Goal: Task Accomplishment & Management: Use online tool/utility

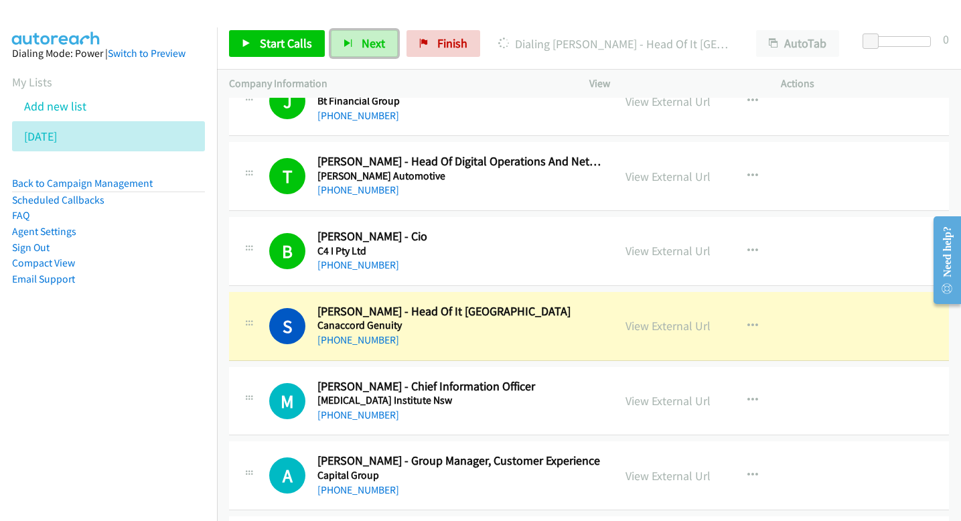
scroll to position [6476, 0]
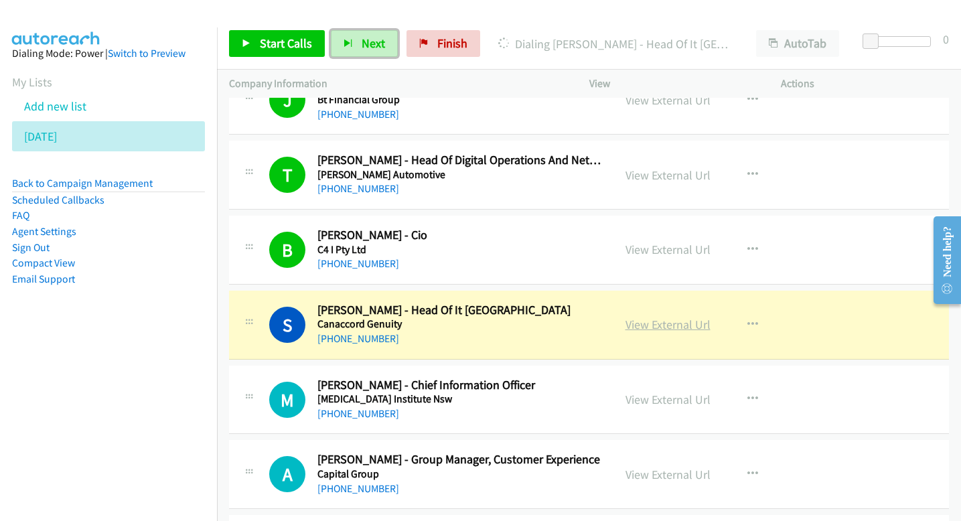
click at [679, 327] on link "View External Url" at bounding box center [668, 324] width 85 height 15
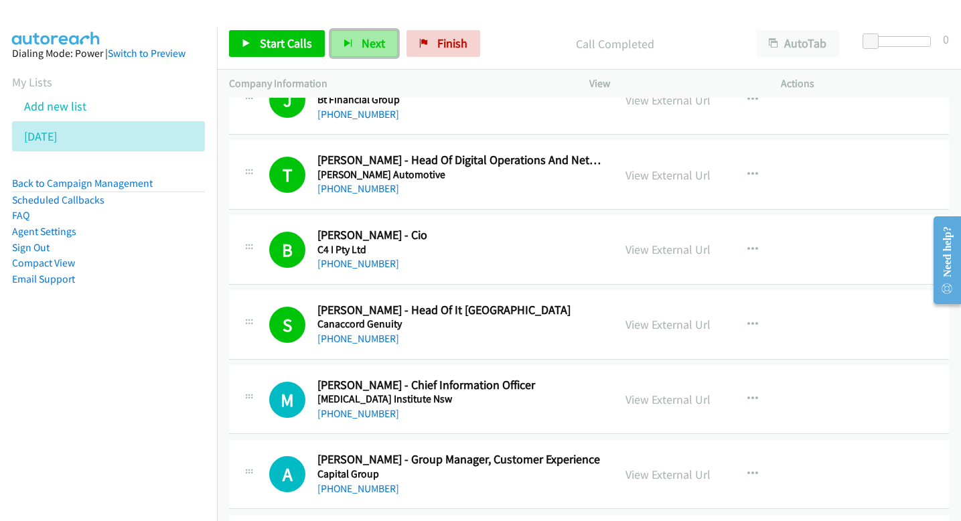
click at [372, 39] on span "Next" at bounding box center [373, 43] width 23 height 15
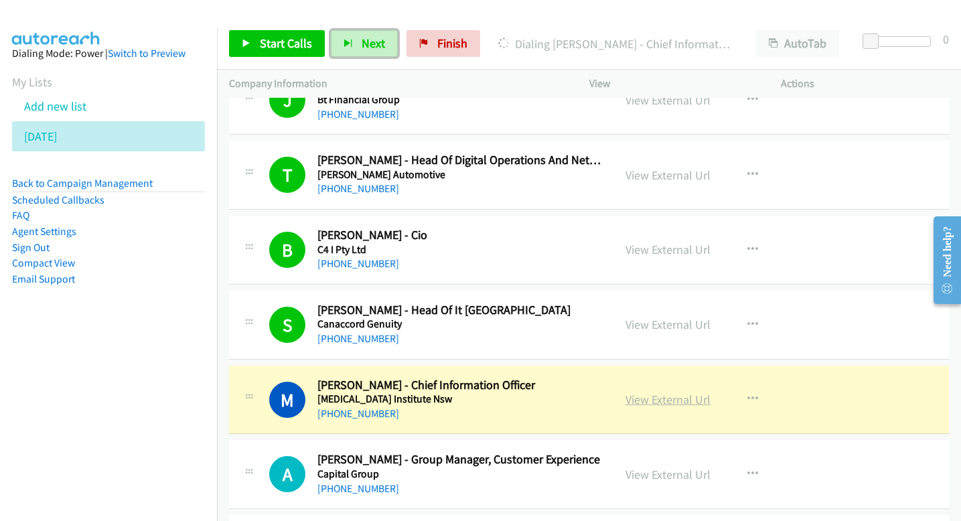
click at [675, 400] on link "View External Url" at bounding box center [668, 399] width 85 height 15
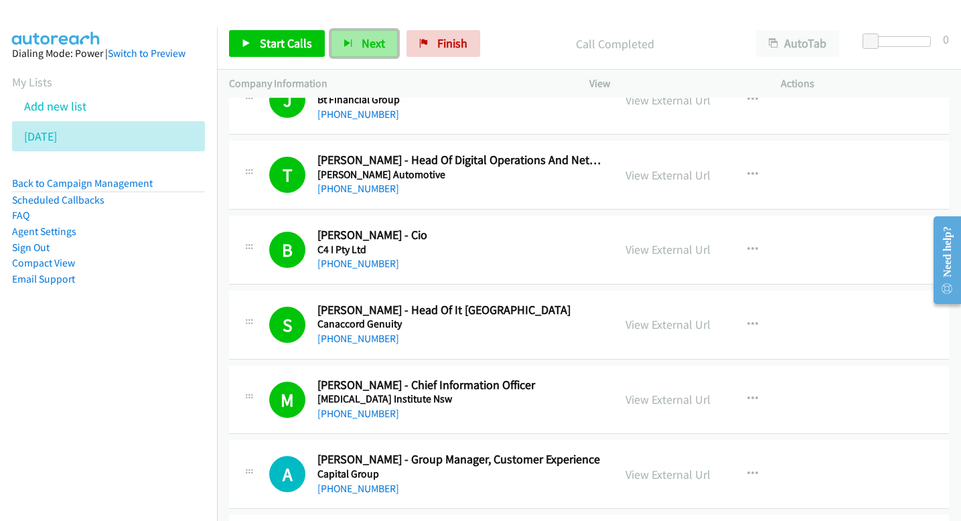
click at [368, 46] on span "Next" at bounding box center [373, 43] width 23 height 15
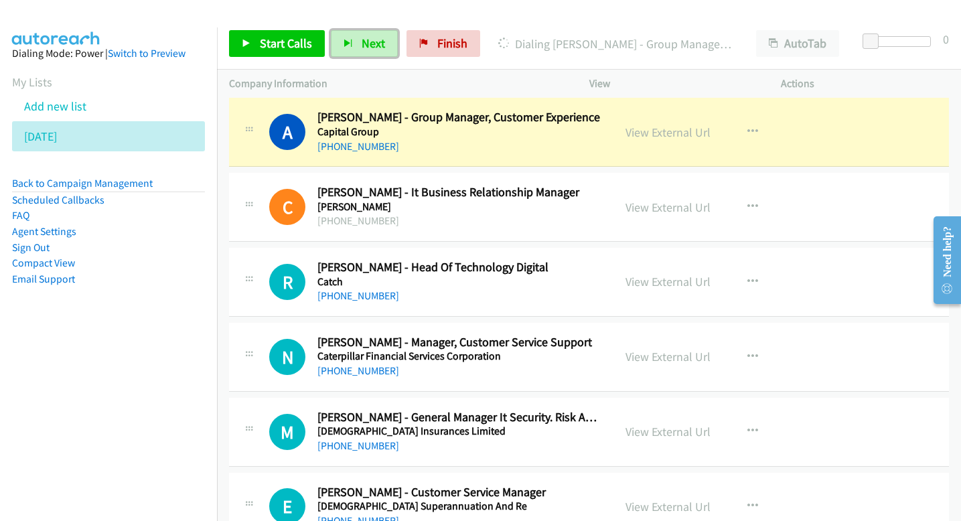
scroll to position [6813, 0]
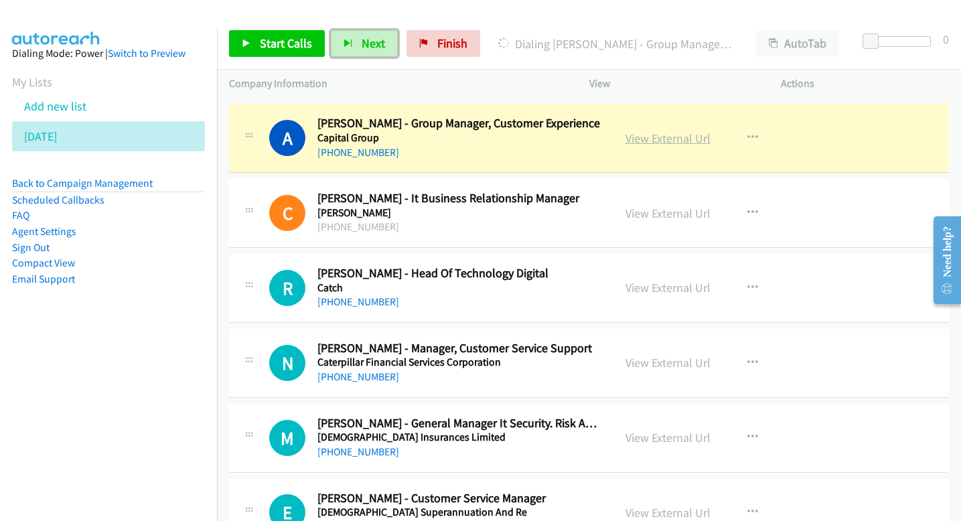
click at [642, 141] on link "View External Url" at bounding box center [668, 138] width 85 height 15
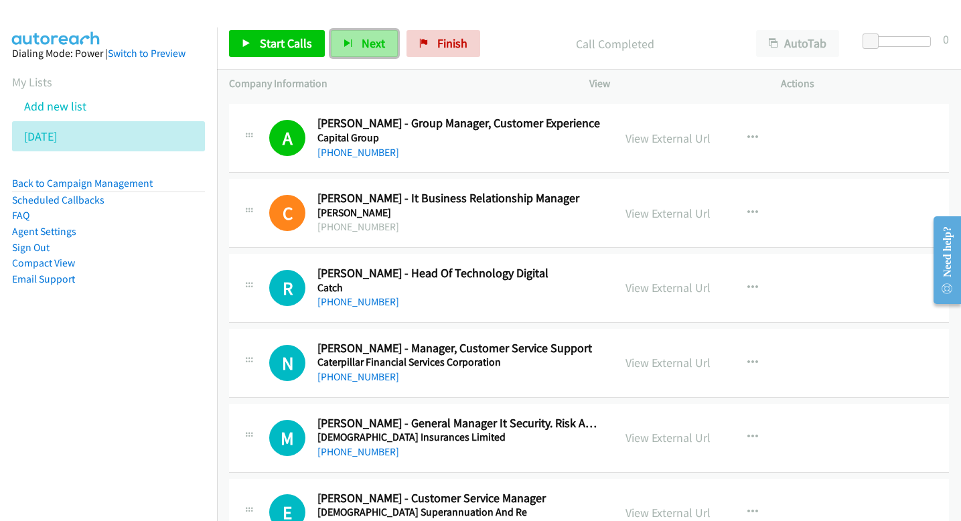
click at [370, 41] on span "Next" at bounding box center [373, 43] width 23 height 15
click at [367, 46] on span "Next" at bounding box center [373, 43] width 23 height 15
click at [373, 49] on span "Next" at bounding box center [373, 43] width 23 height 15
click at [376, 54] on button "Next" at bounding box center [364, 43] width 67 height 27
click at [371, 49] on span "Next" at bounding box center [373, 43] width 23 height 15
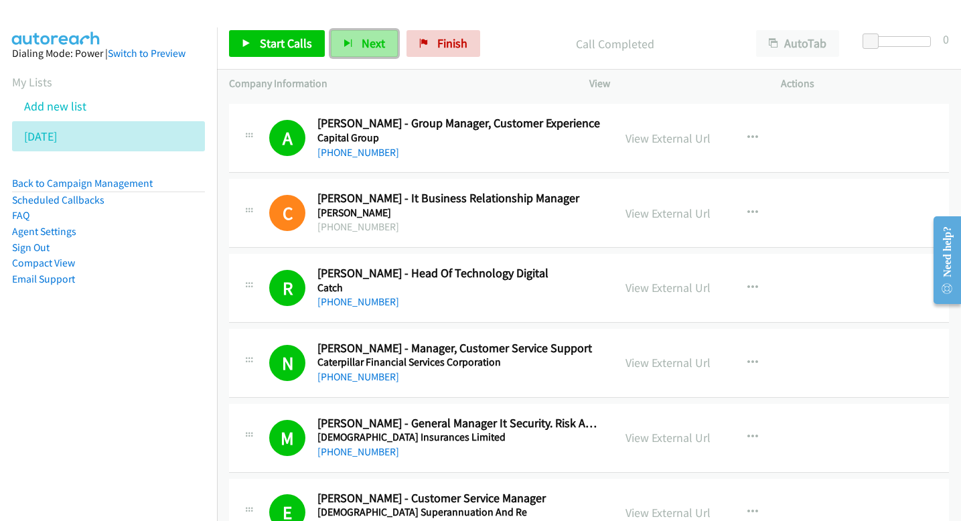
click at [340, 46] on button "Next" at bounding box center [364, 43] width 67 height 27
click at [361, 33] on button "Next" at bounding box center [364, 43] width 67 height 27
click at [348, 42] on icon "button" at bounding box center [348, 44] width 9 height 9
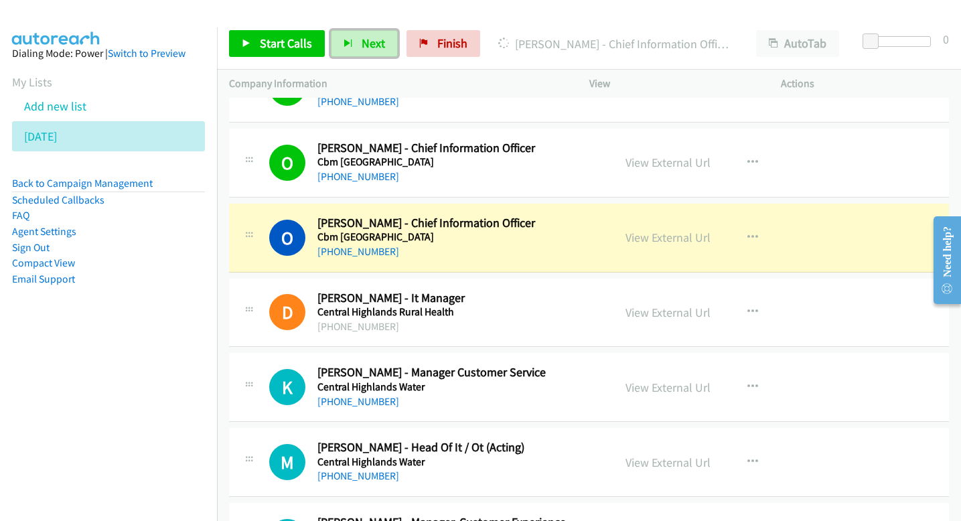
scroll to position [7389, 0]
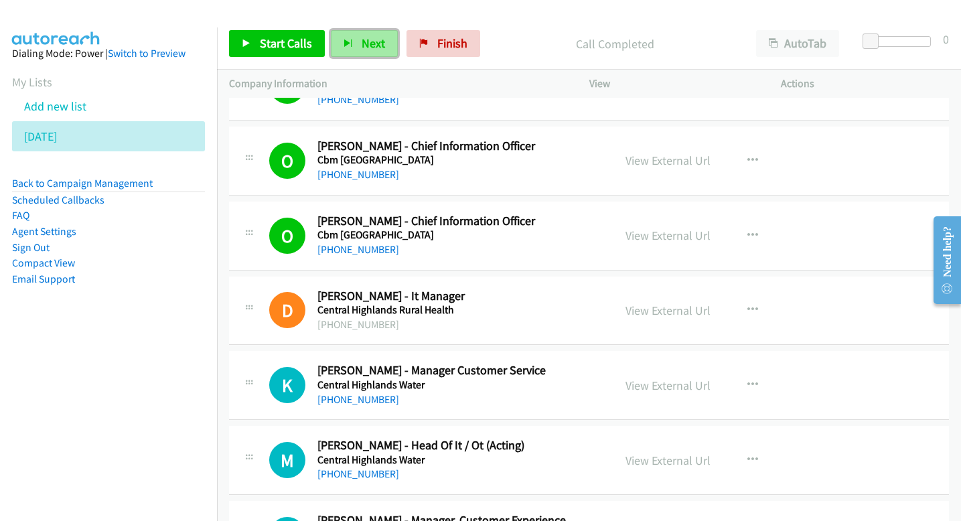
click at [366, 49] on span "Next" at bounding box center [373, 43] width 23 height 15
click at [371, 43] on span "Next" at bounding box center [373, 43] width 23 height 15
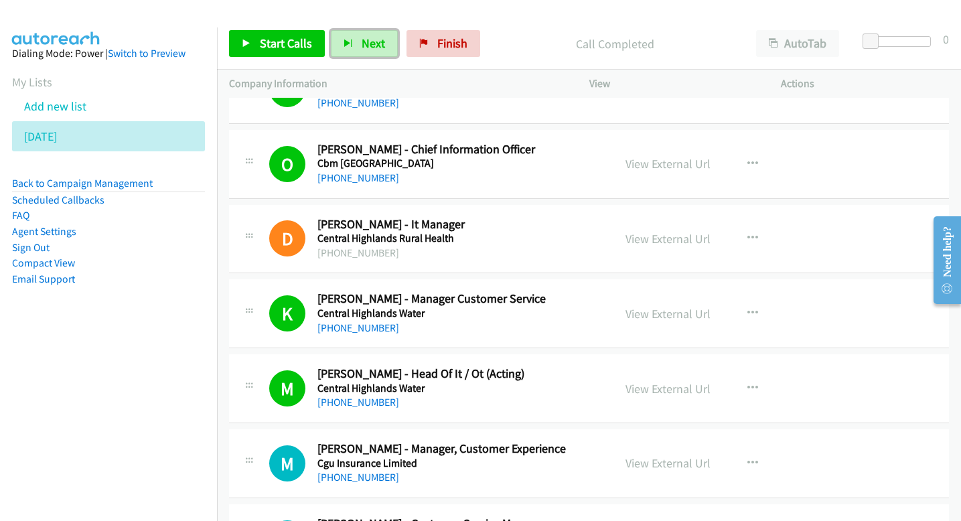
scroll to position [7469, 0]
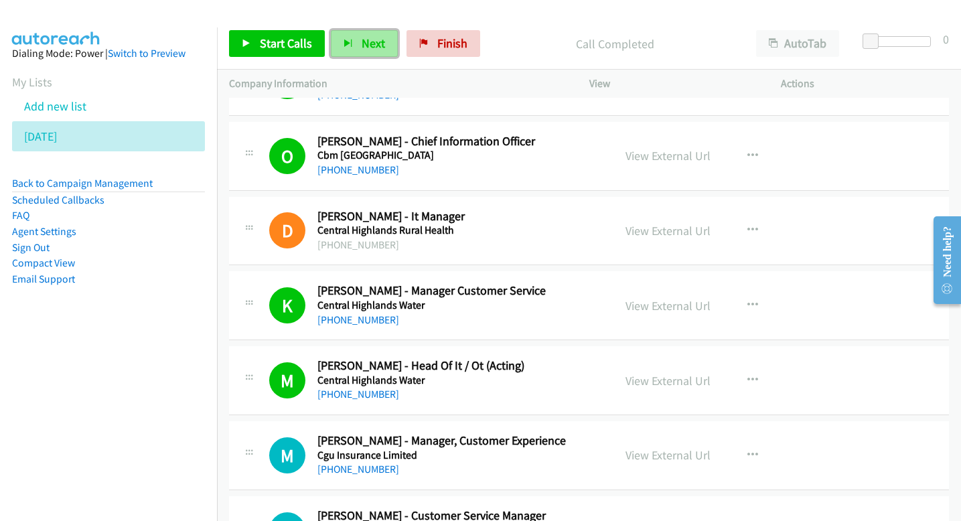
click at [336, 54] on button "Next" at bounding box center [364, 43] width 67 height 27
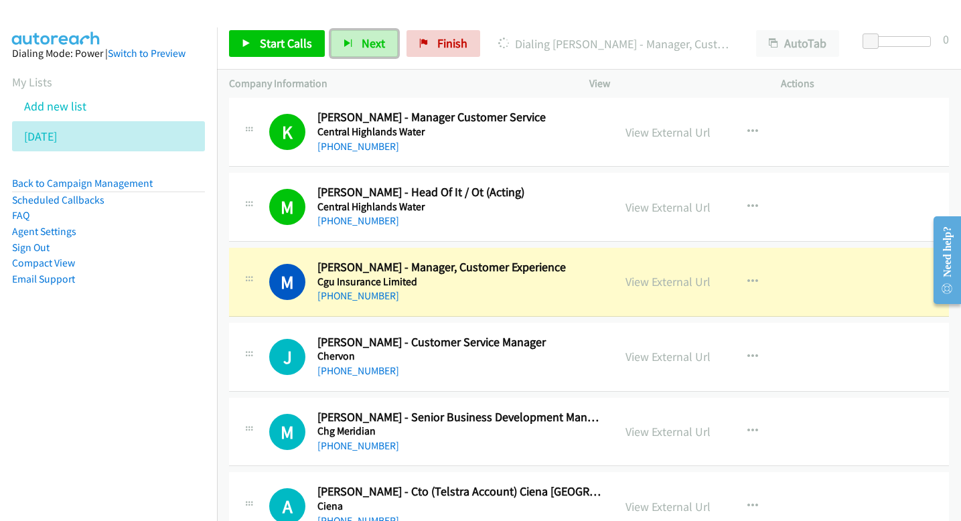
scroll to position [7644, 0]
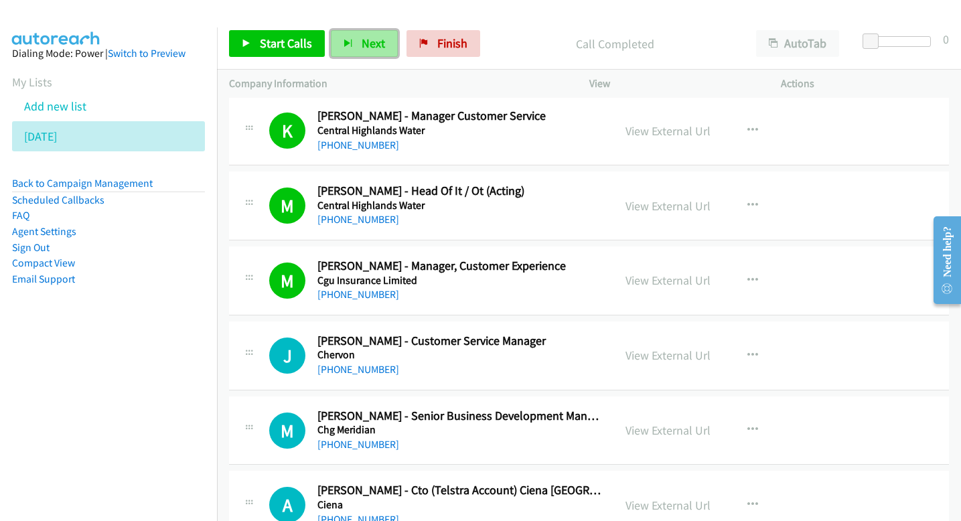
click at [344, 44] on icon "button" at bounding box center [348, 44] width 9 height 9
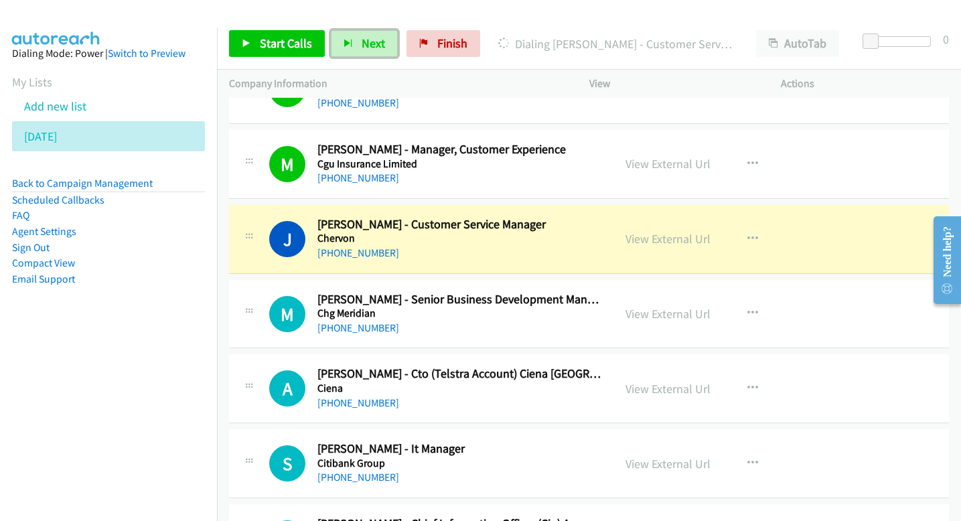
scroll to position [7762, 0]
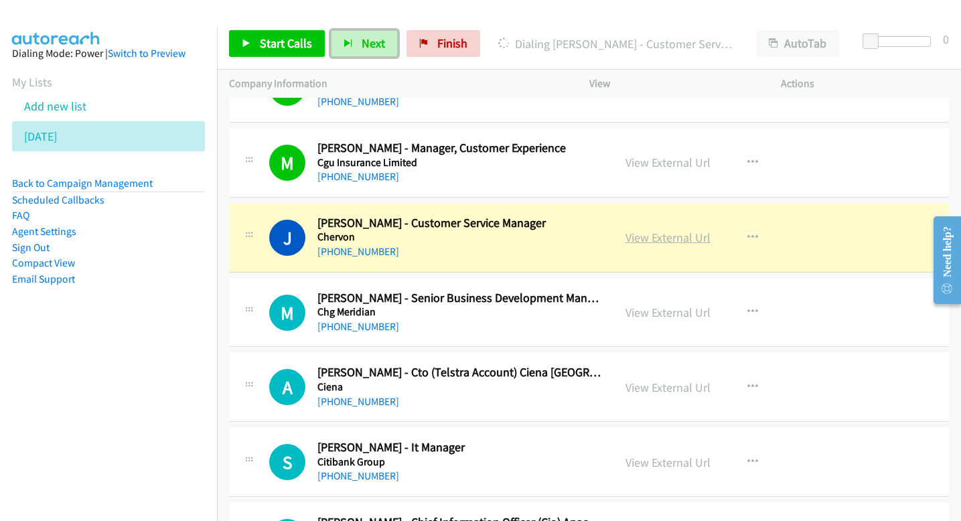
click at [630, 235] on link "View External Url" at bounding box center [668, 237] width 85 height 15
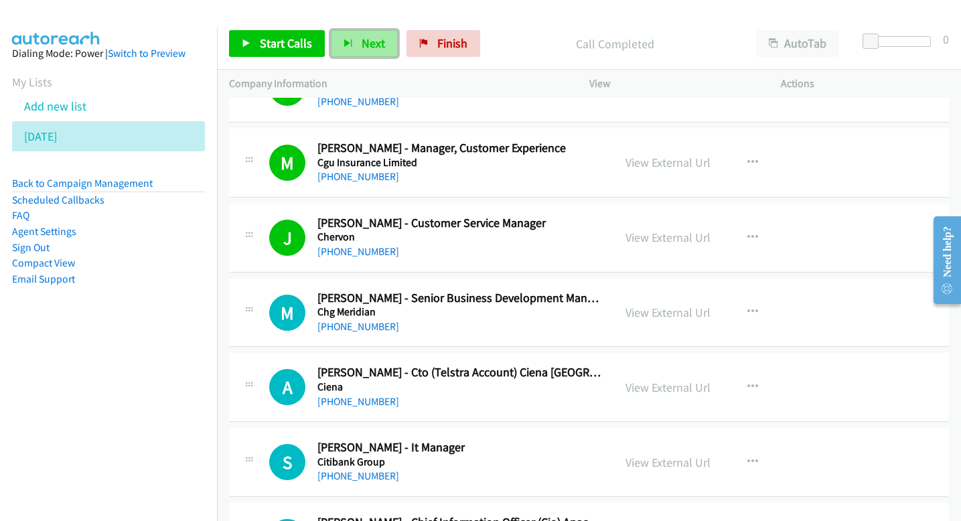
click at [384, 43] on button "Next" at bounding box center [364, 43] width 67 height 27
click at [363, 38] on span "Next" at bounding box center [373, 43] width 23 height 15
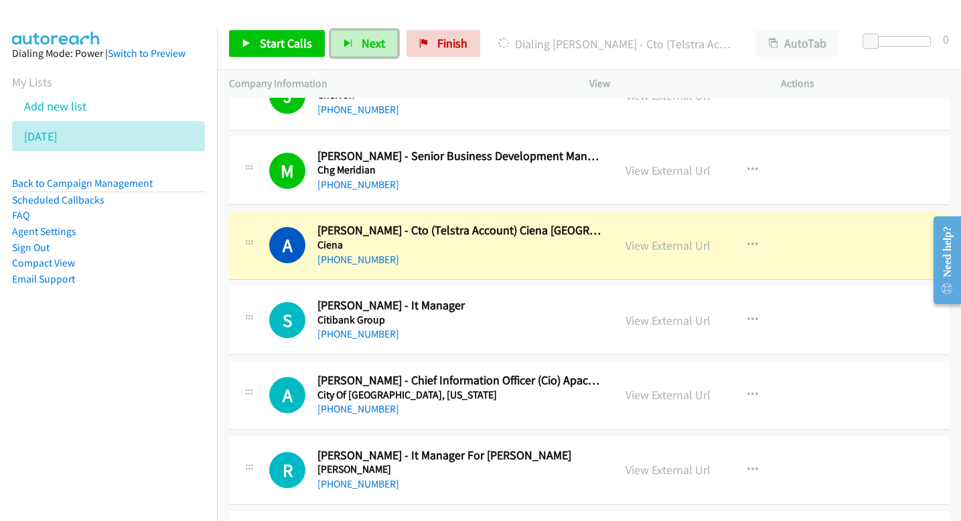
scroll to position [7907, 0]
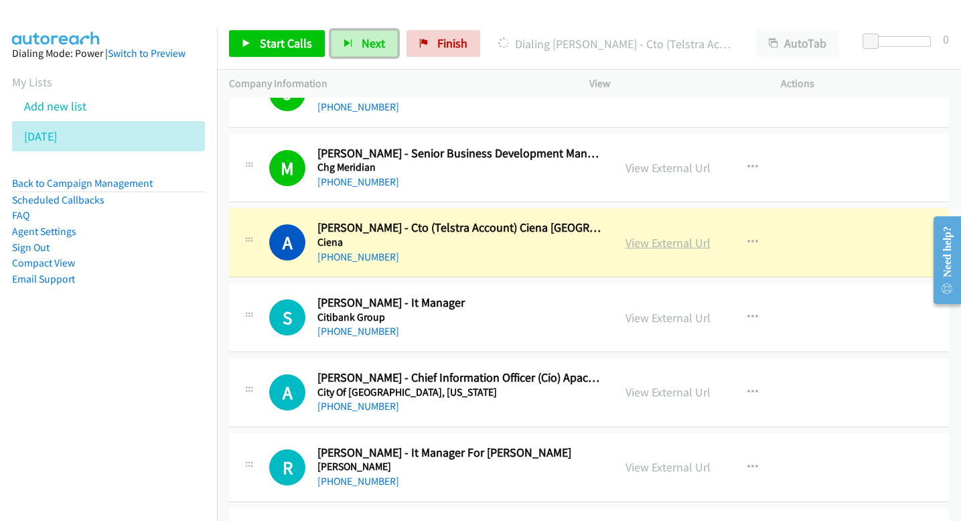
click at [680, 244] on link "View External Url" at bounding box center [668, 242] width 85 height 15
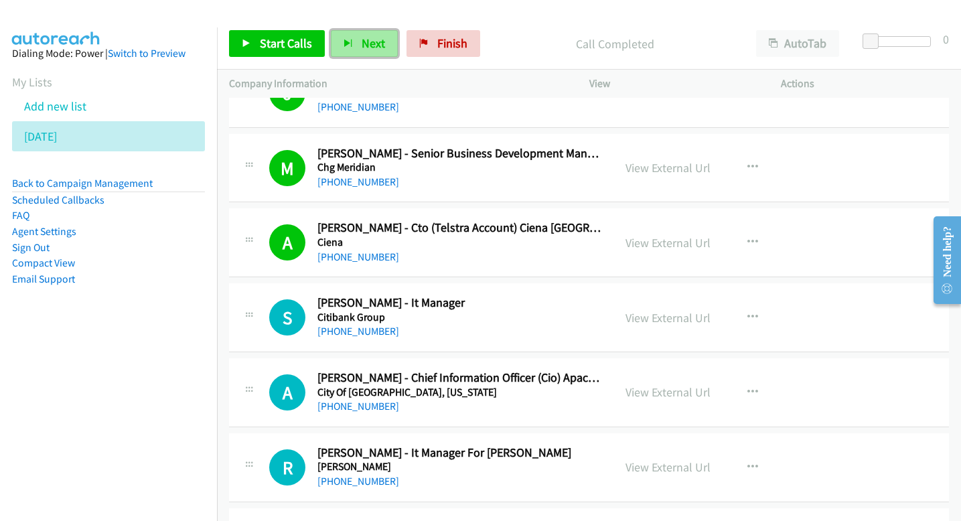
click at [358, 32] on button "Next" at bounding box center [364, 43] width 67 height 27
click at [363, 50] on span "Next" at bounding box center [373, 43] width 23 height 15
click at [371, 53] on button "Next" at bounding box center [364, 43] width 67 height 27
click at [355, 48] on button "Next" at bounding box center [364, 43] width 67 height 27
click at [350, 40] on icon "button" at bounding box center [348, 44] width 9 height 9
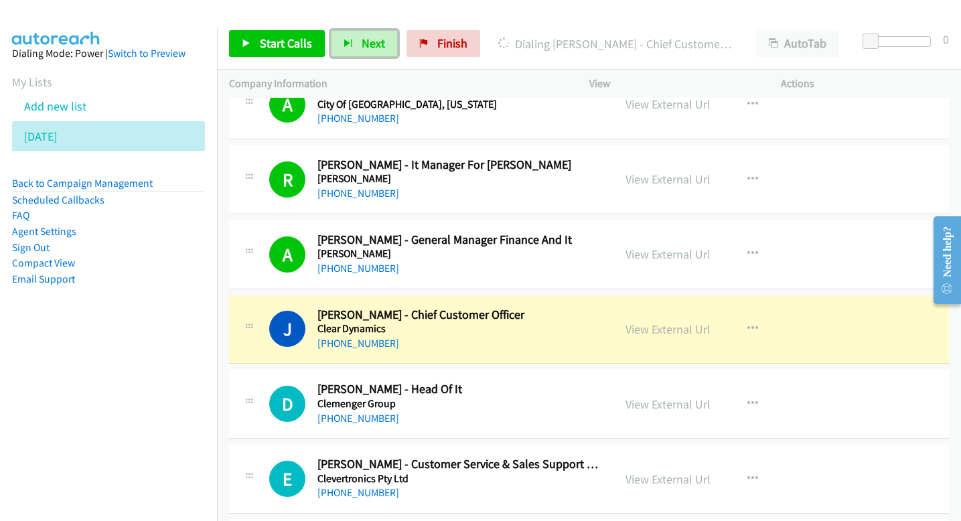
scroll to position [8212, 0]
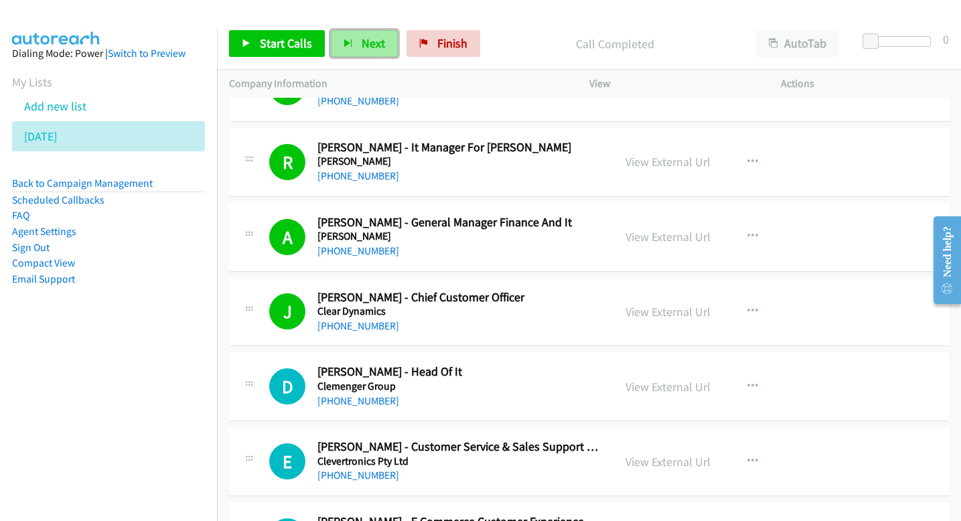
click at [364, 38] on span "Next" at bounding box center [373, 43] width 23 height 15
click at [376, 46] on span "Next" at bounding box center [373, 43] width 23 height 15
click at [374, 47] on span "Next" at bounding box center [373, 43] width 23 height 15
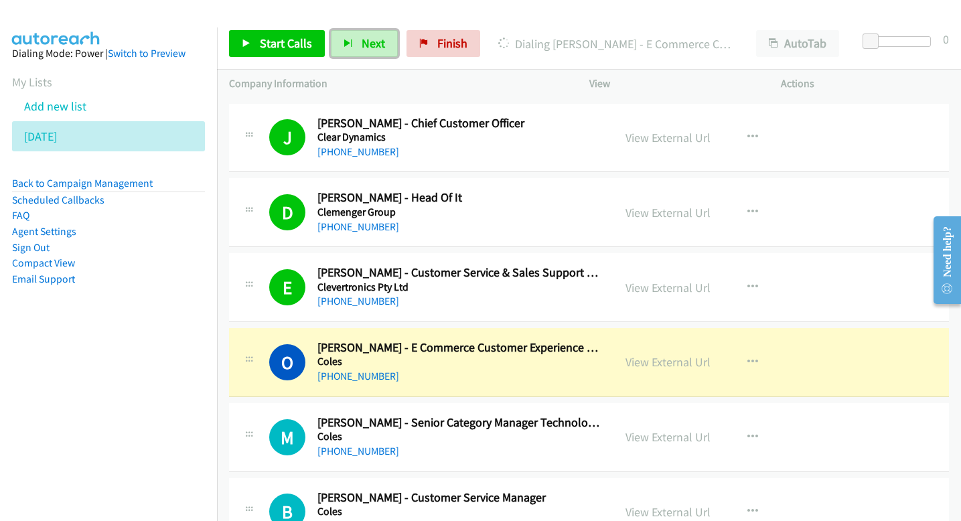
scroll to position [8395, 0]
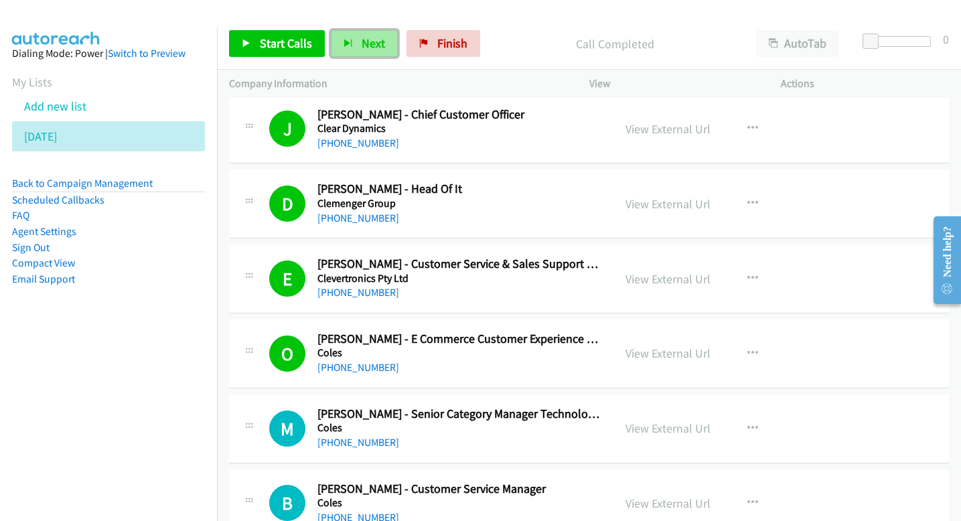
click at [380, 46] on span "Next" at bounding box center [373, 43] width 23 height 15
click at [362, 38] on span "Next" at bounding box center [373, 43] width 23 height 15
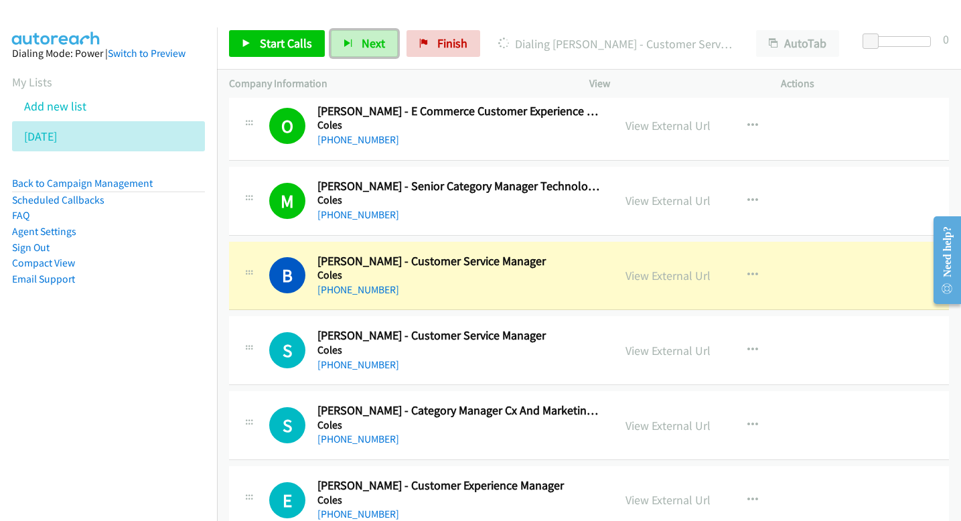
scroll to position [8625, 0]
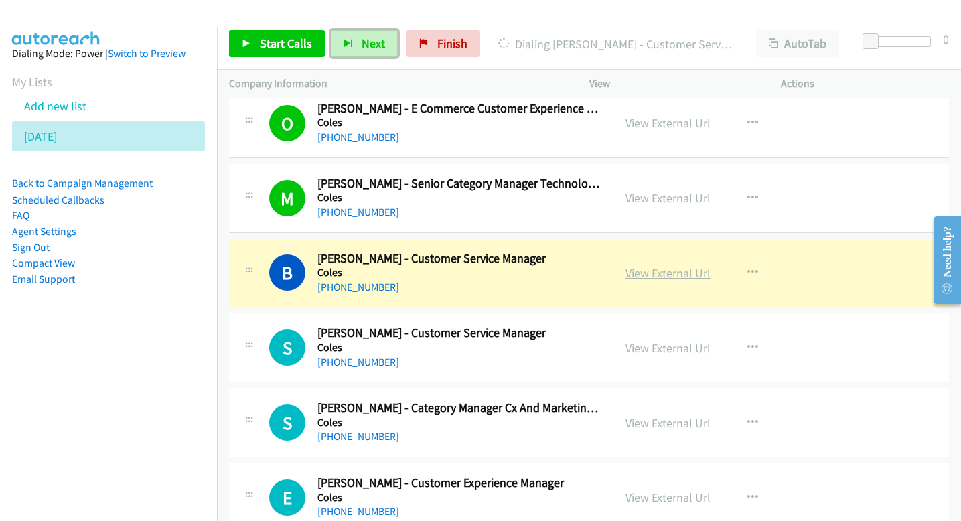
click at [658, 273] on link "View External Url" at bounding box center [668, 272] width 85 height 15
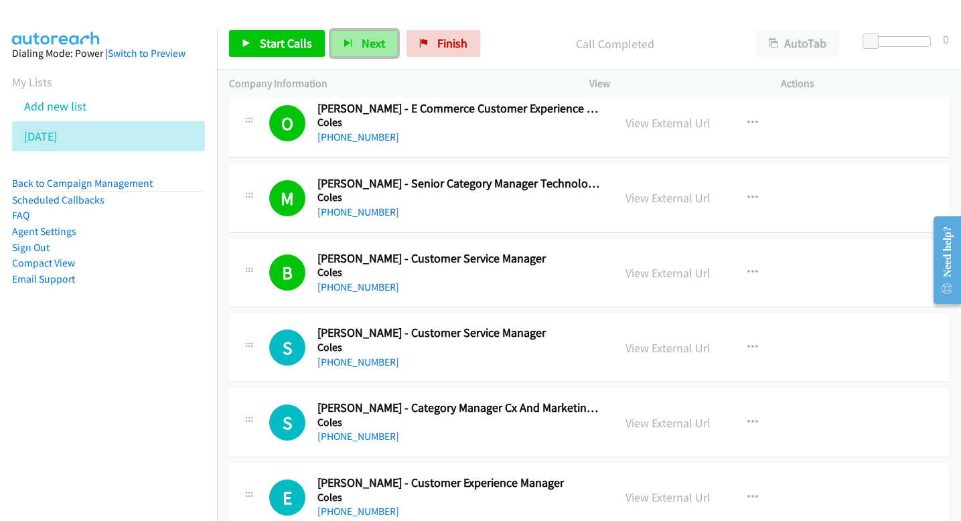
click at [338, 52] on button "Next" at bounding box center [364, 43] width 67 height 27
click at [380, 46] on span "Next" at bounding box center [373, 43] width 23 height 15
click at [373, 48] on span "Next" at bounding box center [373, 43] width 23 height 15
click at [346, 46] on icon "button" at bounding box center [348, 44] width 9 height 9
click at [372, 37] on span "Next" at bounding box center [373, 43] width 23 height 15
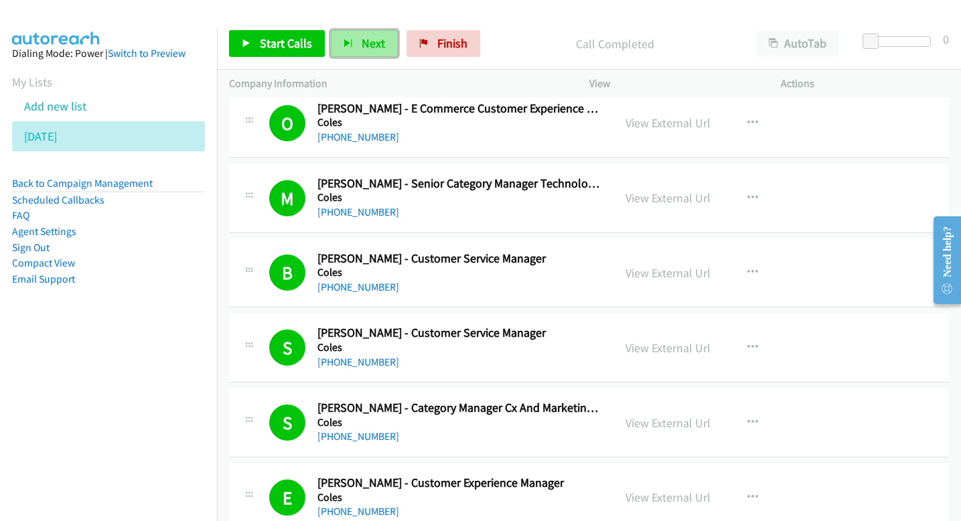
click at [370, 43] on span "Next" at bounding box center [373, 43] width 23 height 15
click at [378, 44] on span "Next" at bounding box center [373, 43] width 23 height 15
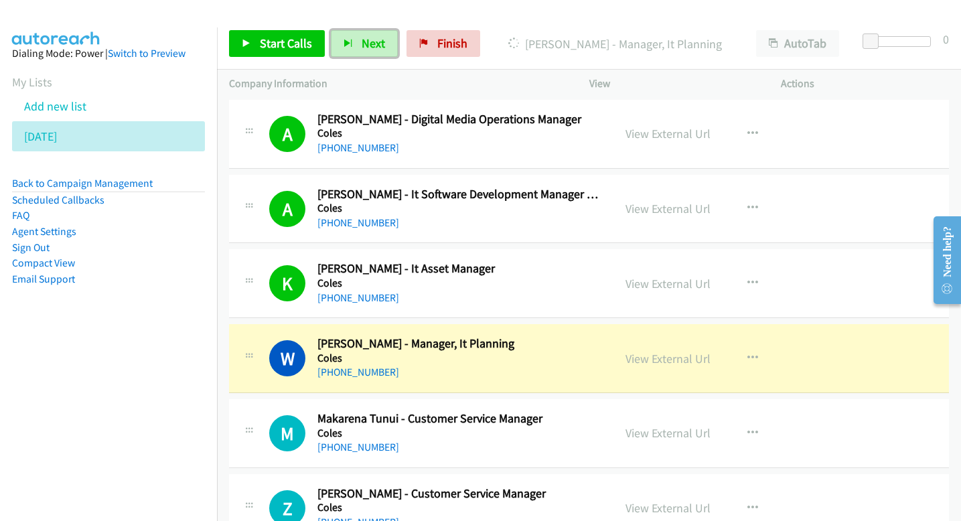
scroll to position [9080, 0]
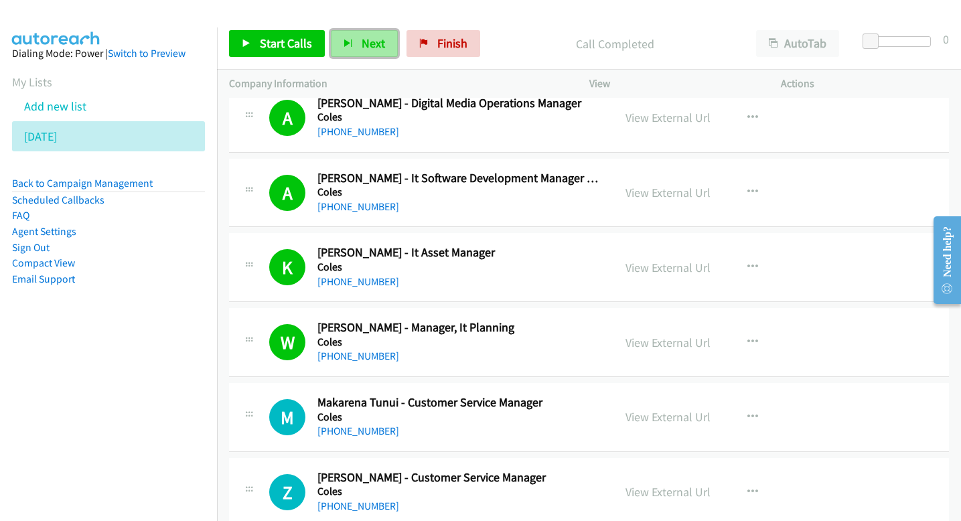
click at [370, 38] on span "Next" at bounding box center [373, 43] width 23 height 15
click at [344, 41] on icon "button" at bounding box center [348, 44] width 9 height 9
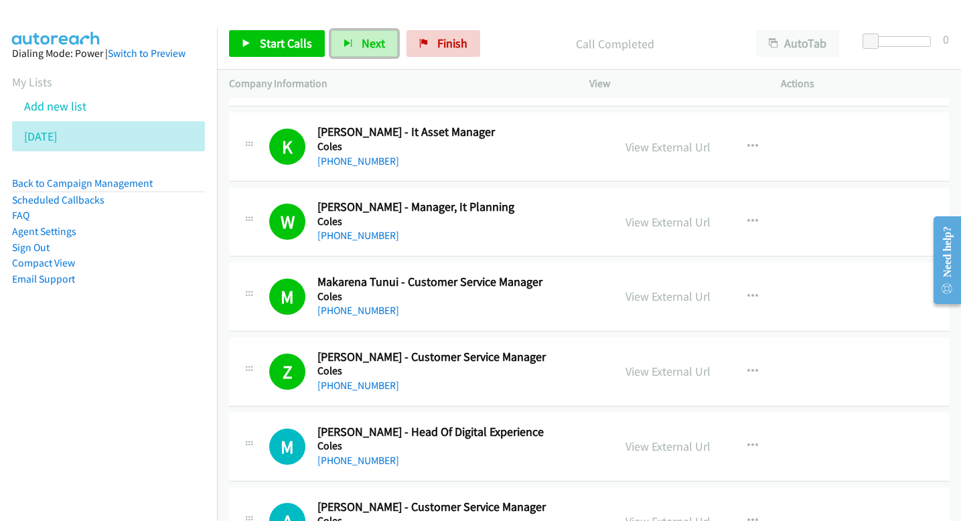
scroll to position [9204, 0]
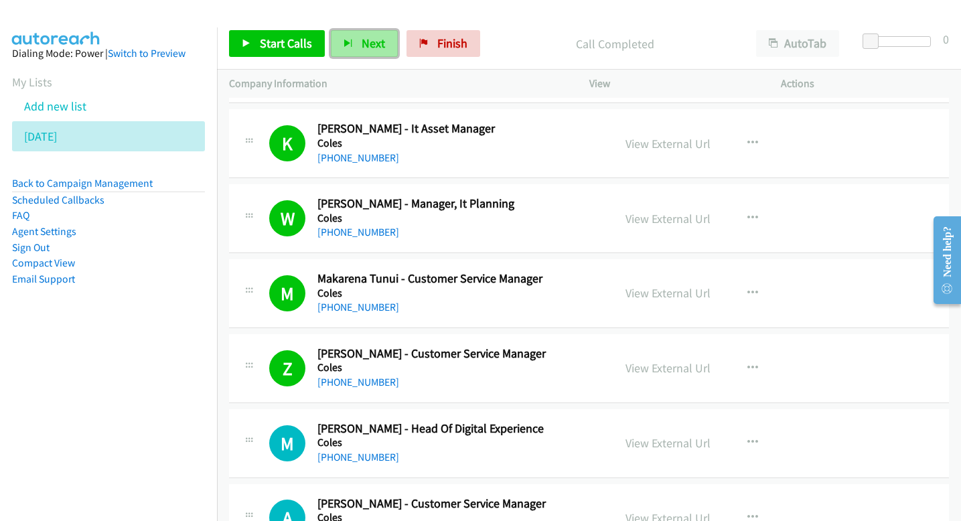
click at [381, 41] on span "Next" at bounding box center [373, 43] width 23 height 15
click at [386, 40] on button "Next" at bounding box center [364, 43] width 67 height 27
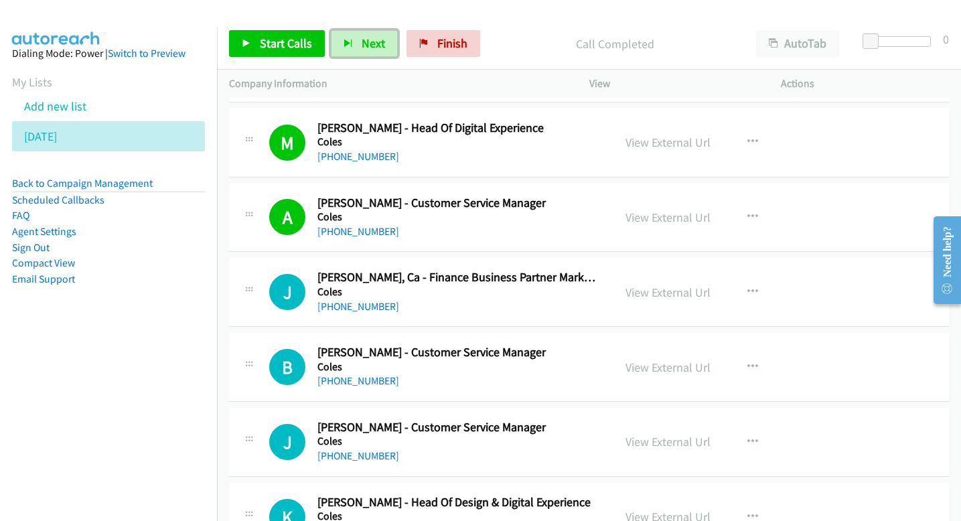
scroll to position [9506, 0]
click at [378, 48] on span "Next" at bounding box center [373, 43] width 23 height 15
click at [374, 54] on button "Next" at bounding box center [364, 43] width 67 height 27
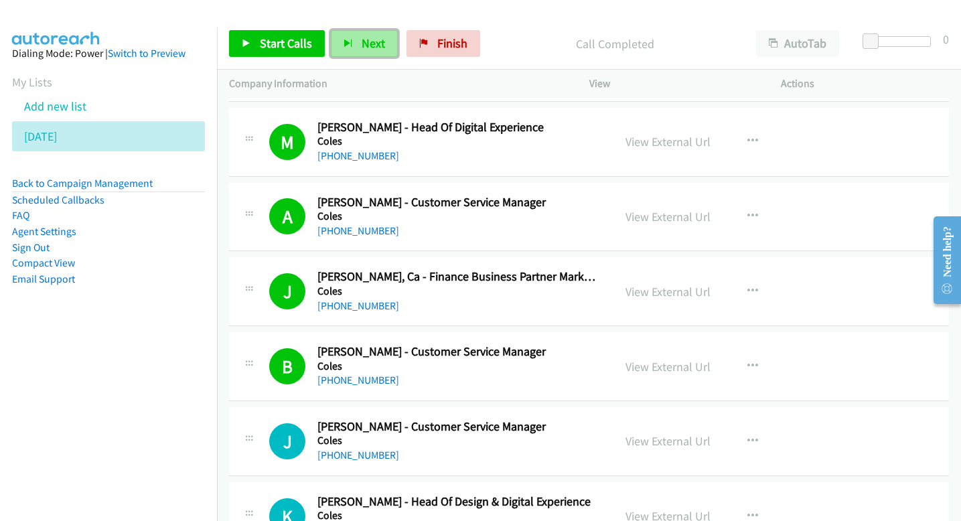
click at [387, 48] on button "Next" at bounding box center [364, 43] width 67 height 27
click at [374, 42] on span "Next" at bounding box center [373, 43] width 23 height 15
click at [376, 44] on span "Next" at bounding box center [373, 43] width 23 height 15
click at [358, 49] on button "Next" at bounding box center [364, 43] width 67 height 27
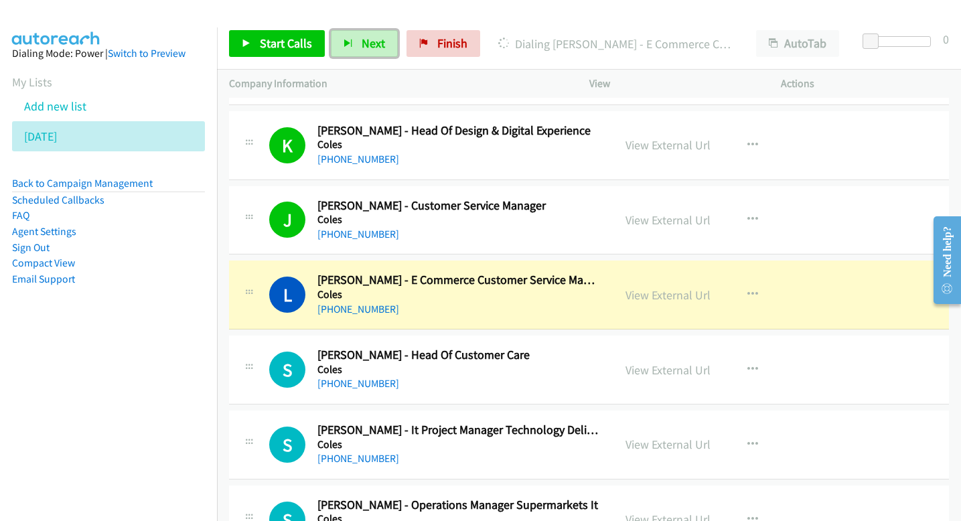
scroll to position [9877, 0]
click at [632, 289] on link "View External Url" at bounding box center [668, 294] width 85 height 15
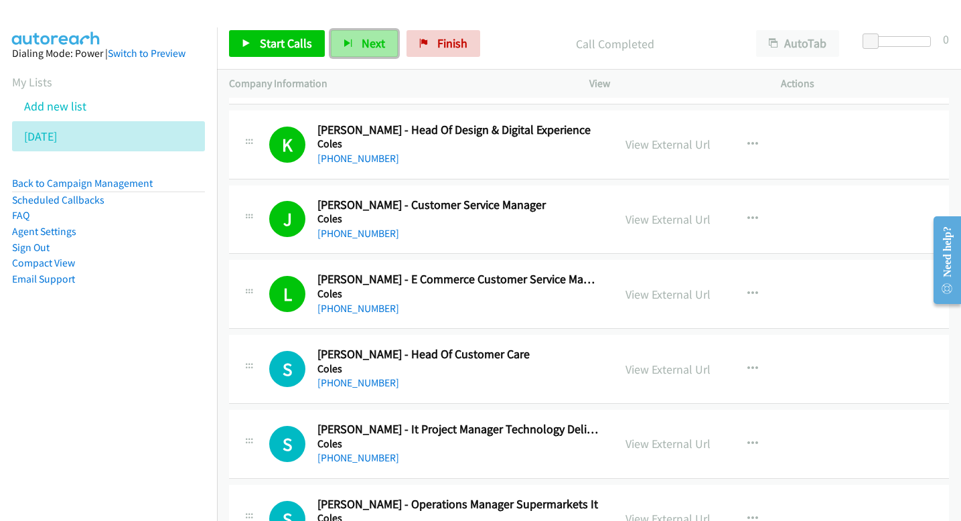
click at [376, 47] on span "Next" at bounding box center [373, 43] width 23 height 15
click at [362, 44] on span "Next" at bounding box center [373, 43] width 23 height 15
click at [377, 38] on span "Next" at bounding box center [373, 43] width 23 height 15
click at [338, 43] on button "Next" at bounding box center [364, 43] width 67 height 27
click at [363, 44] on span "Next" at bounding box center [373, 43] width 23 height 15
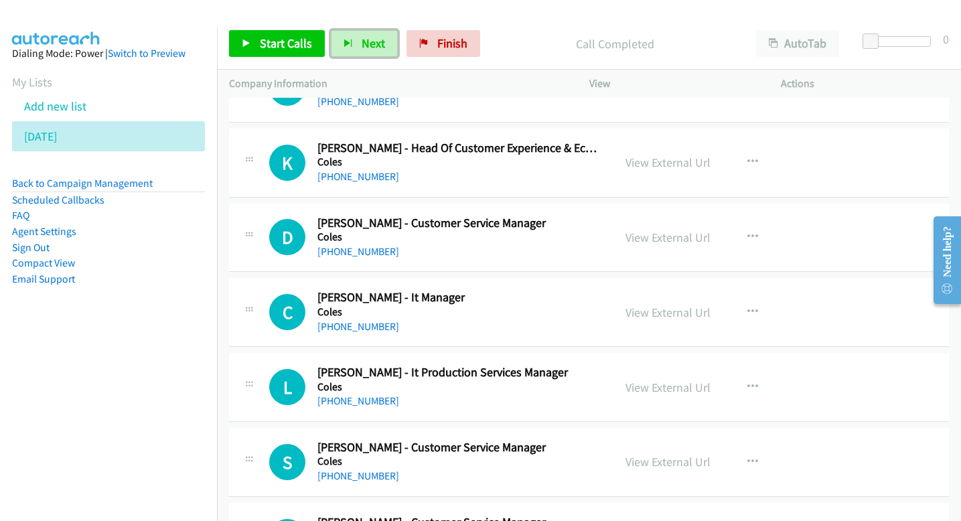
scroll to position [10685, 0]
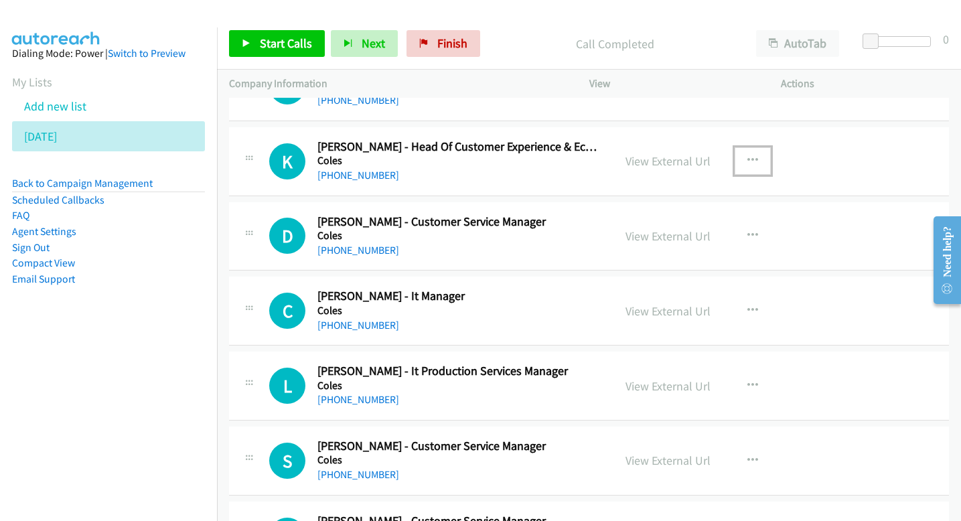
click at [757, 156] on icon "button" at bounding box center [753, 160] width 11 height 11
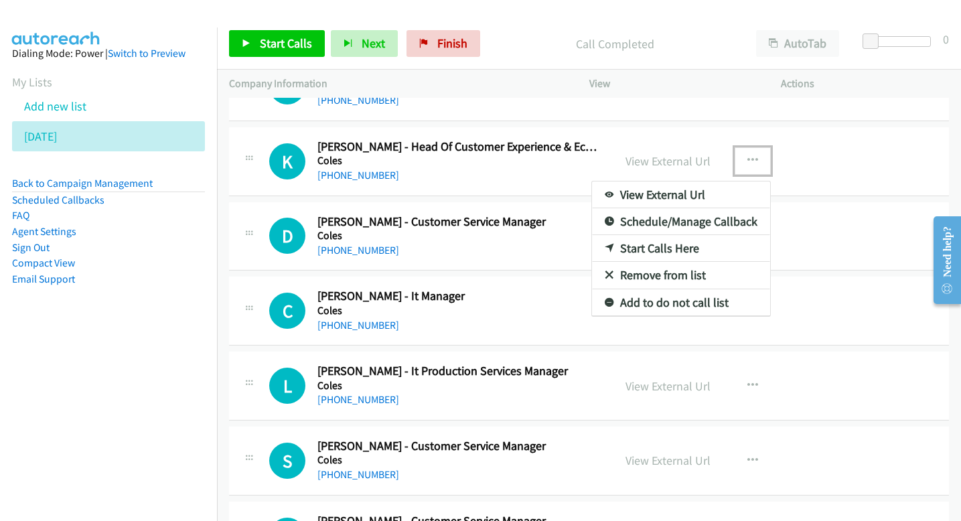
click at [640, 249] on link "Start Calls Here" at bounding box center [681, 248] width 178 height 27
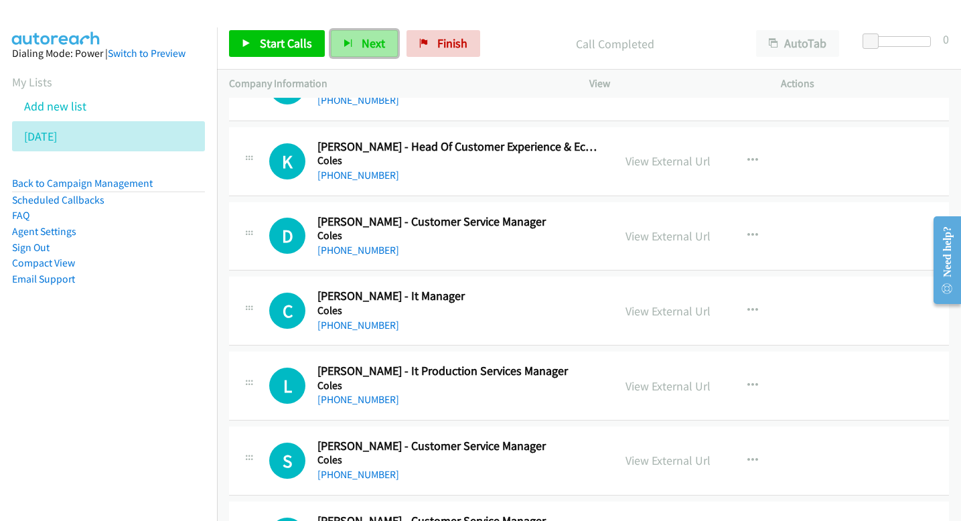
click at [378, 40] on span "Next" at bounding box center [373, 43] width 23 height 15
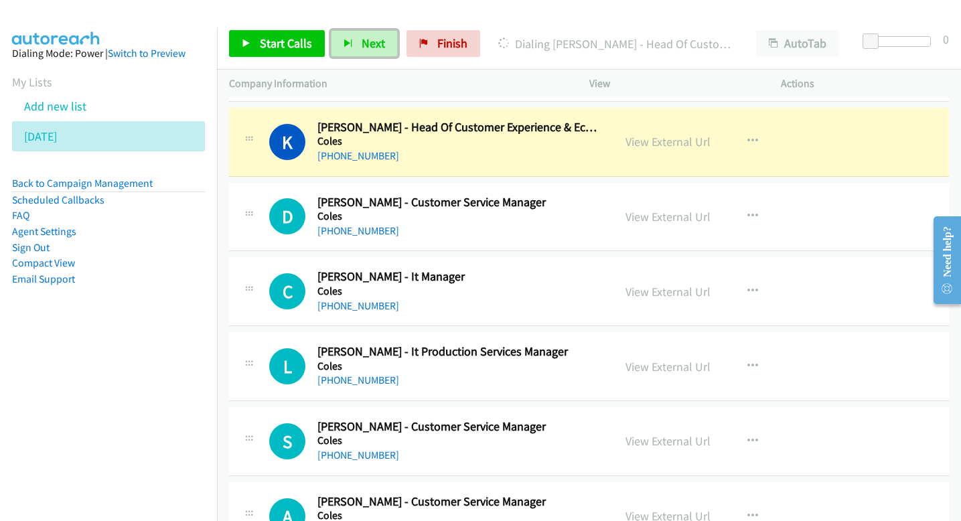
scroll to position [10682, 0]
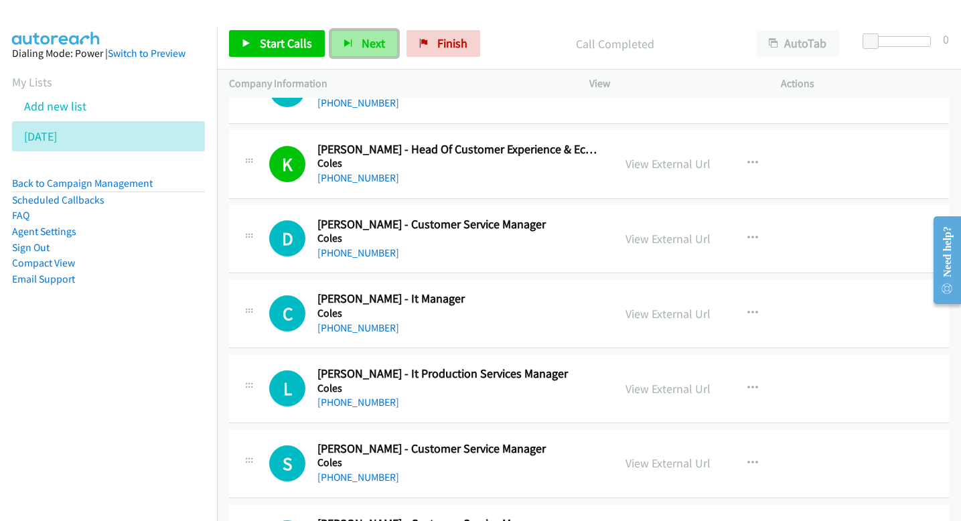
click at [349, 43] on icon "button" at bounding box center [348, 44] width 9 height 9
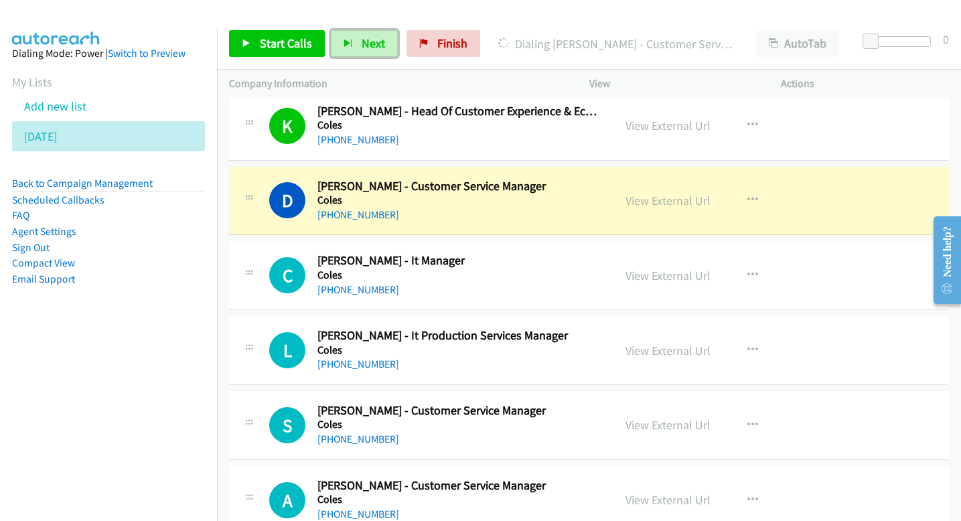
scroll to position [10733, 0]
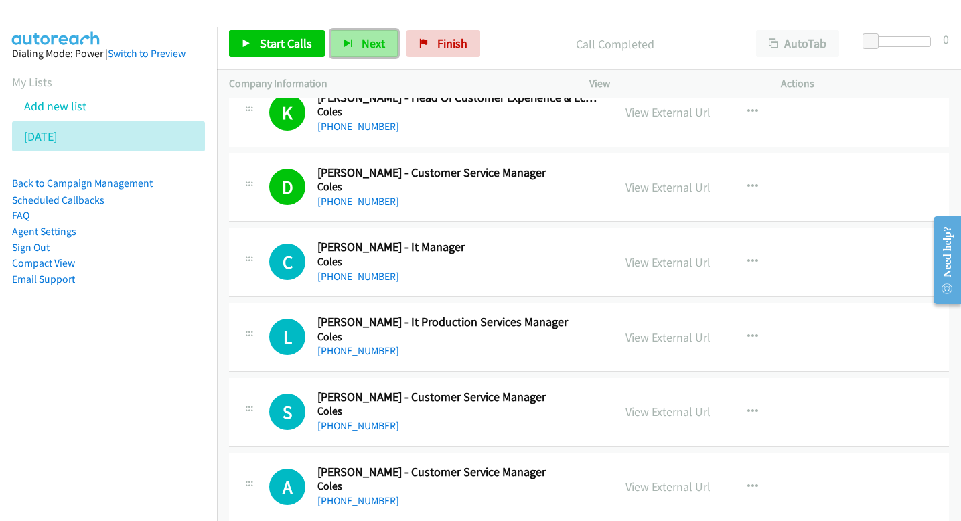
click at [365, 42] on span "Next" at bounding box center [373, 43] width 23 height 15
click at [371, 42] on span "Next" at bounding box center [373, 43] width 23 height 15
click at [364, 50] on span "Next" at bounding box center [373, 43] width 23 height 15
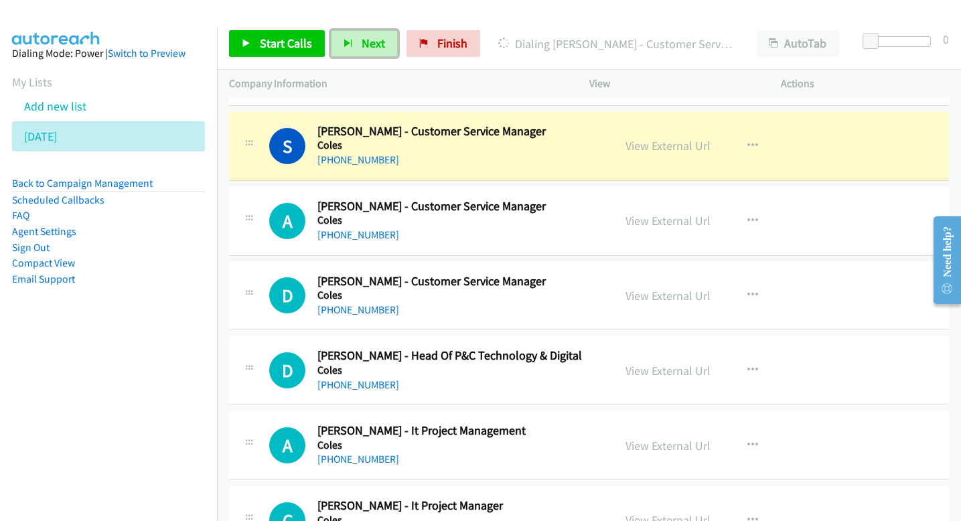
scroll to position [11018, 0]
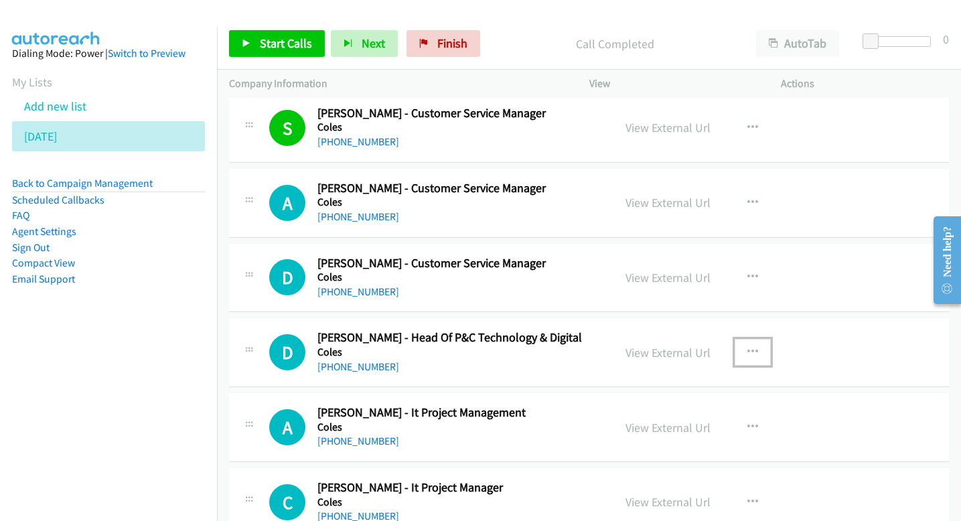
click at [748, 347] on icon "button" at bounding box center [753, 352] width 11 height 11
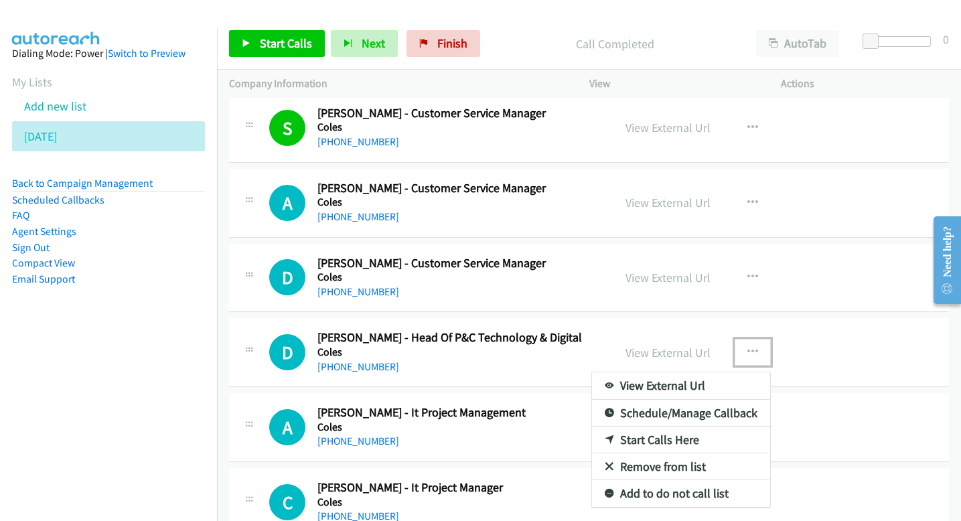
click at [639, 438] on link "Start Calls Here" at bounding box center [681, 440] width 178 height 27
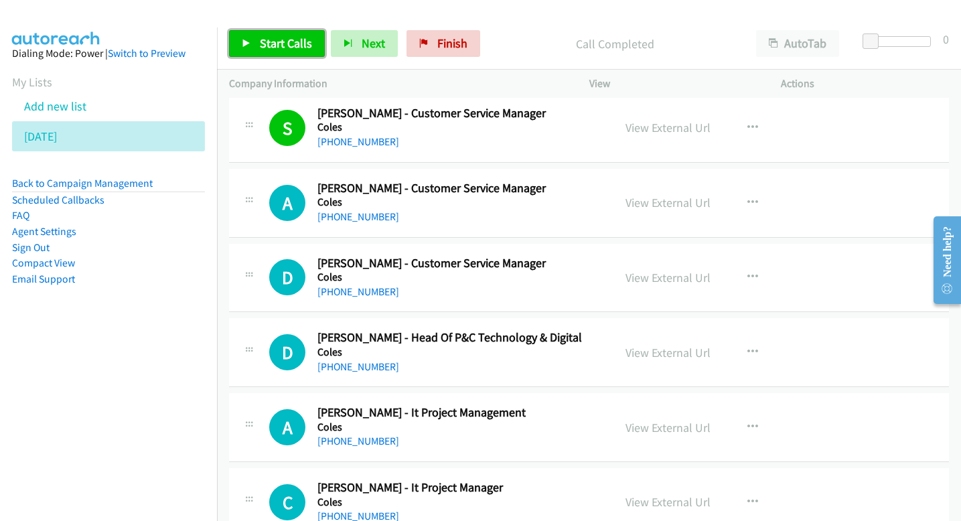
click at [287, 47] on span "Start Calls" at bounding box center [286, 43] width 52 height 15
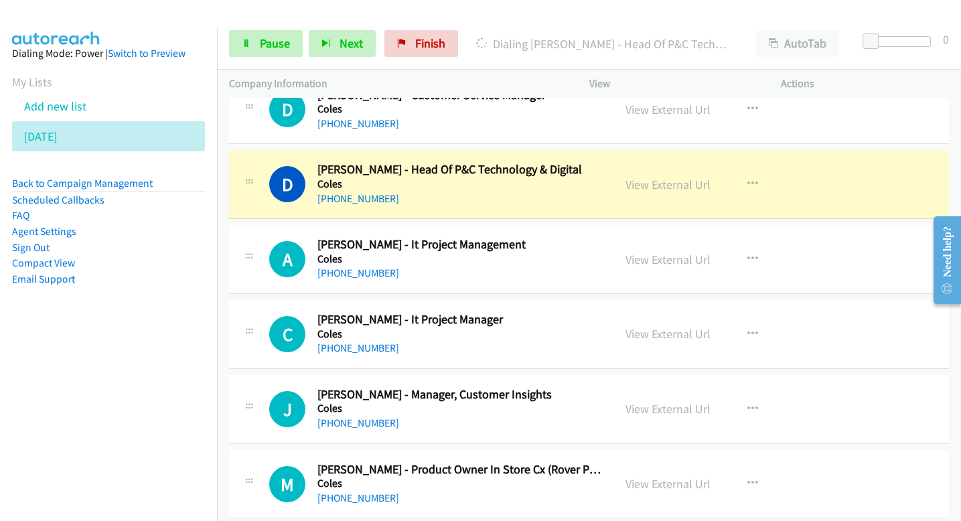
scroll to position [11194, 0]
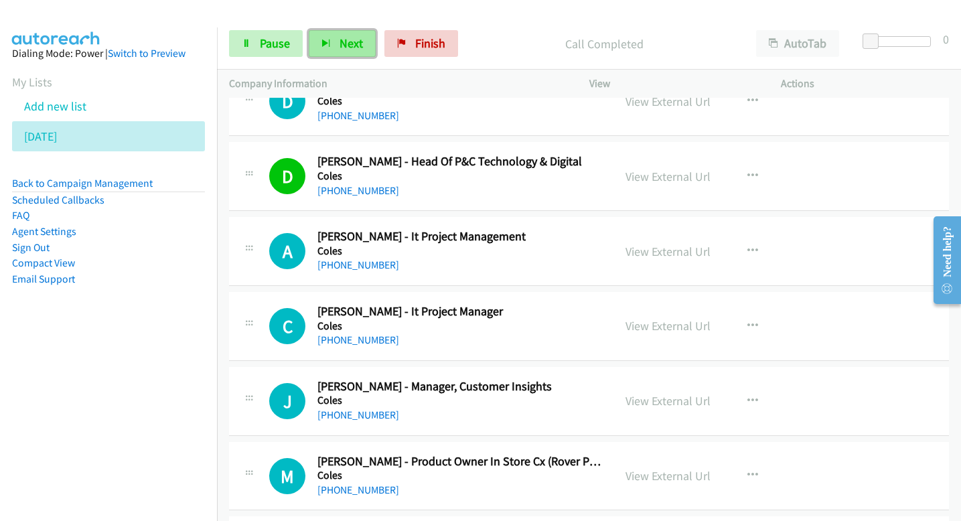
click at [341, 51] on button "Next" at bounding box center [342, 43] width 67 height 27
click at [334, 38] on button "Next" at bounding box center [342, 43] width 67 height 27
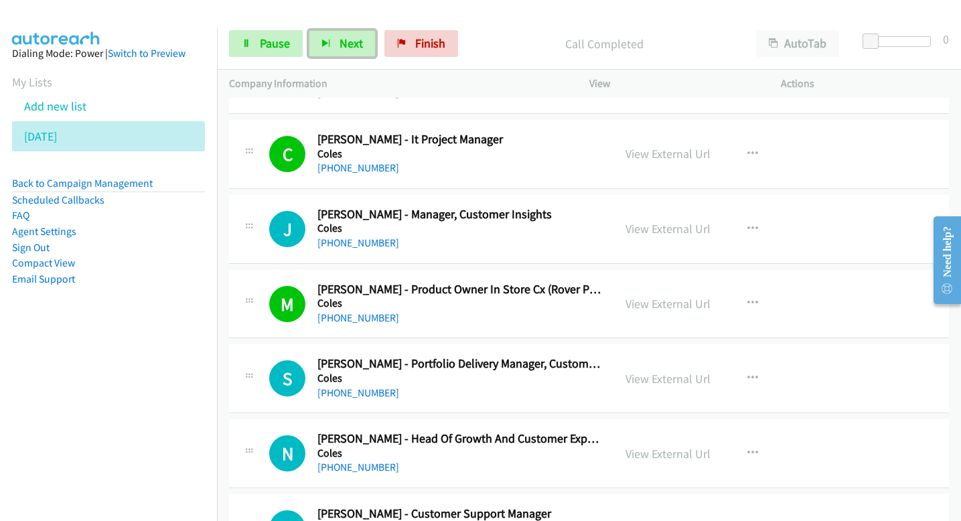
scroll to position [11379, 0]
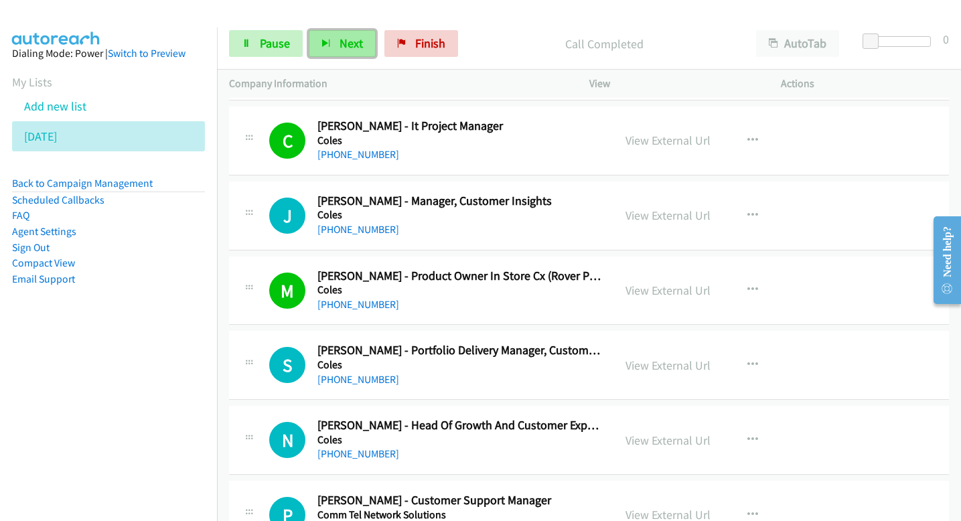
click at [335, 48] on button "Next" at bounding box center [342, 43] width 67 height 27
click at [348, 54] on button "Next" at bounding box center [342, 43] width 67 height 27
click at [343, 39] on span "Next" at bounding box center [351, 43] width 23 height 15
click at [358, 43] on span "Next" at bounding box center [351, 43] width 23 height 15
click at [367, 38] on button "Next" at bounding box center [342, 43] width 67 height 27
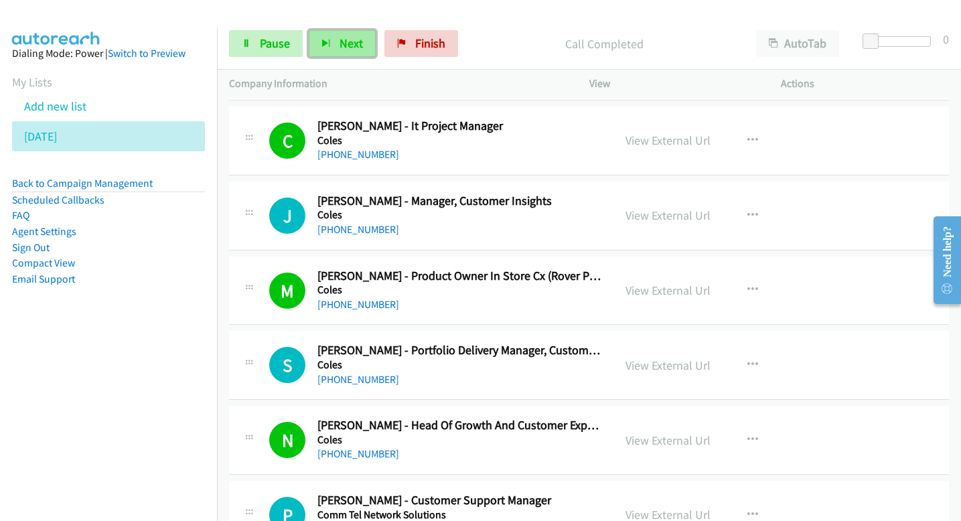
click at [359, 52] on button "Next" at bounding box center [342, 43] width 67 height 27
click at [351, 42] on span "Next" at bounding box center [351, 43] width 23 height 15
click at [353, 44] on span "Next" at bounding box center [351, 43] width 23 height 15
click at [361, 48] on button "Next" at bounding box center [342, 43] width 67 height 27
click at [342, 46] on span "Next" at bounding box center [351, 43] width 23 height 15
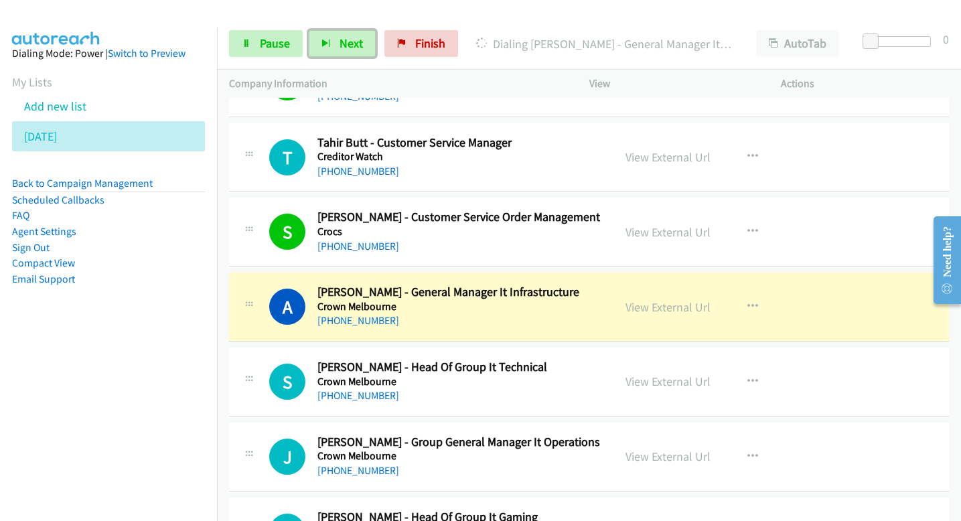
scroll to position [12712, 0]
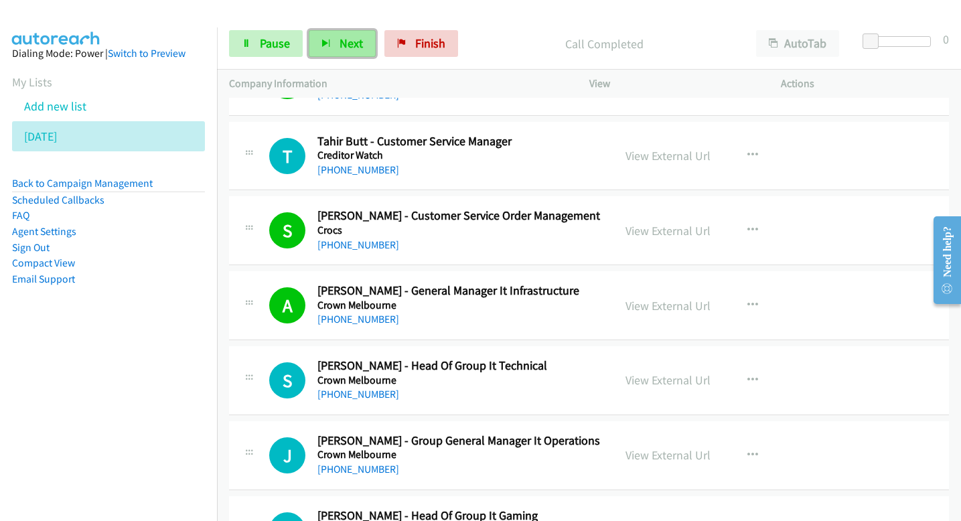
click at [358, 46] on span "Next" at bounding box center [351, 43] width 23 height 15
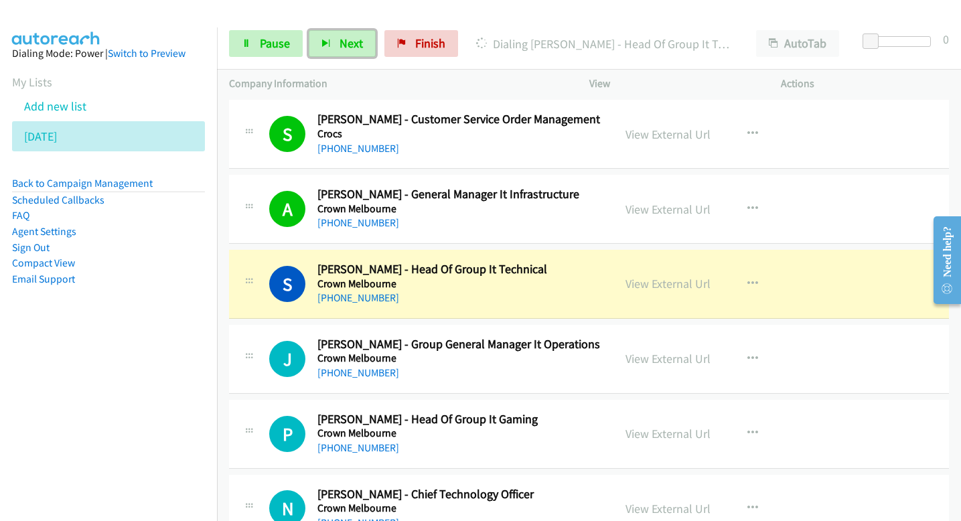
scroll to position [12809, 0]
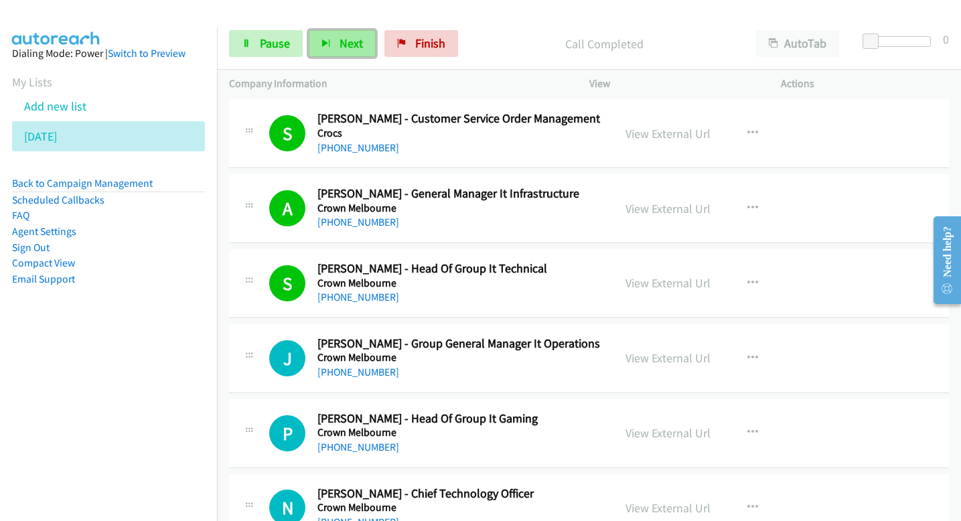
click at [365, 44] on button "Next" at bounding box center [342, 43] width 67 height 27
click at [358, 54] on button "Next" at bounding box center [342, 43] width 67 height 27
click at [344, 37] on span "Next" at bounding box center [351, 43] width 23 height 15
click at [362, 50] on button "Next" at bounding box center [342, 43] width 67 height 27
click at [359, 45] on span "Next" at bounding box center [351, 43] width 23 height 15
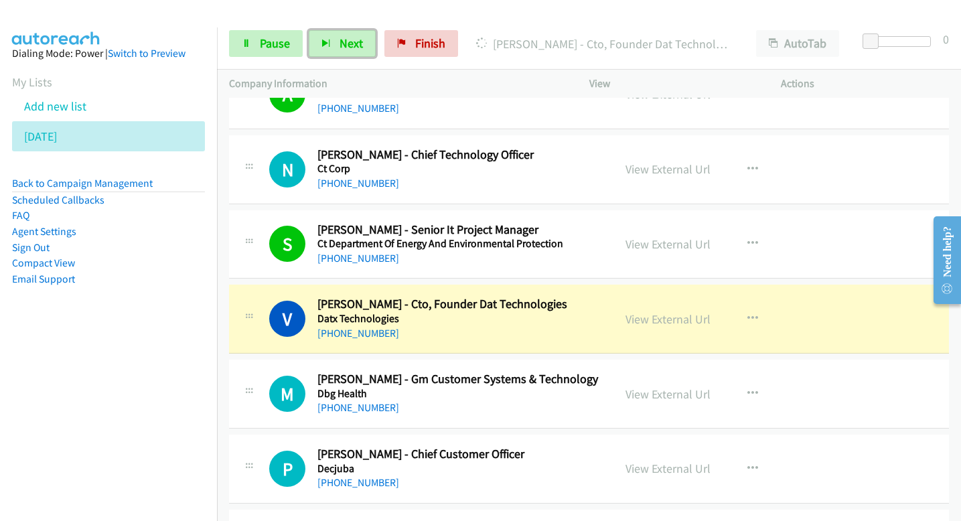
scroll to position [13449, 0]
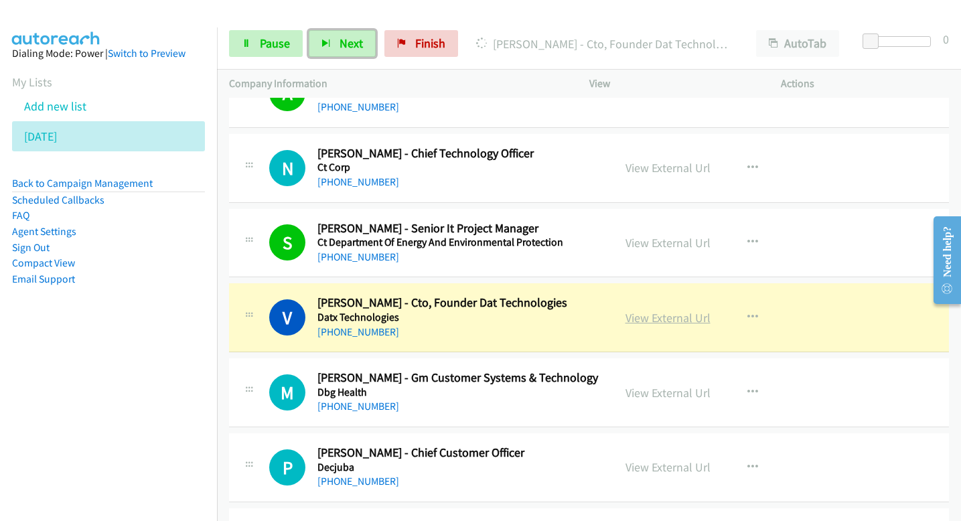
click at [699, 320] on link "View External Url" at bounding box center [668, 317] width 85 height 15
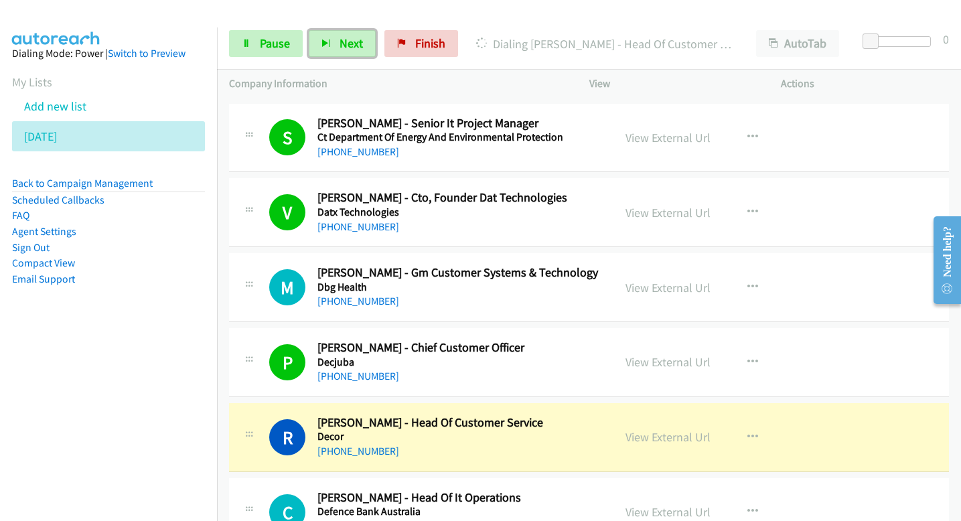
scroll to position [13621, 0]
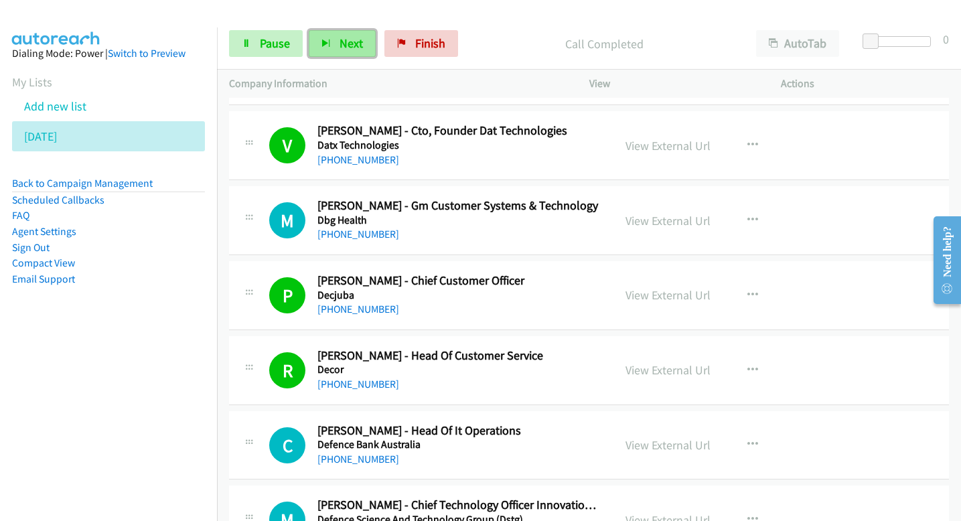
click at [354, 47] on span "Next" at bounding box center [351, 43] width 23 height 15
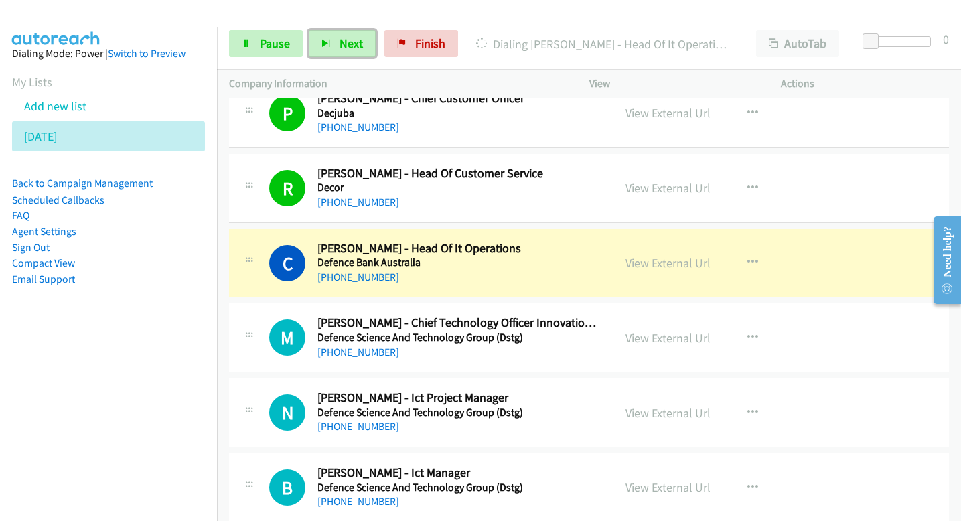
scroll to position [13811, 0]
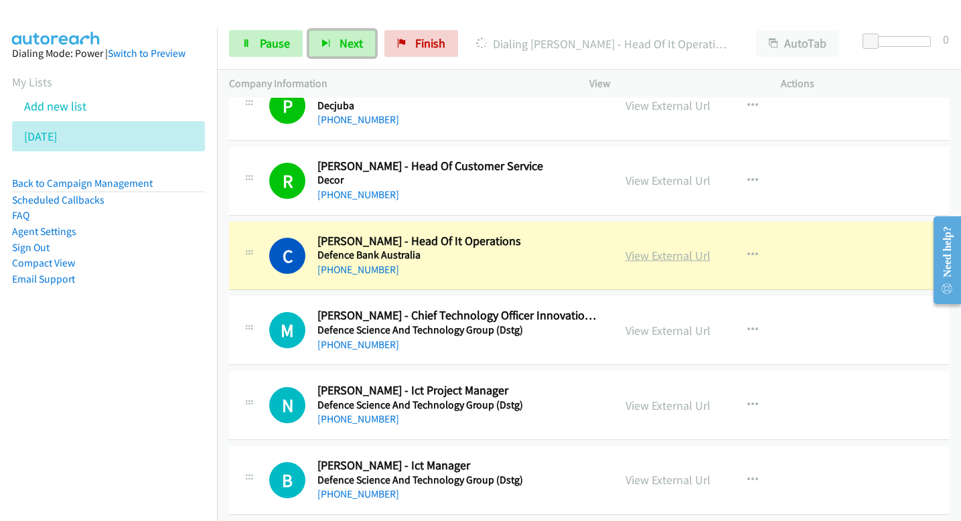
click at [667, 260] on link "View External Url" at bounding box center [668, 255] width 85 height 15
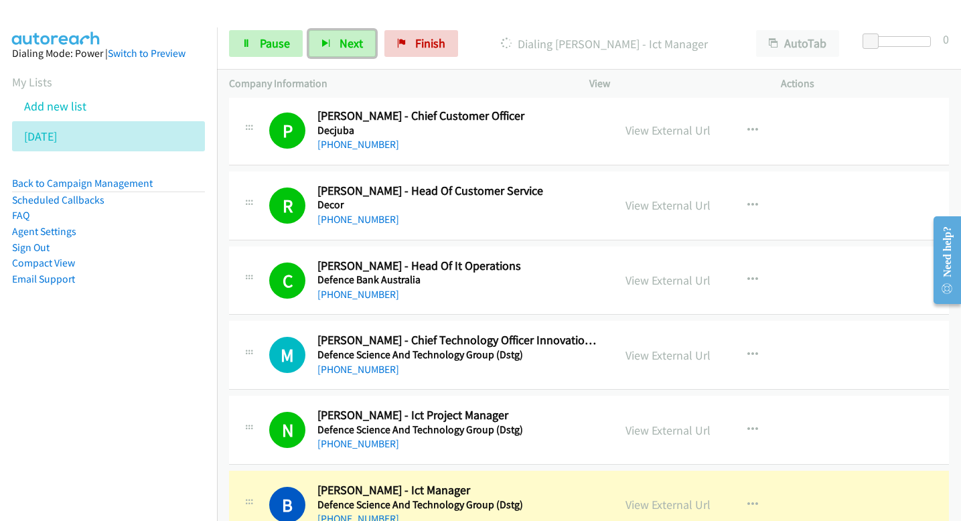
scroll to position [13814, 0]
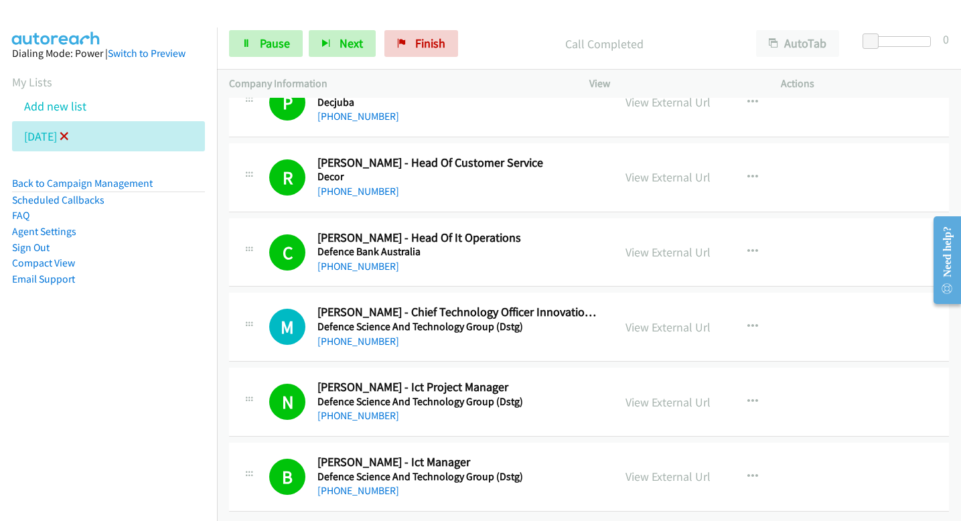
click at [69, 134] on icon at bounding box center [64, 137] width 9 height 9
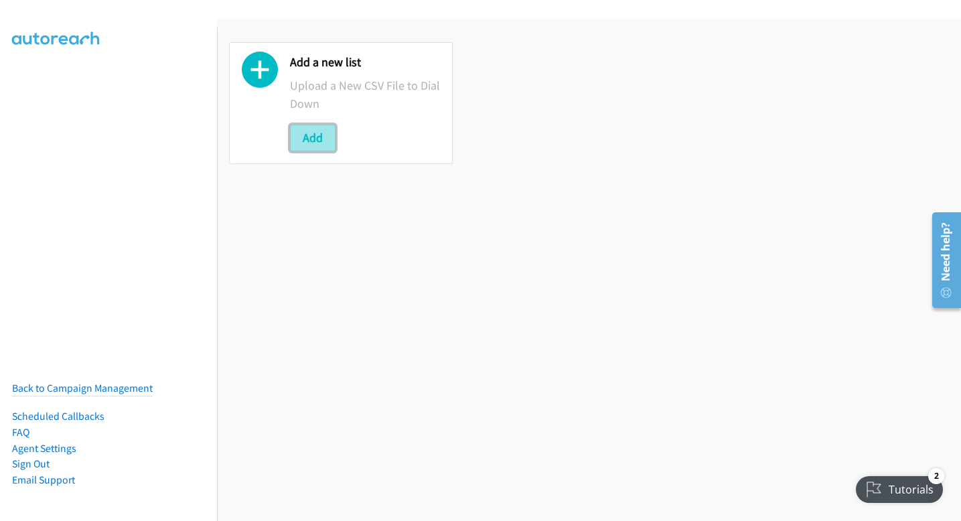
click at [310, 138] on button "Add" at bounding box center [313, 138] width 46 height 27
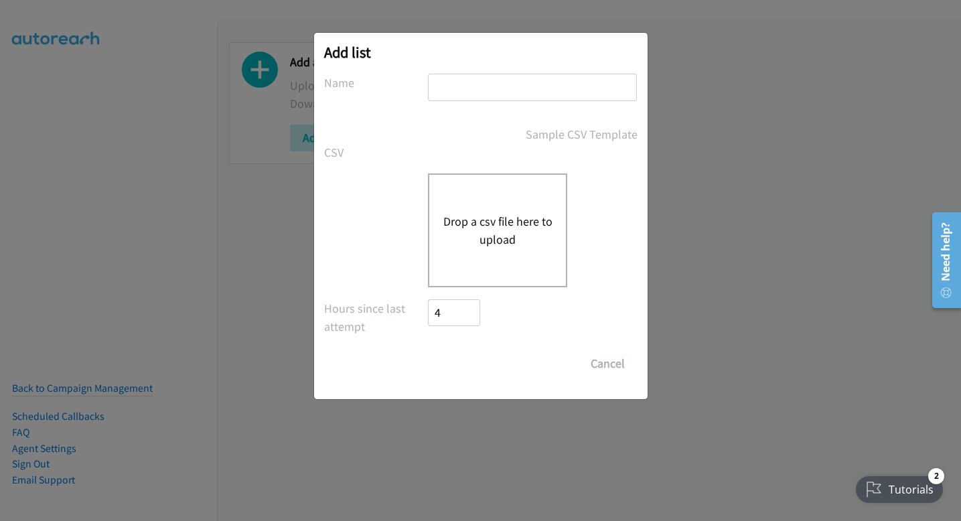
click at [499, 202] on div "Drop a csv file here to upload" at bounding box center [497, 230] width 139 height 114
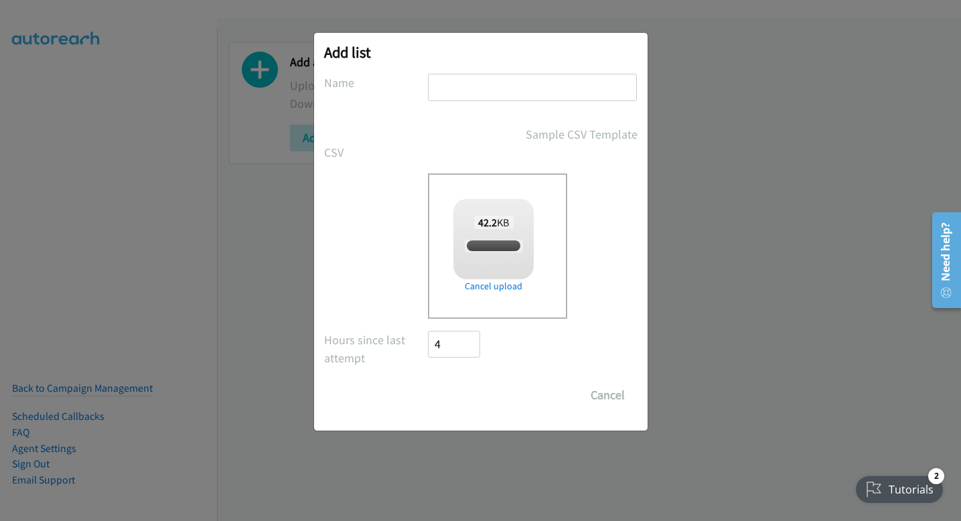
checkbox input "true"
click at [534, 94] on input "text" at bounding box center [532, 87] width 209 height 27
type input "tuesday"
click at [472, 401] on input "Save List" at bounding box center [464, 395] width 70 height 27
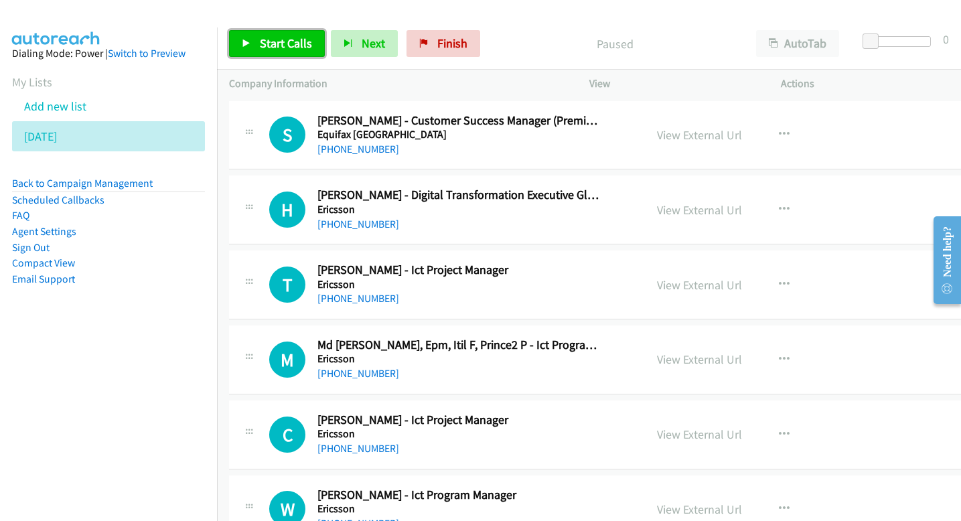
click at [276, 44] on span "Start Calls" at bounding box center [286, 43] width 52 height 15
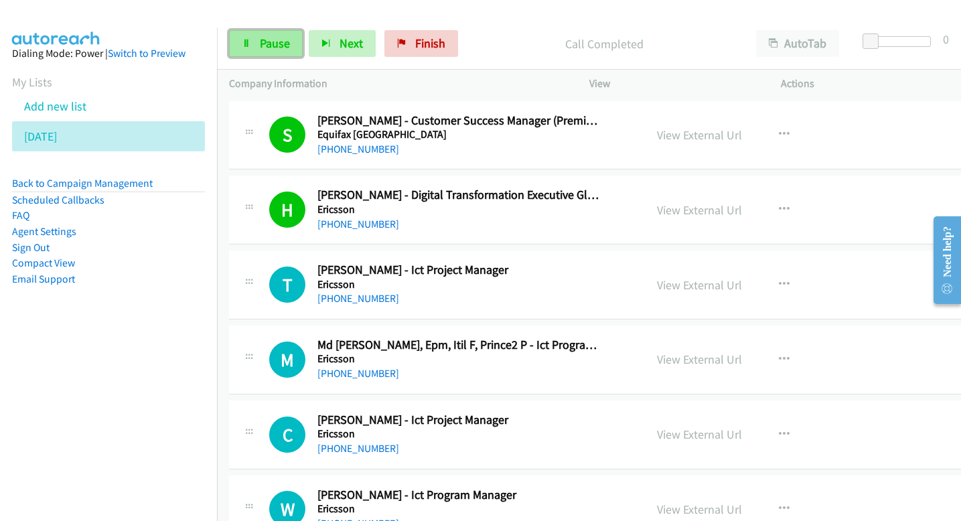
click at [259, 45] on link "Pause" at bounding box center [266, 43] width 74 height 27
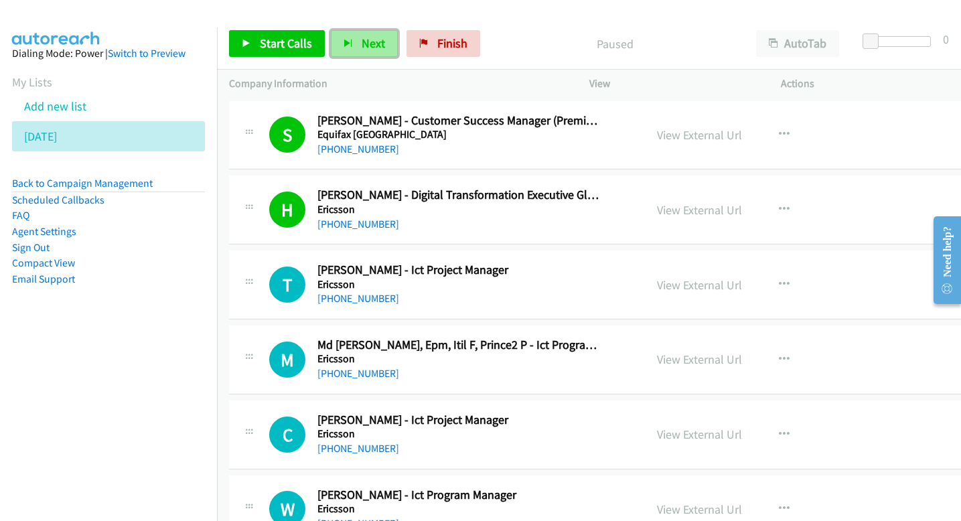
click at [332, 36] on button "Next" at bounding box center [364, 43] width 67 height 27
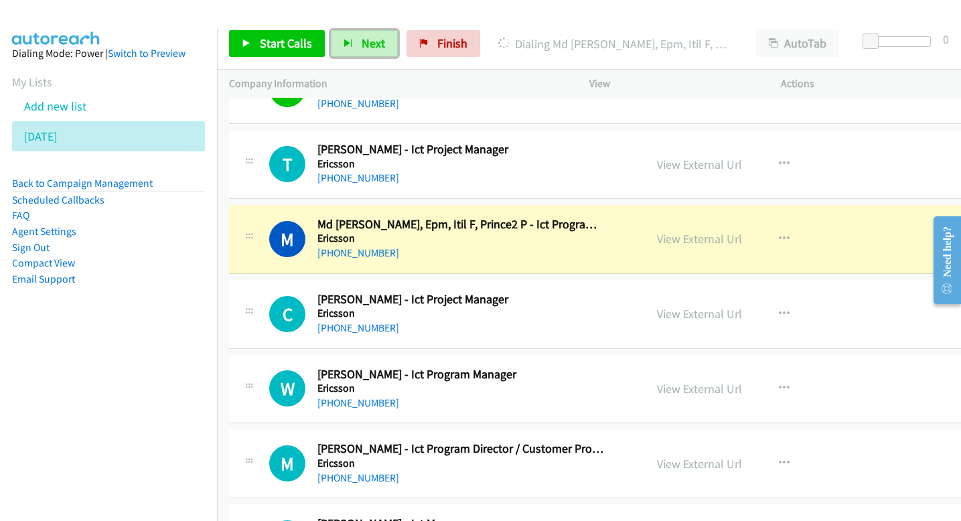
scroll to position [151, 0]
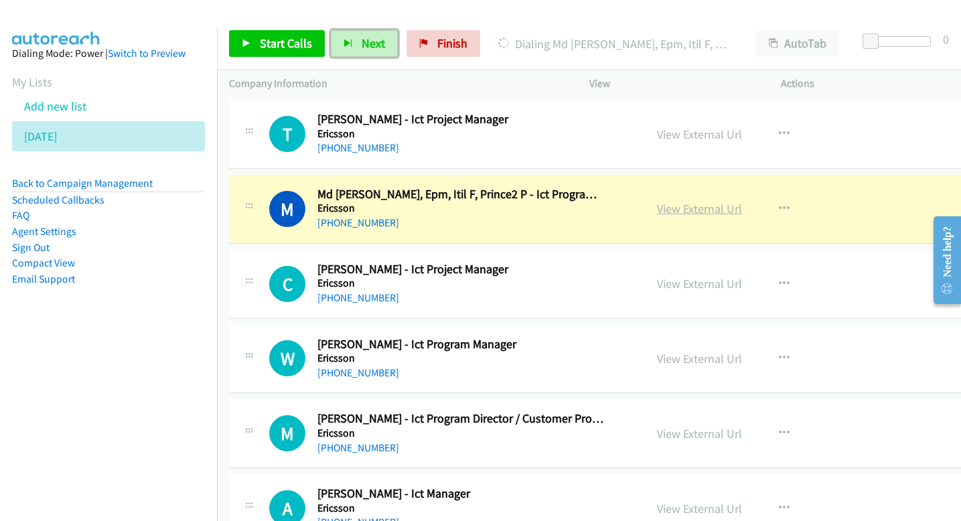
click at [666, 207] on link "View External Url" at bounding box center [699, 208] width 85 height 15
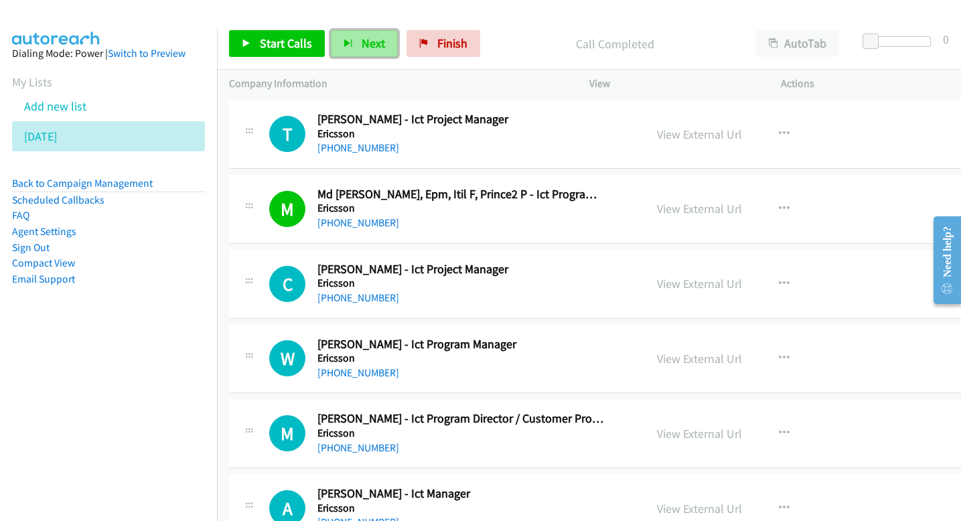
click at [368, 51] on button "Next" at bounding box center [364, 43] width 67 height 27
click at [368, 40] on span "Next" at bounding box center [373, 43] width 23 height 15
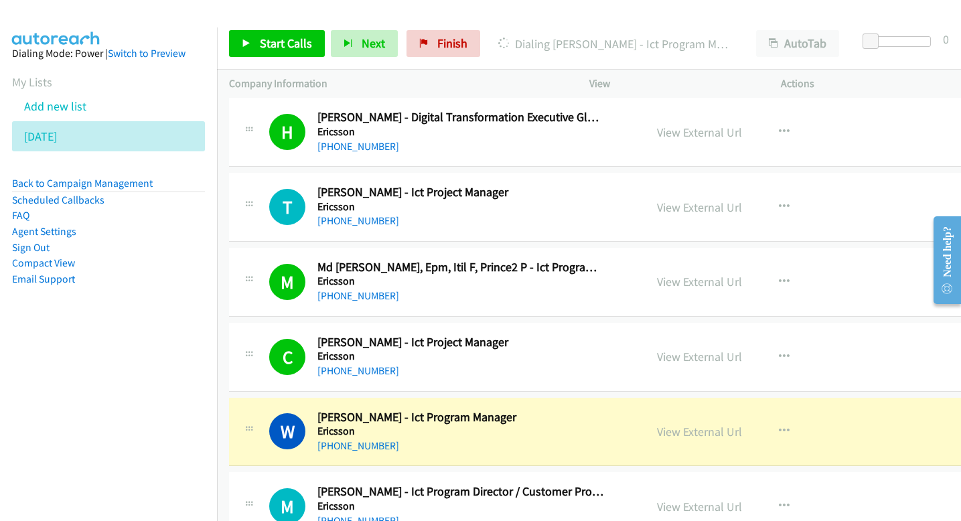
scroll to position [58, 0]
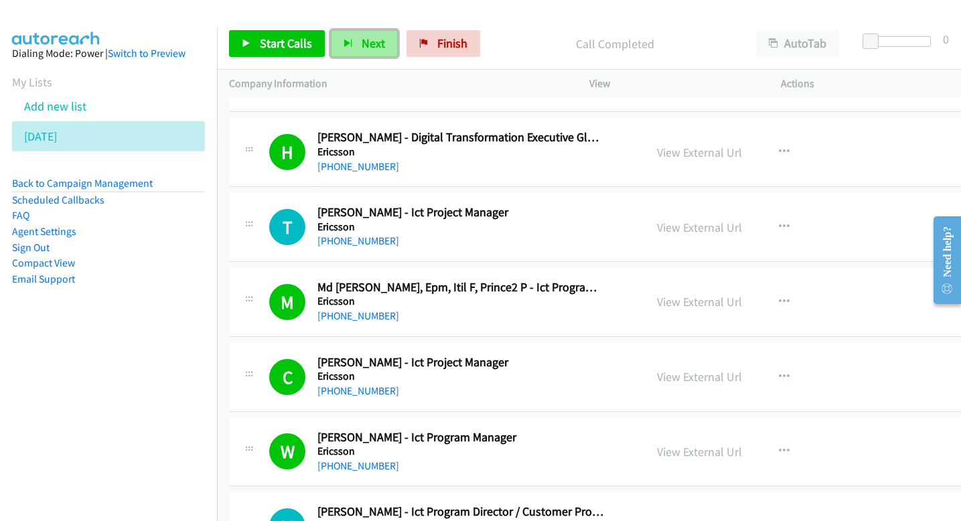
click at [370, 46] on span "Next" at bounding box center [373, 43] width 23 height 15
click at [371, 44] on span "Next" at bounding box center [373, 43] width 23 height 15
click at [344, 42] on icon "button" at bounding box center [348, 44] width 9 height 9
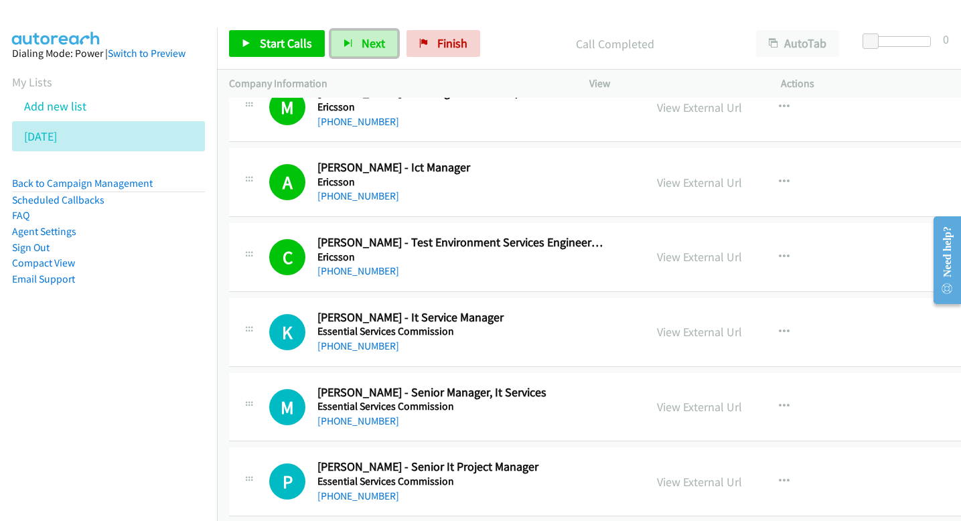
scroll to position [553, 0]
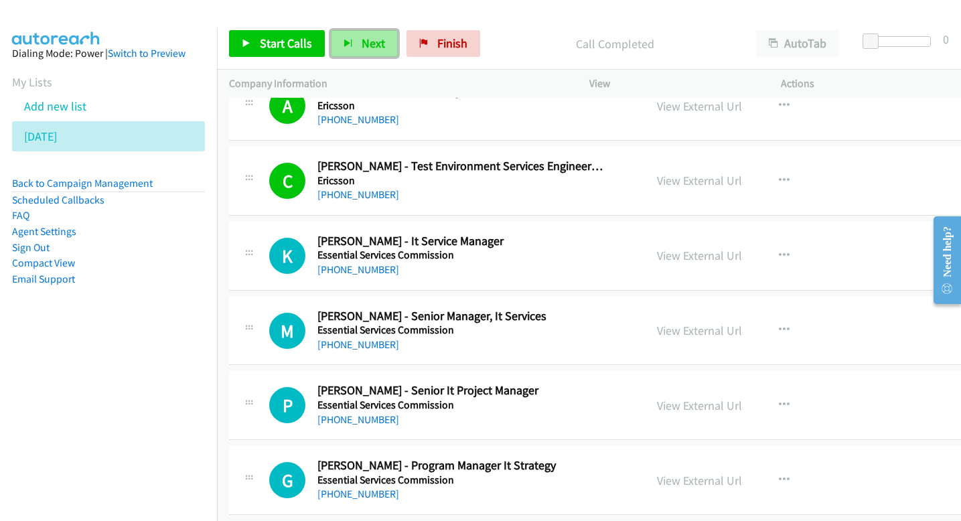
click at [384, 44] on button "Next" at bounding box center [364, 43] width 67 height 27
click at [380, 47] on span "Next" at bounding box center [373, 43] width 23 height 15
click at [366, 40] on span "Next" at bounding box center [373, 43] width 23 height 15
click at [389, 36] on button "Next" at bounding box center [364, 43] width 67 height 27
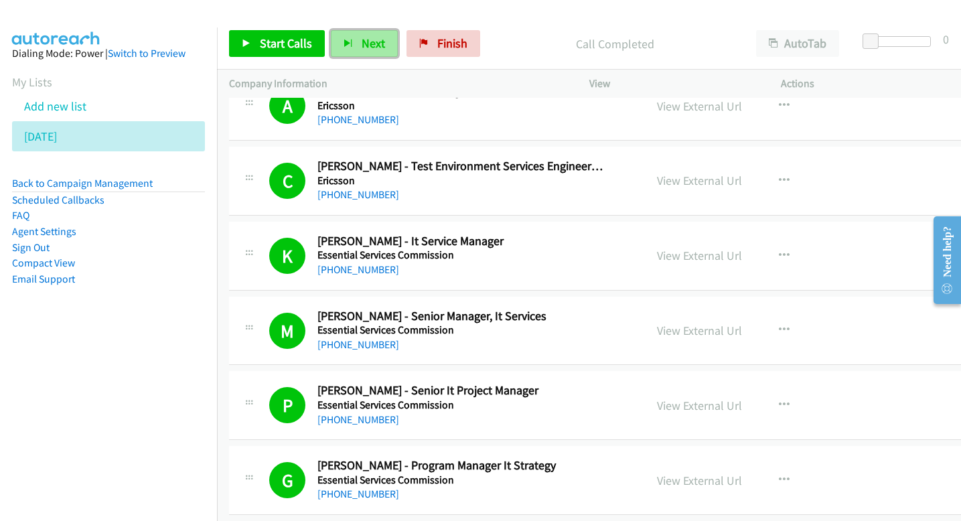
click at [366, 50] on span "Next" at bounding box center [373, 43] width 23 height 15
click at [353, 50] on button "Next" at bounding box center [364, 43] width 67 height 27
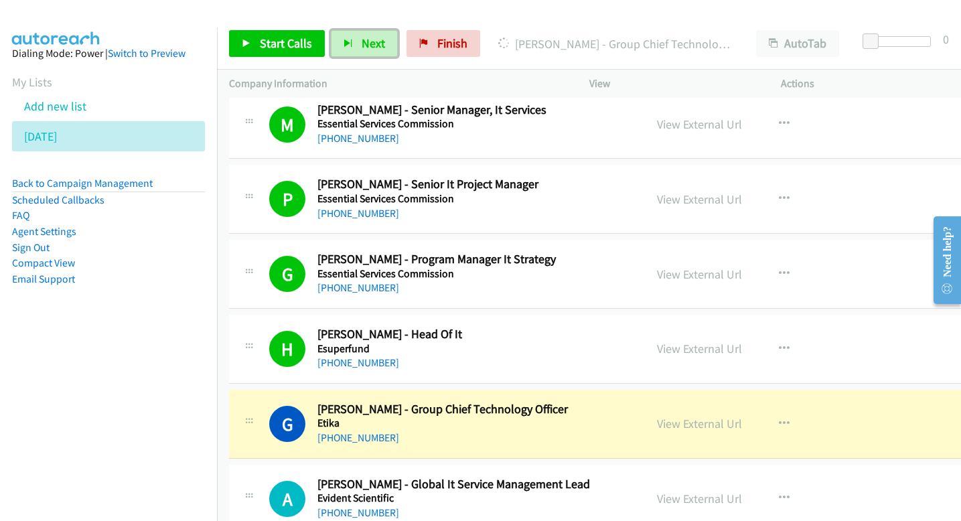
scroll to position [762, 0]
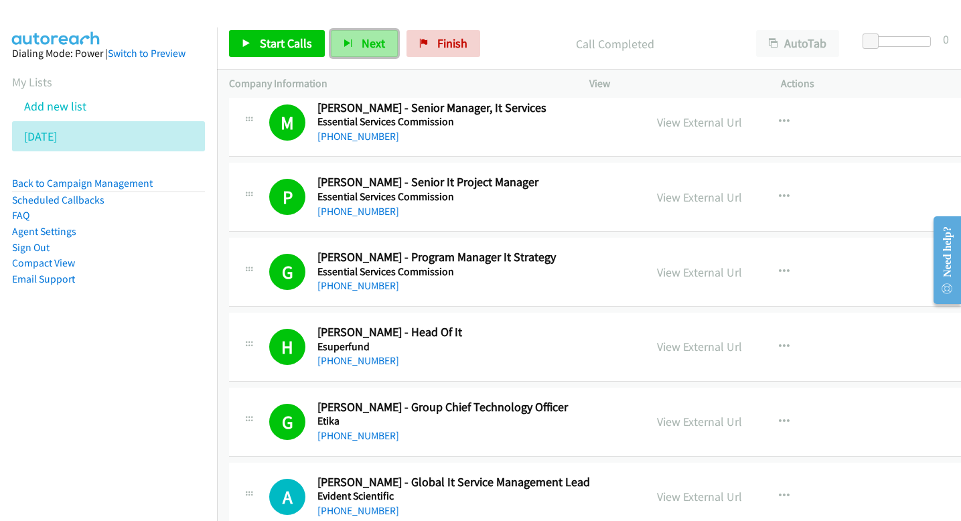
click at [381, 44] on span "Next" at bounding box center [373, 43] width 23 height 15
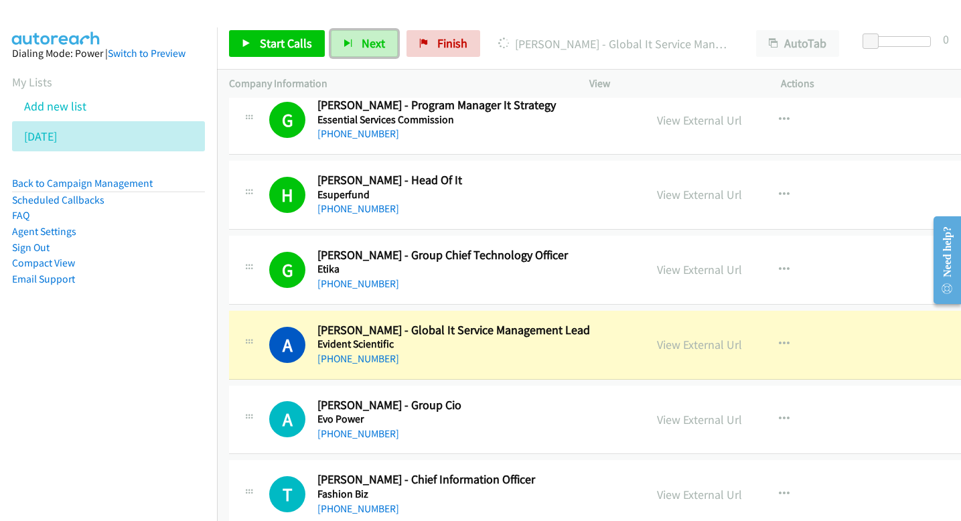
scroll to position [933, 0]
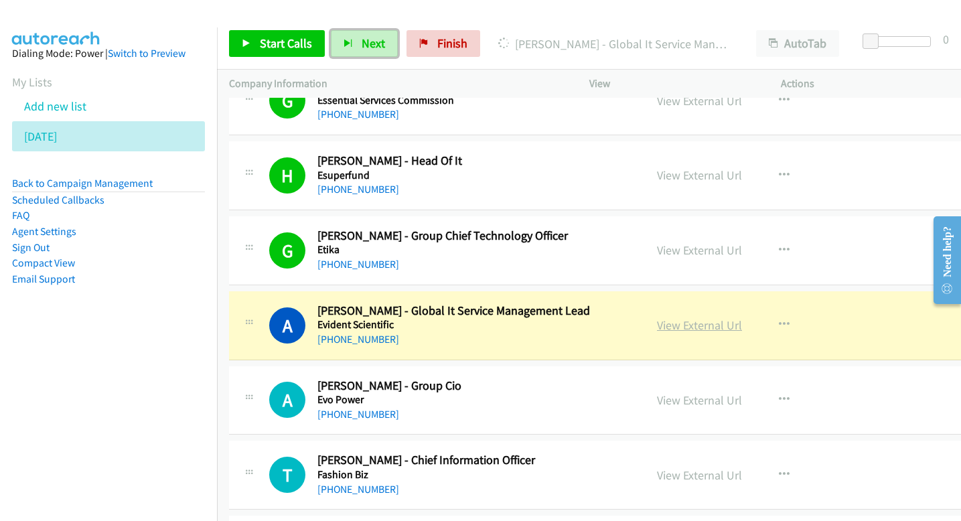
click at [657, 321] on link "View External Url" at bounding box center [699, 325] width 85 height 15
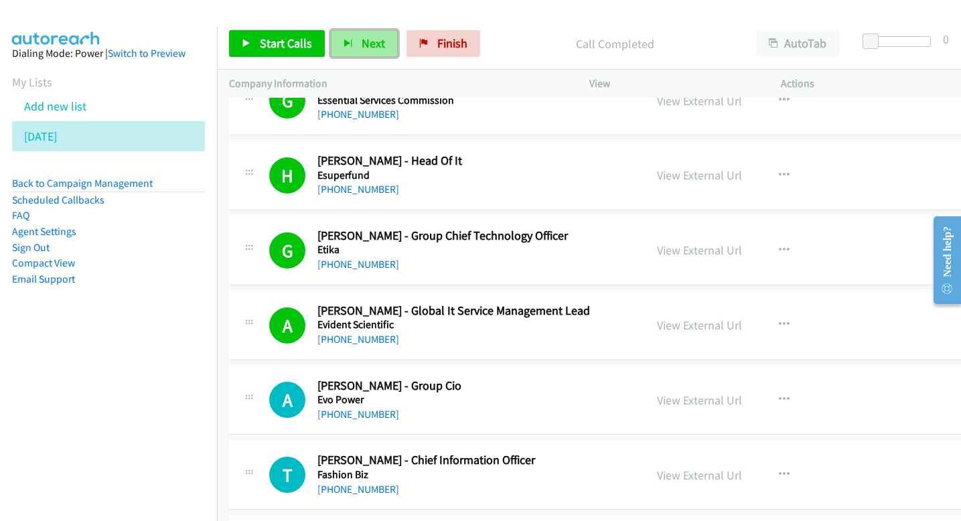
click at [356, 44] on button "Next" at bounding box center [364, 43] width 67 height 27
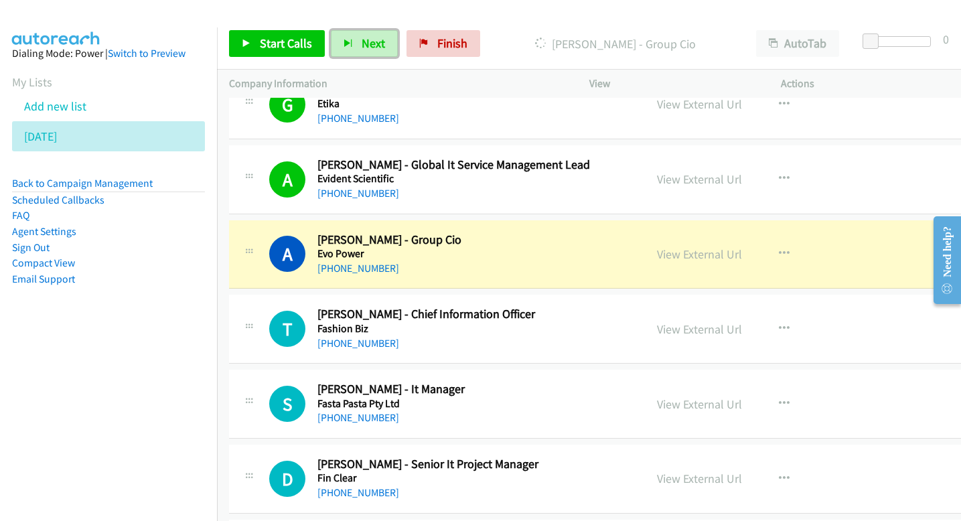
scroll to position [1089, 0]
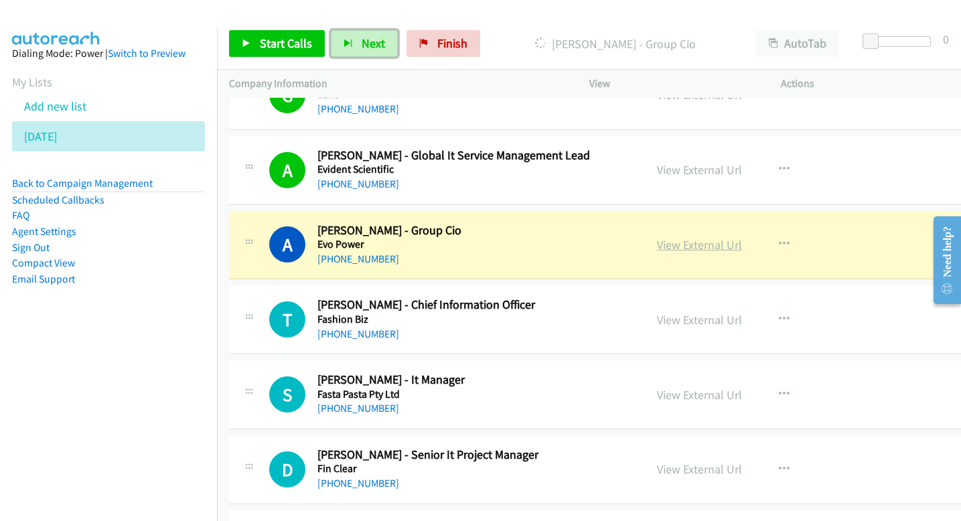
click at [676, 242] on link "View External Url" at bounding box center [699, 244] width 85 height 15
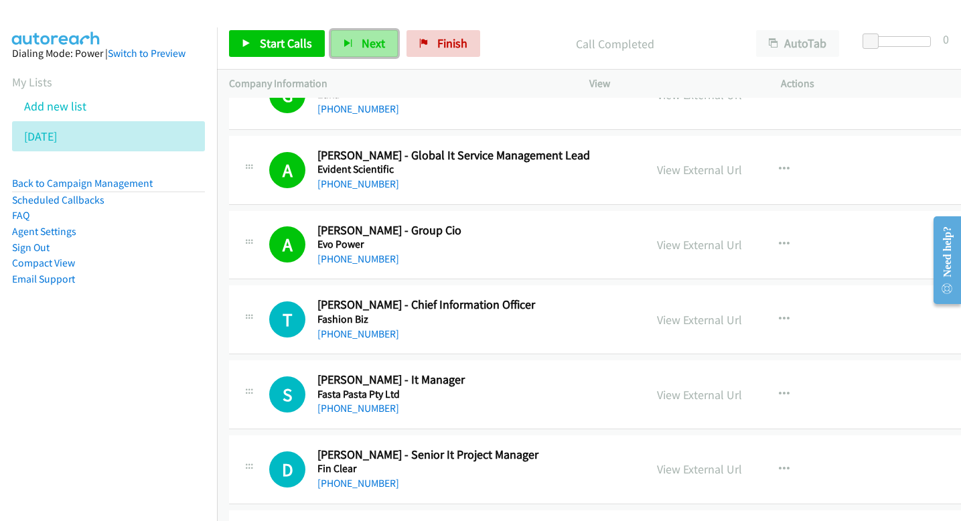
click at [378, 52] on button "Next" at bounding box center [364, 43] width 67 height 27
click at [368, 48] on span "Next" at bounding box center [373, 43] width 23 height 15
click at [368, 50] on span "Next" at bounding box center [373, 43] width 23 height 15
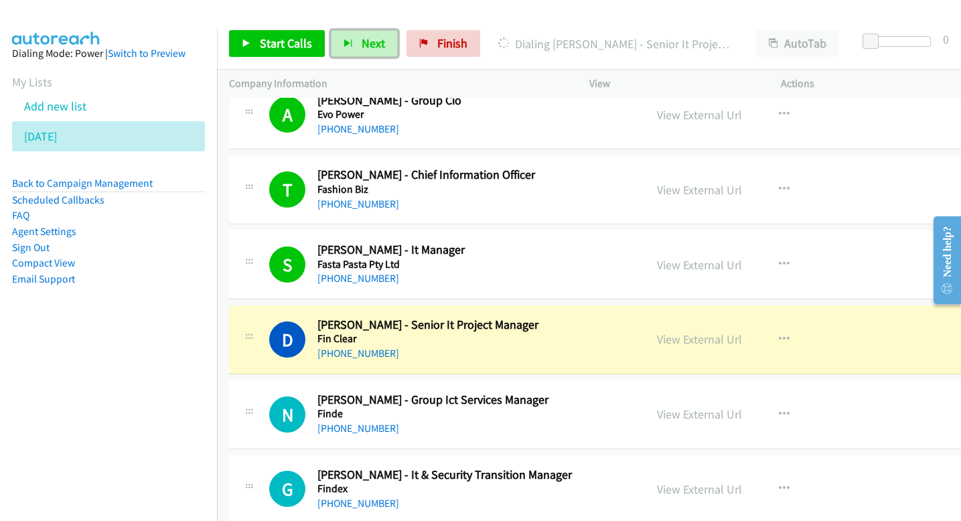
scroll to position [1220, 0]
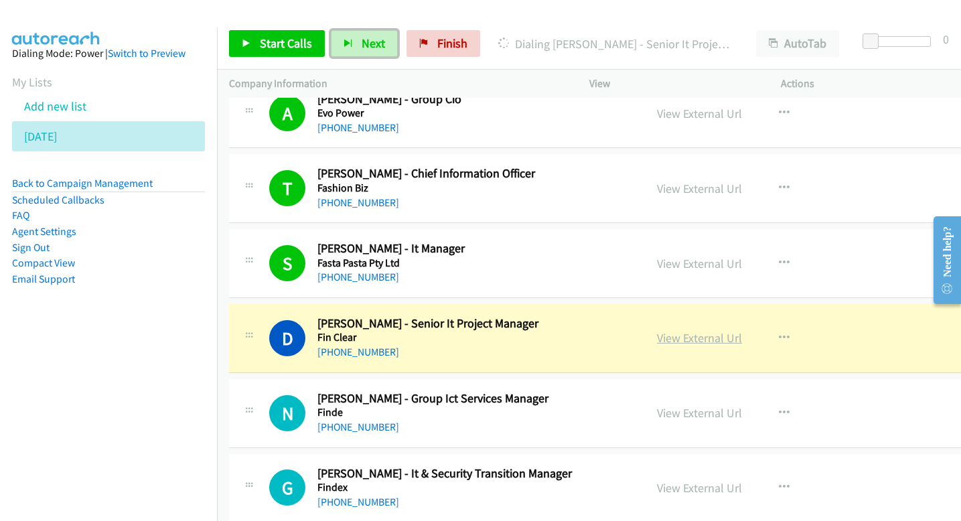
click at [657, 336] on link "View External Url" at bounding box center [699, 337] width 85 height 15
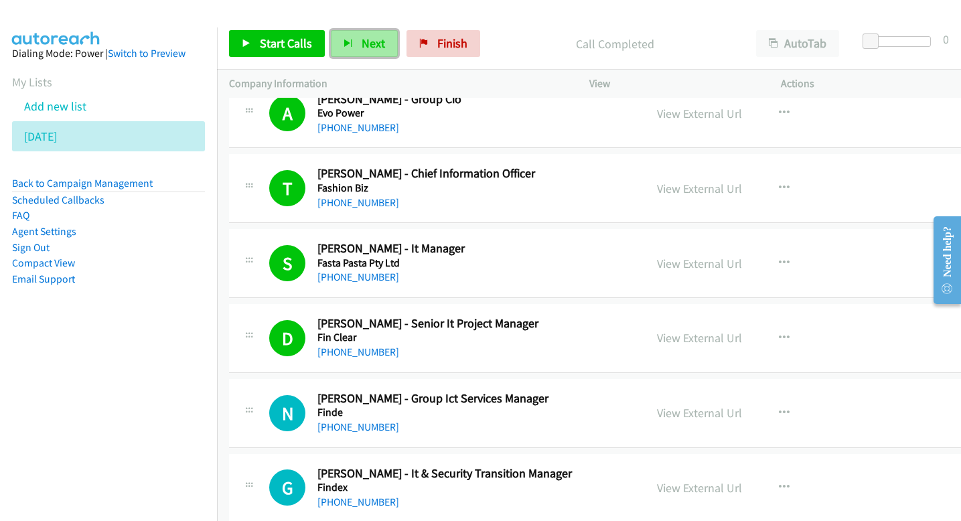
click at [349, 46] on icon "button" at bounding box center [348, 44] width 9 height 9
click at [365, 53] on button "Next" at bounding box center [364, 43] width 67 height 27
click at [374, 36] on span "Next" at bounding box center [373, 43] width 23 height 15
click at [353, 46] on button "Next" at bounding box center [364, 43] width 67 height 27
click at [386, 45] on button "Next" at bounding box center [364, 43] width 67 height 27
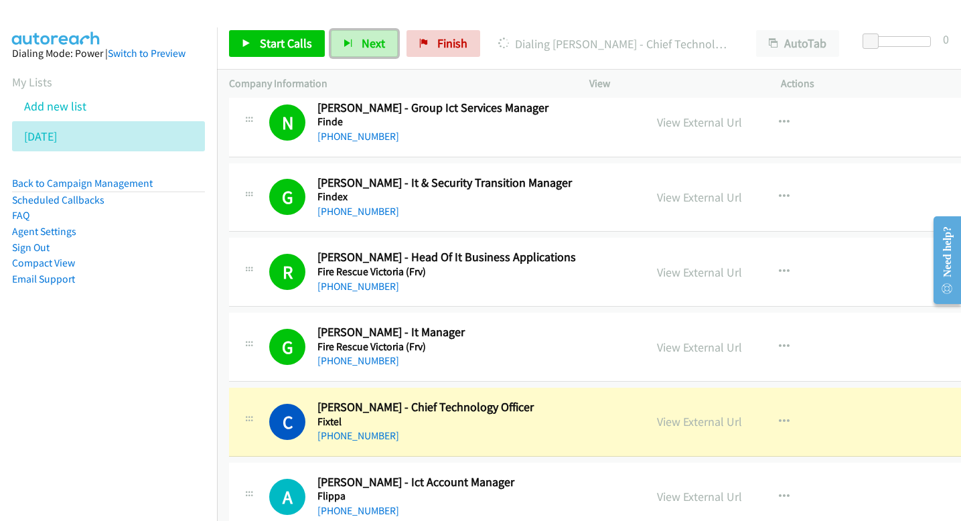
scroll to position [1557, 0]
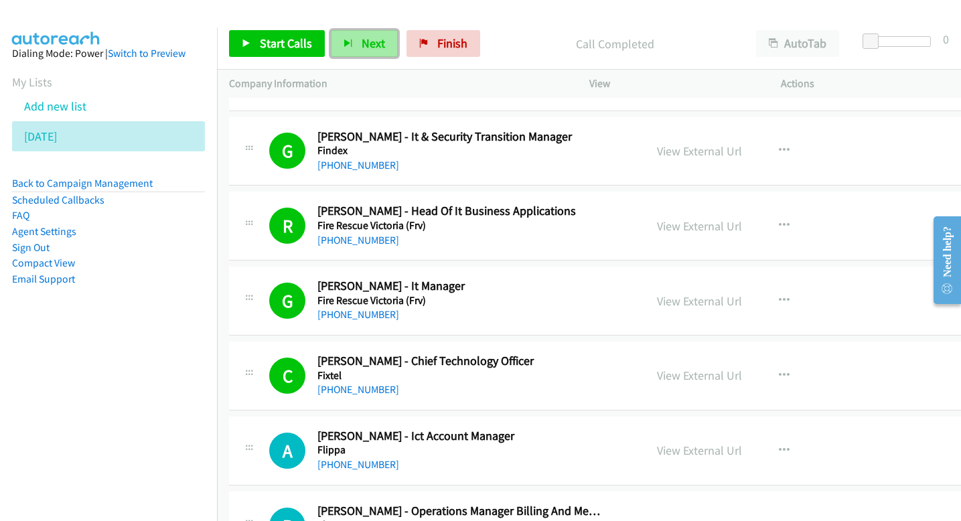
click at [362, 49] on span "Next" at bounding box center [373, 43] width 23 height 15
click at [365, 45] on span "Next" at bounding box center [373, 43] width 23 height 15
click at [386, 38] on button "Next" at bounding box center [364, 43] width 67 height 27
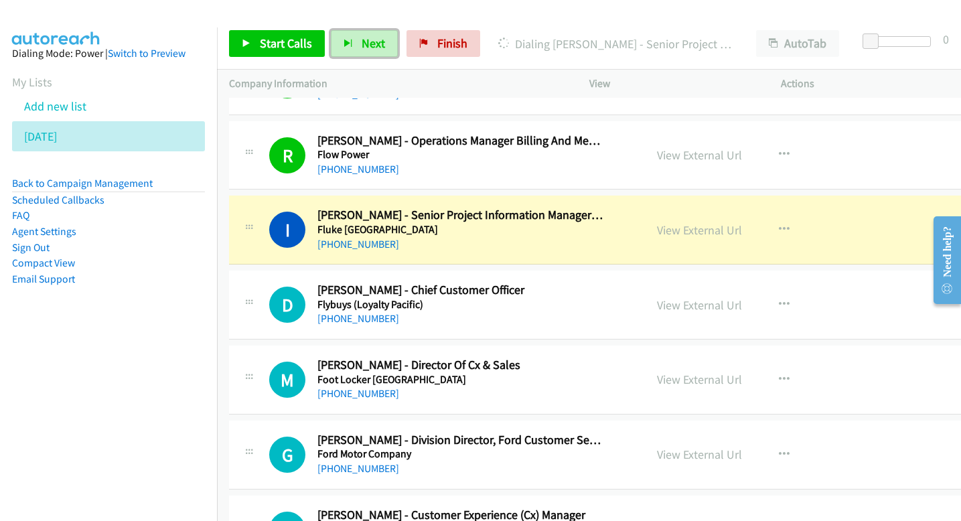
scroll to position [1928, 0]
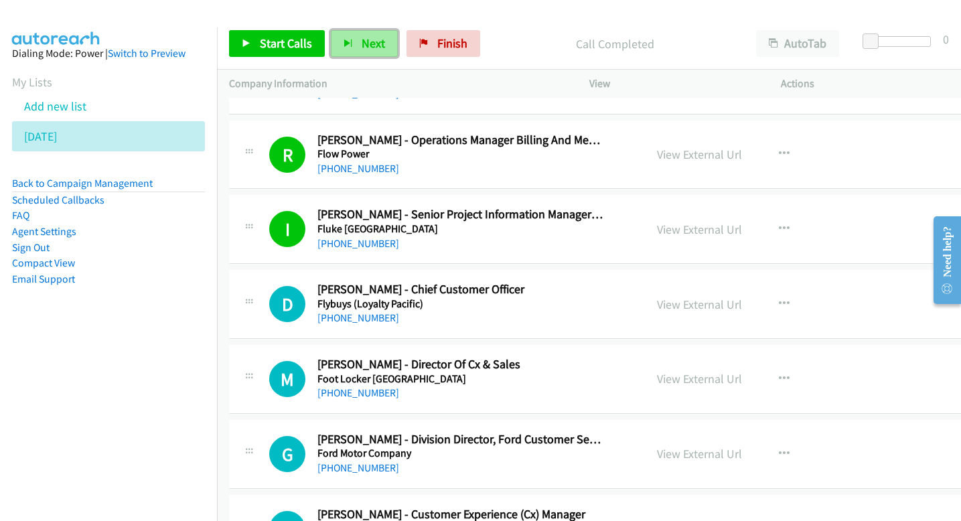
click at [362, 42] on span "Next" at bounding box center [373, 43] width 23 height 15
click at [368, 41] on span "Next" at bounding box center [373, 43] width 23 height 15
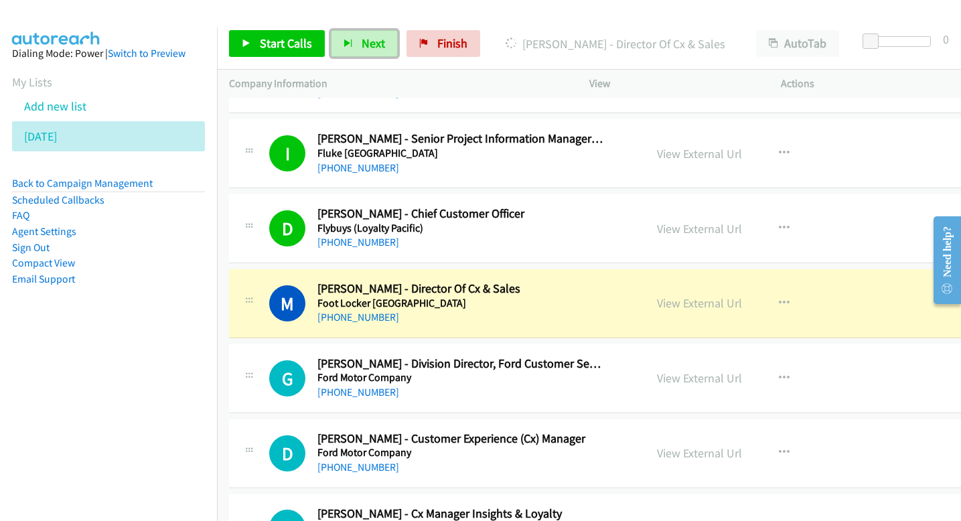
scroll to position [2044, 0]
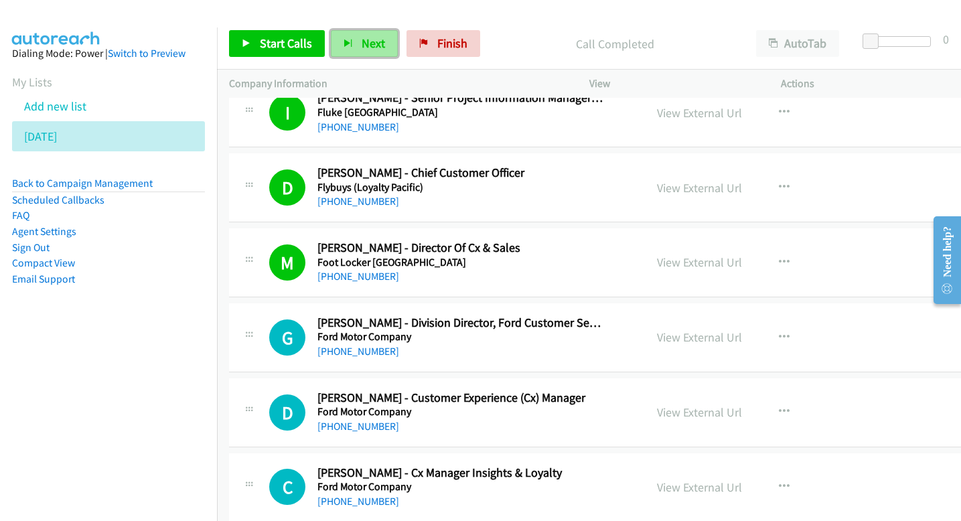
click at [375, 50] on span "Next" at bounding box center [373, 43] width 23 height 15
click at [372, 43] on span "Next" at bounding box center [373, 43] width 23 height 15
click at [385, 43] on button "Next" at bounding box center [364, 43] width 67 height 27
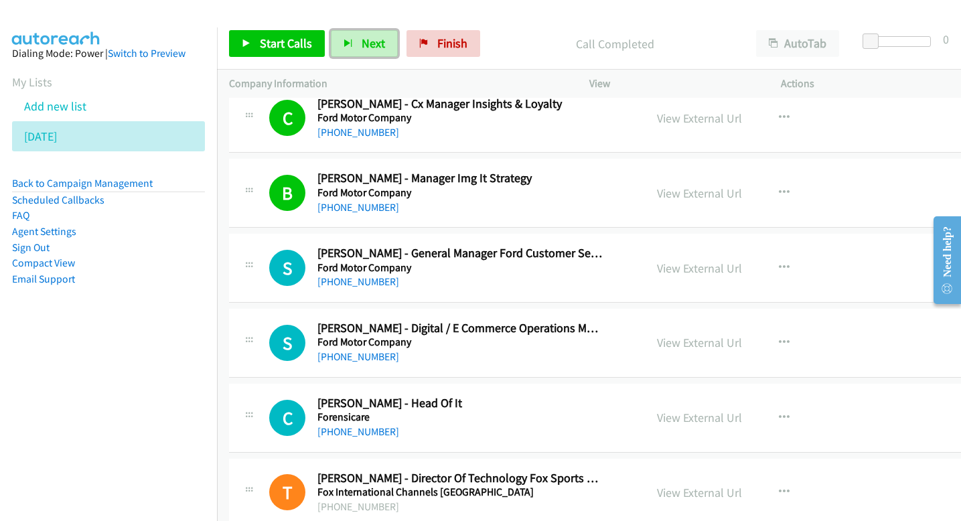
scroll to position [2385, 0]
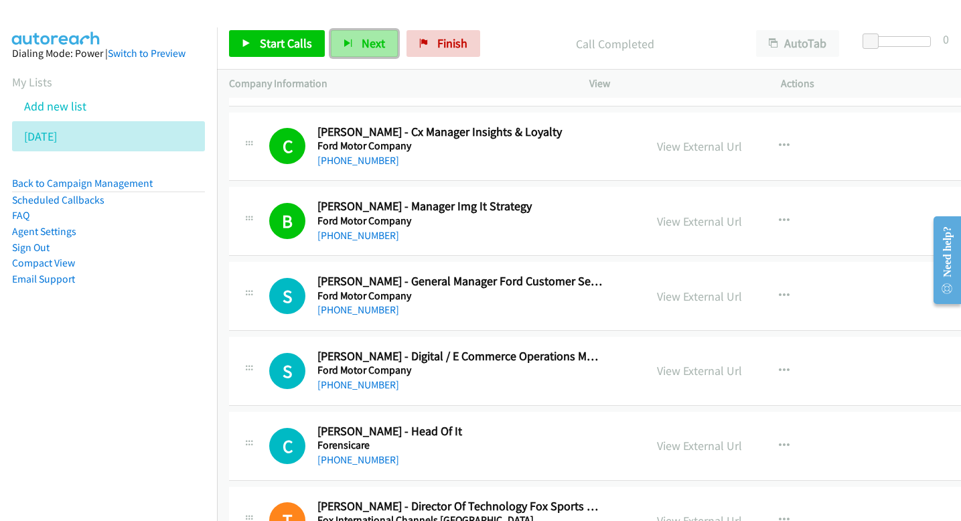
click at [365, 48] on span "Next" at bounding box center [373, 43] width 23 height 15
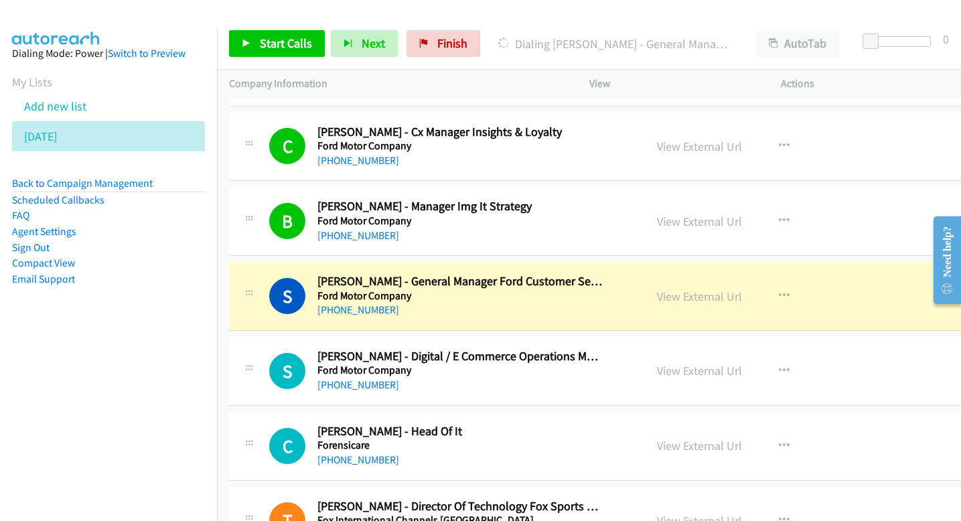
scroll to position [2393, 0]
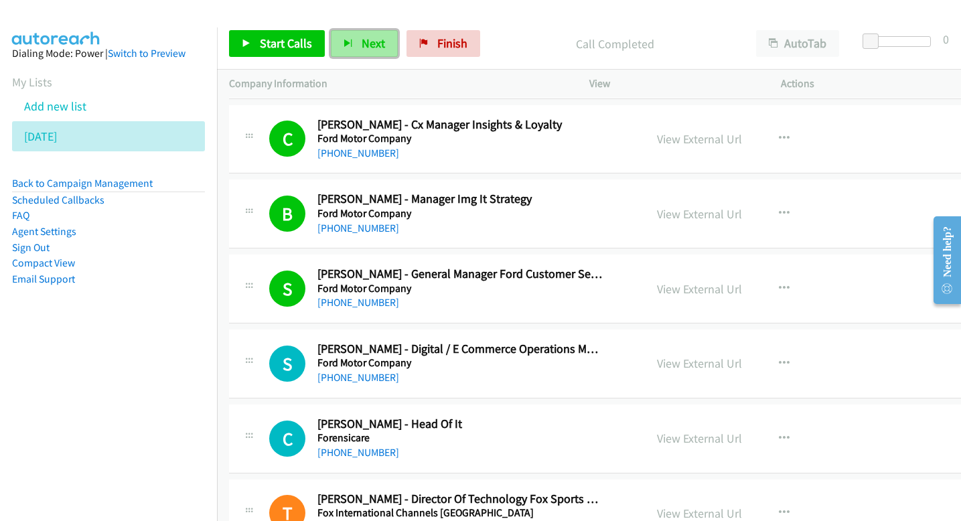
click at [380, 51] on button "Next" at bounding box center [364, 43] width 67 height 27
click at [352, 39] on button "Next" at bounding box center [364, 43] width 67 height 27
click at [373, 47] on span "Next" at bounding box center [373, 43] width 23 height 15
click at [378, 44] on span "Next" at bounding box center [373, 43] width 23 height 15
click at [350, 48] on button "Next" at bounding box center [364, 43] width 67 height 27
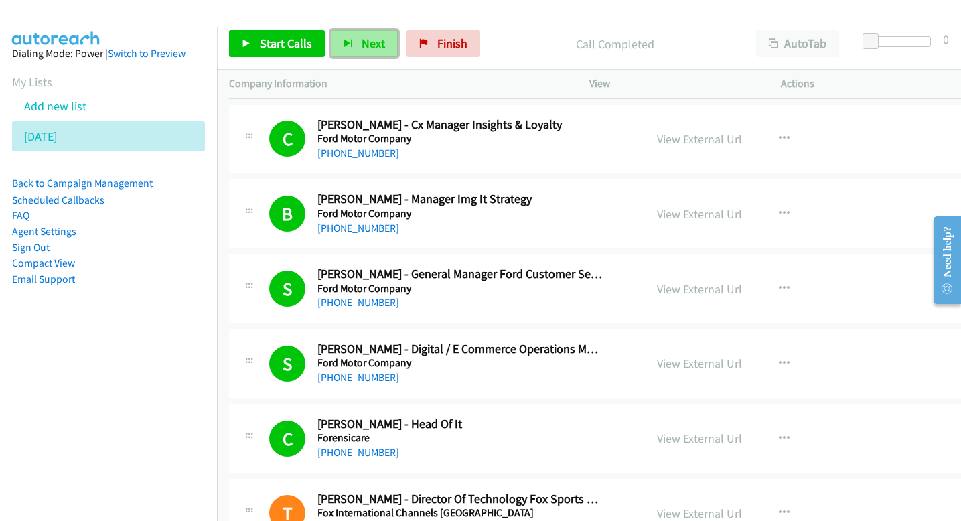
click at [365, 36] on span "Next" at bounding box center [373, 43] width 23 height 15
click at [376, 43] on span "Next" at bounding box center [373, 43] width 23 height 15
click at [371, 54] on button "Next" at bounding box center [364, 43] width 67 height 27
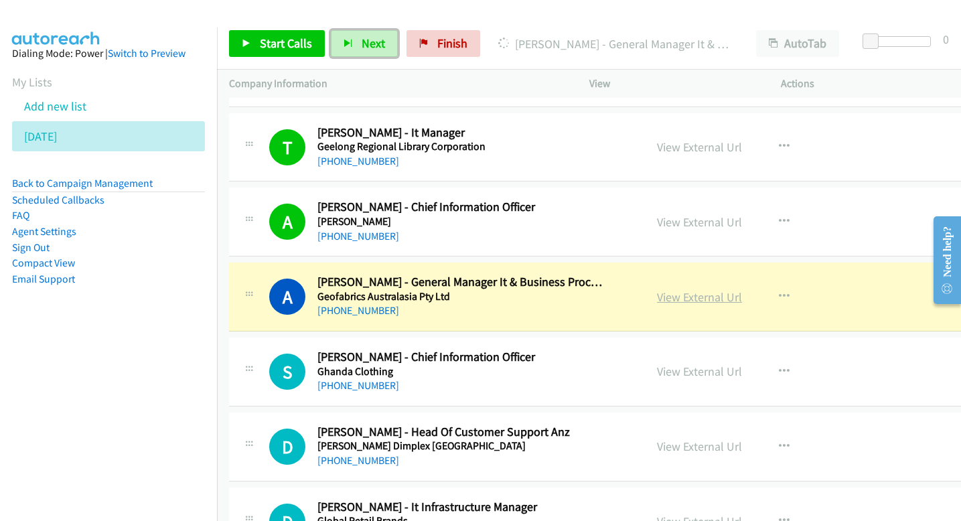
scroll to position [3129, 0]
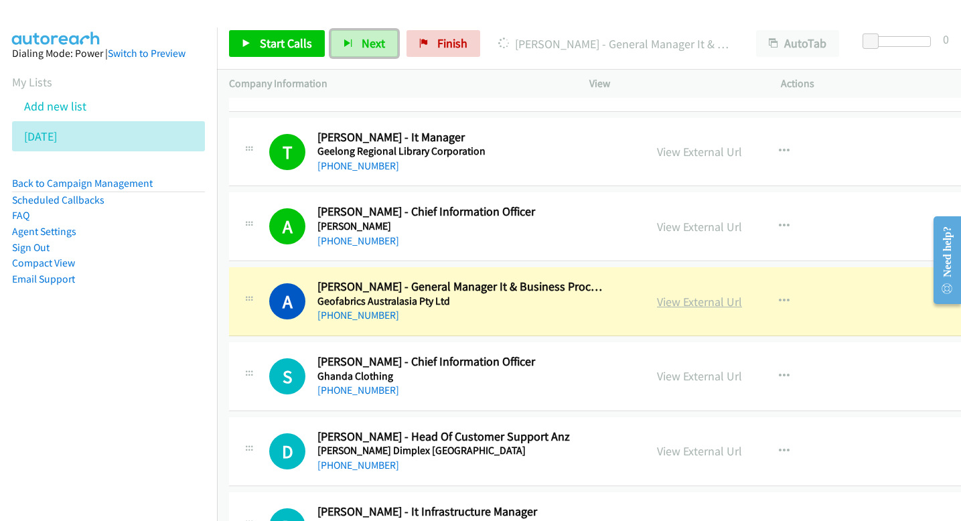
click at [657, 299] on link "View External Url" at bounding box center [699, 301] width 85 height 15
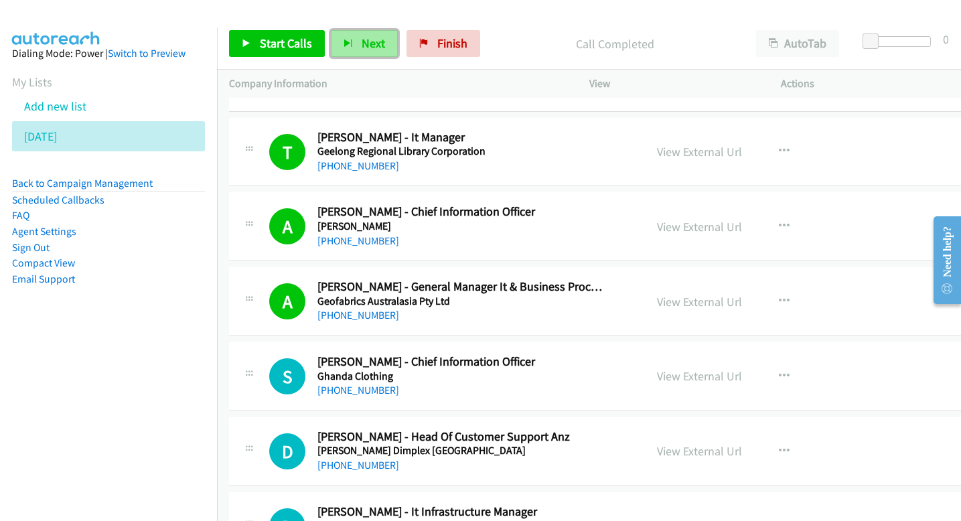
click at [371, 45] on span "Next" at bounding box center [373, 43] width 23 height 15
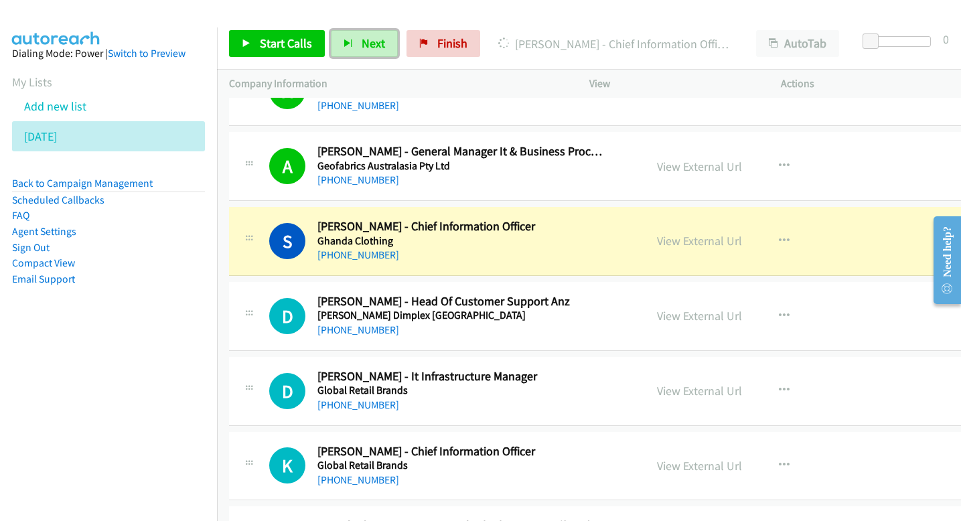
scroll to position [3271, 0]
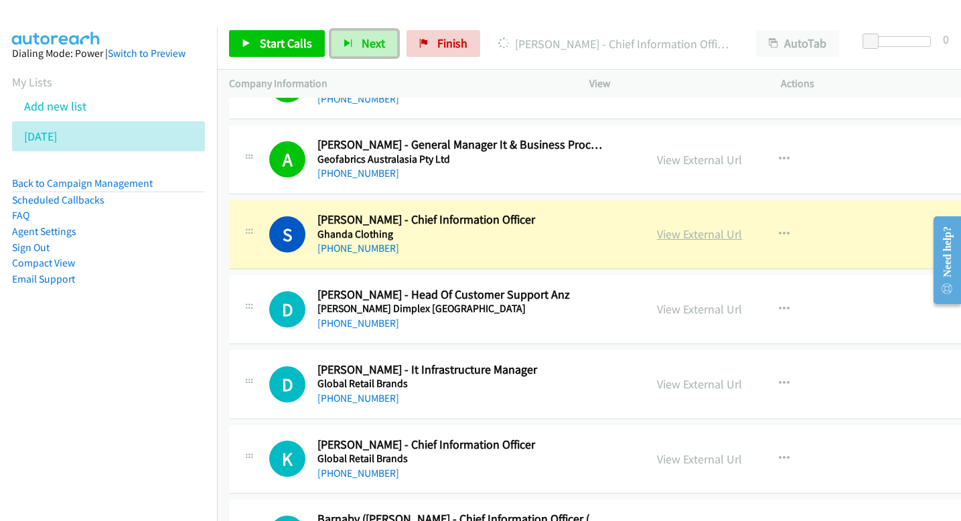
click at [657, 238] on link "View External Url" at bounding box center [699, 233] width 85 height 15
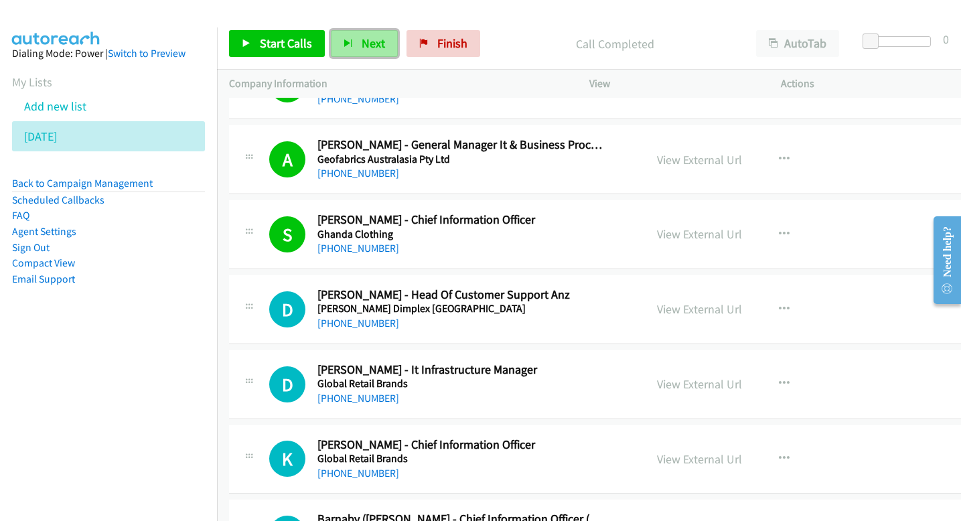
click at [369, 46] on span "Next" at bounding box center [373, 43] width 23 height 15
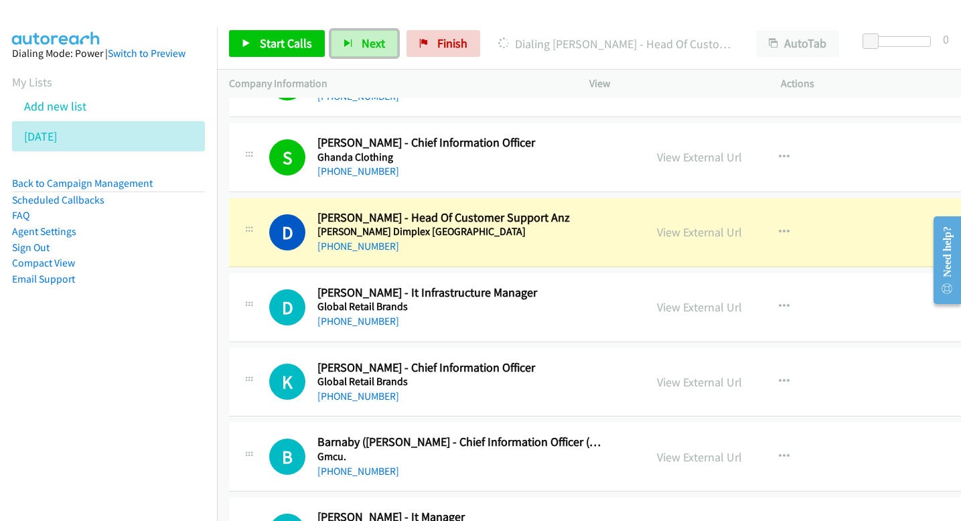
scroll to position [3352, 0]
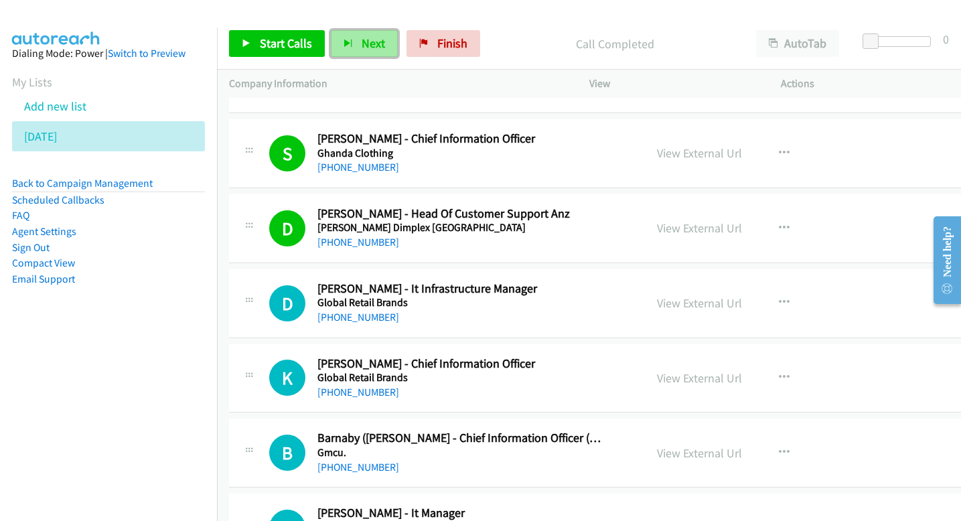
click at [362, 40] on span "Next" at bounding box center [373, 43] width 23 height 15
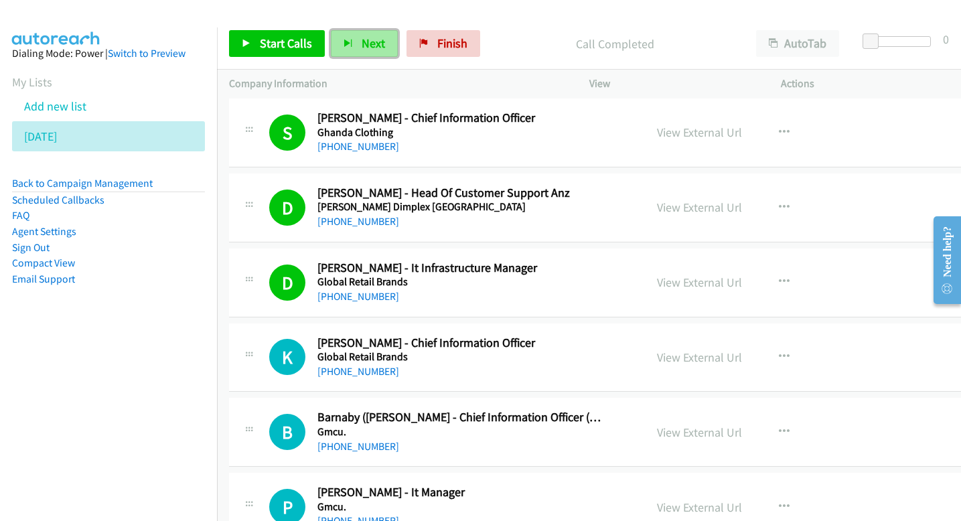
click at [374, 44] on span "Next" at bounding box center [373, 43] width 23 height 15
click at [358, 42] on button "Next" at bounding box center [364, 43] width 67 height 27
click at [366, 44] on span "Next" at bounding box center [373, 43] width 23 height 15
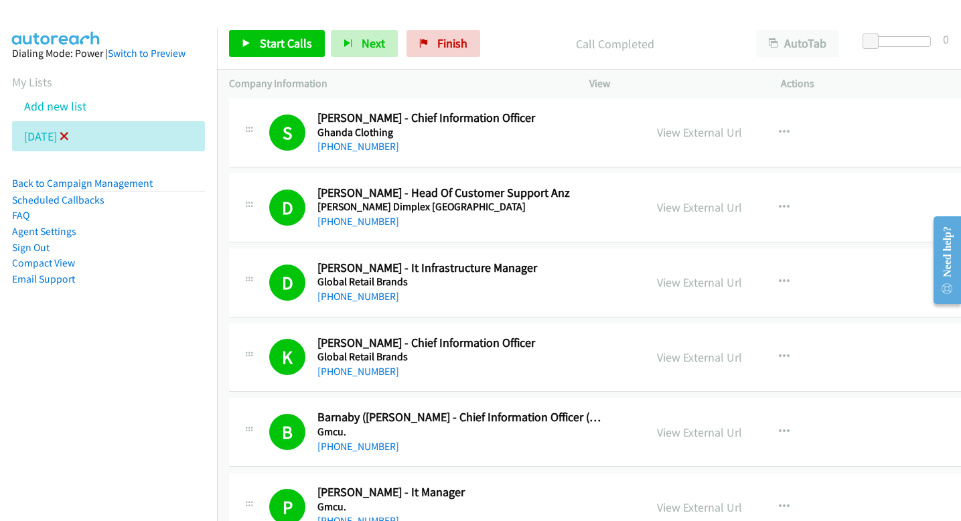
click at [69, 134] on icon at bounding box center [64, 137] width 9 height 9
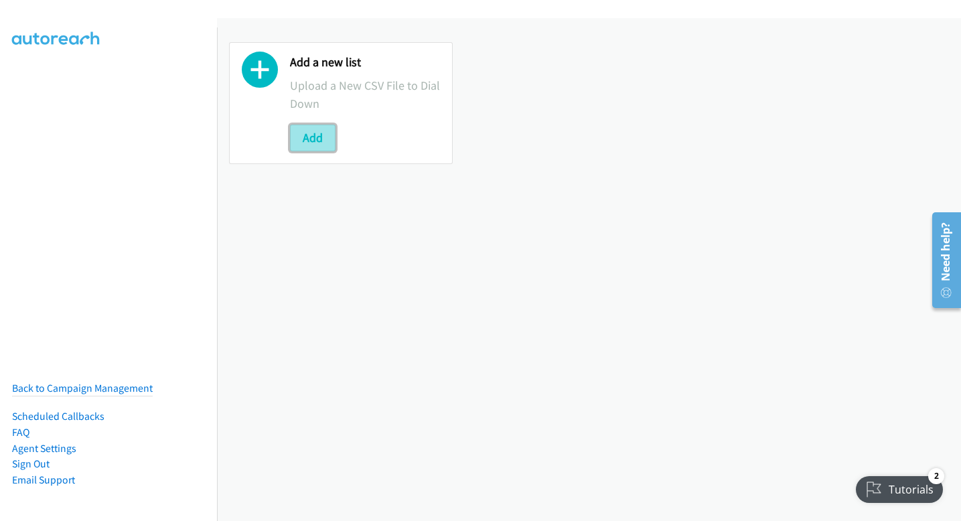
click at [329, 131] on button "Add" at bounding box center [313, 138] width 46 height 27
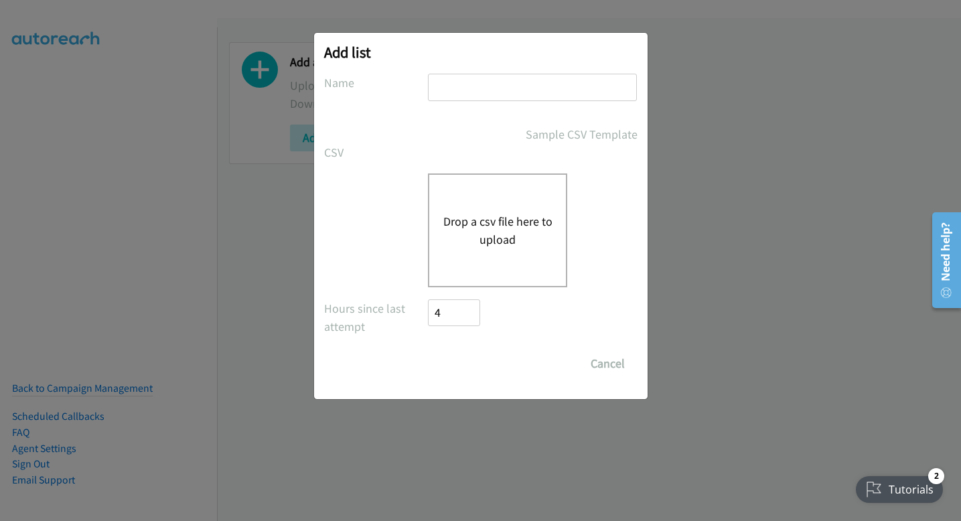
click at [770, 92] on div "Add list No phone fields were returned for that Report or List View Please uplo…" at bounding box center [480, 266] width 961 height 509
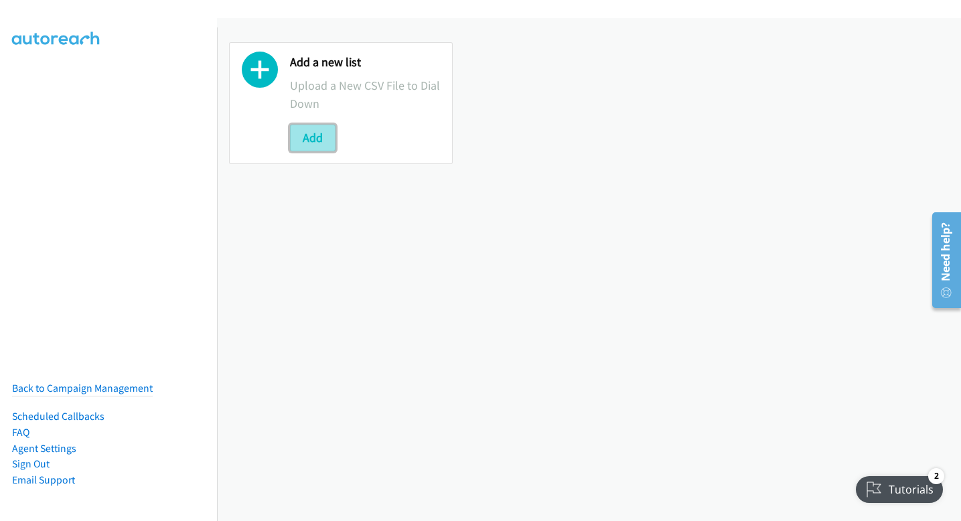
click at [322, 138] on button "Add" at bounding box center [313, 138] width 46 height 27
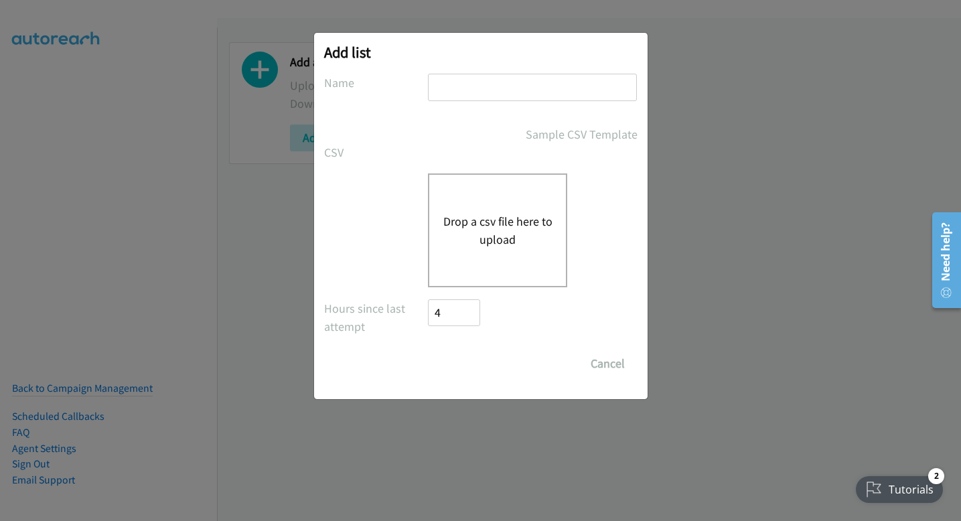
click at [473, 271] on div "Drop a csv file here to upload" at bounding box center [497, 230] width 139 height 114
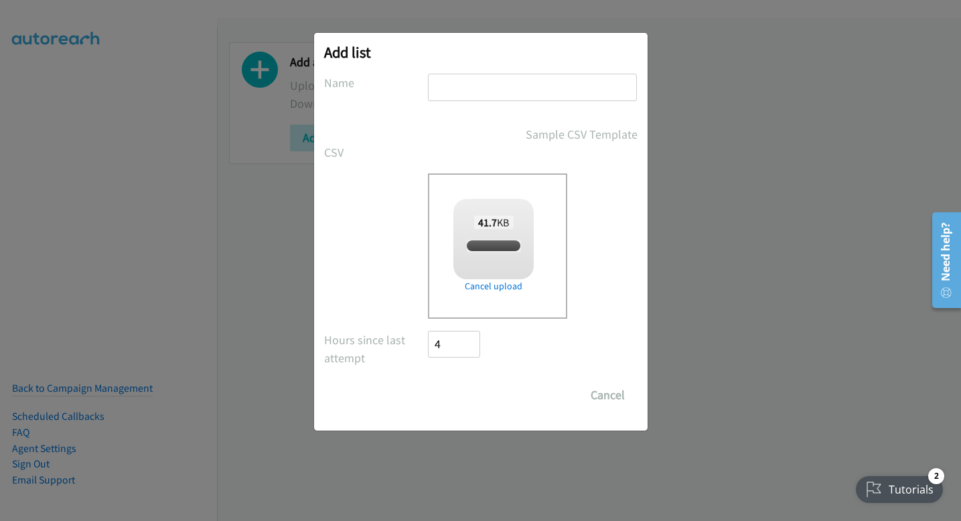
checkbox input "true"
click at [474, 100] on input "text" at bounding box center [532, 87] width 209 height 27
click at [483, 91] on input "text" at bounding box center [532, 87] width 209 height 27
type input "tuesday"
click at [429, 382] on input "Save List" at bounding box center [464, 395] width 70 height 27
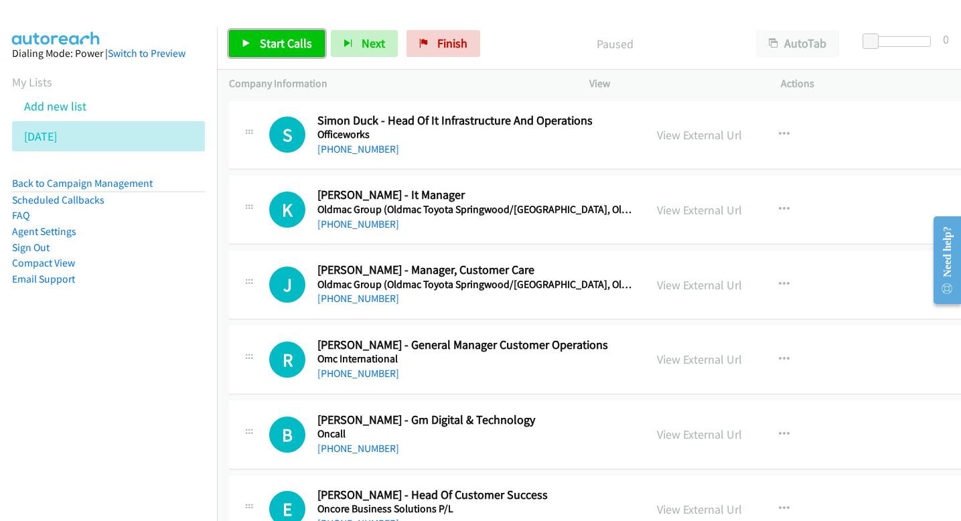
click at [301, 42] on span "Start Calls" at bounding box center [286, 43] width 52 height 15
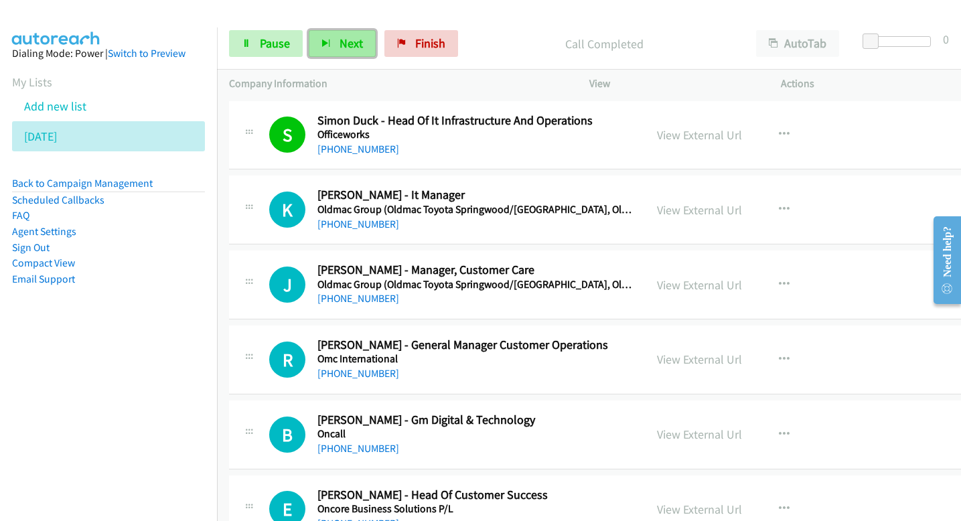
click at [360, 48] on span "Next" at bounding box center [351, 43] width 23 height 15
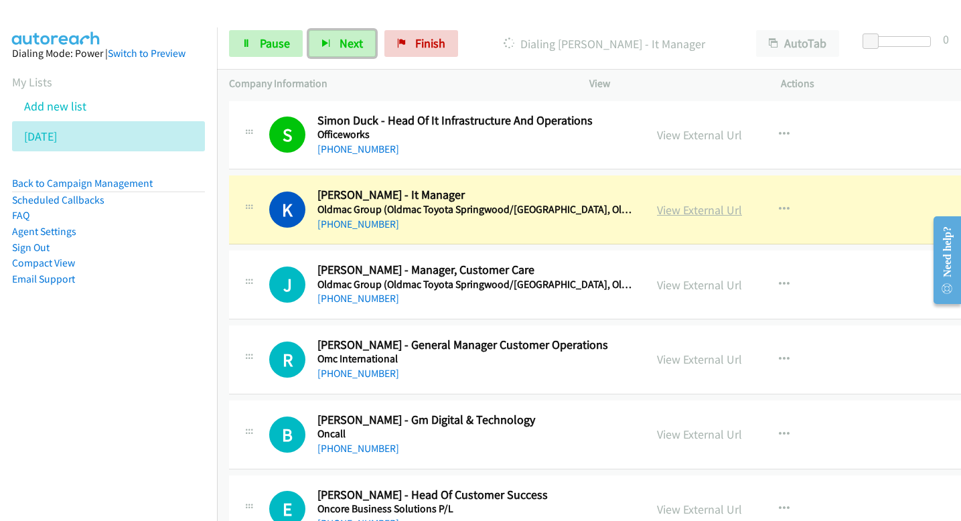
click at [682, 212] on link "View External Url" at bounding box center [699, 209] width 85 height 15
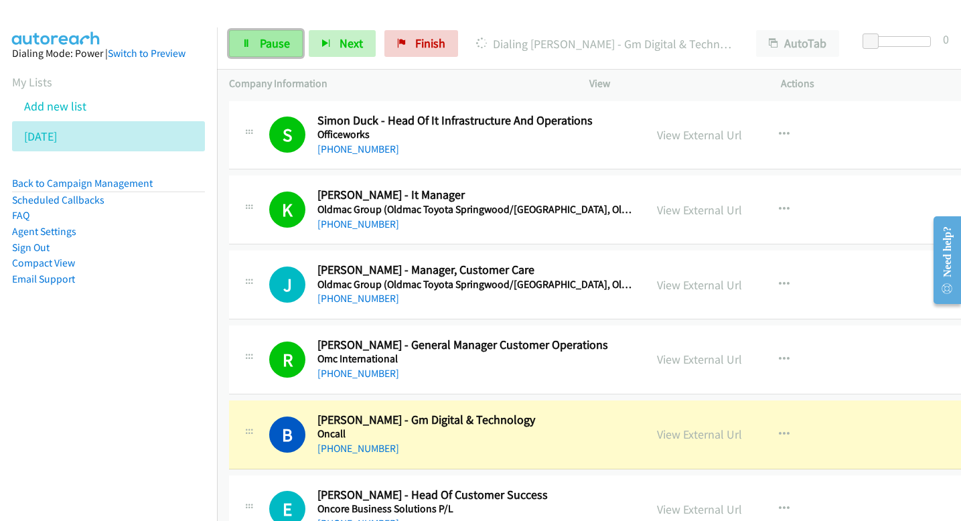
click at [277, 44] on span "Pause" at bounding box center [275, 43] width 30 height 15
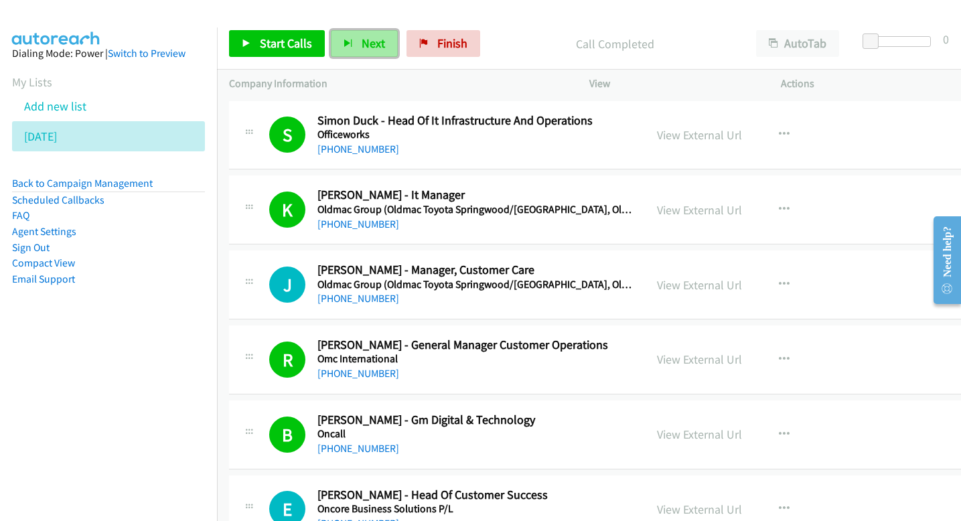
click at [344, 40] on icon "button" at bounding box center [348, 44] width 9 height 9
click at [362, 38] on span "Next" at bounding box center [373, 43] width 23 height 15
click at [385, 52] on button "Next" at bounding box center [364, 43] width 67 height 27
click at [374, 52] on button "Next" at bounding box center [364, 43] width 67 height 27
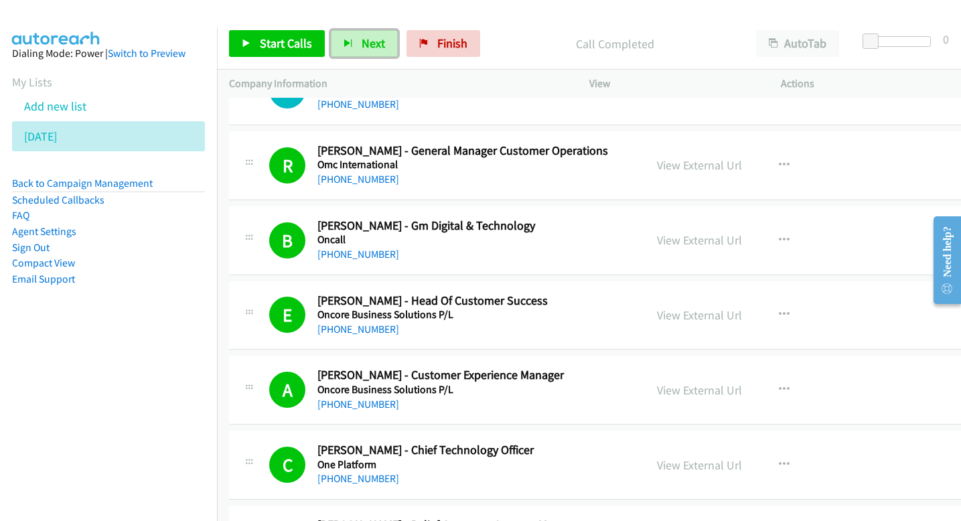
scroll to position [196, 0]
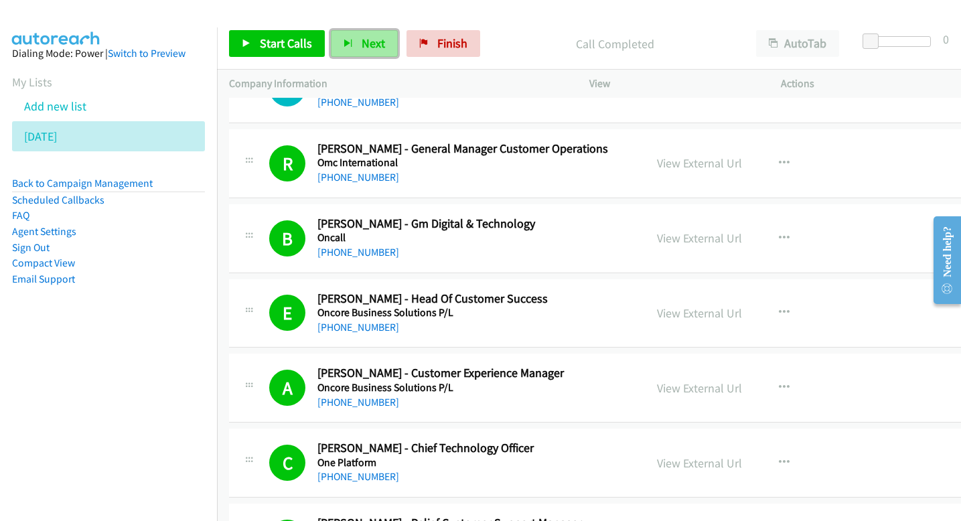
click at [362, 47] on span "Next" at bounding box center [373, 43] width 23 height 15
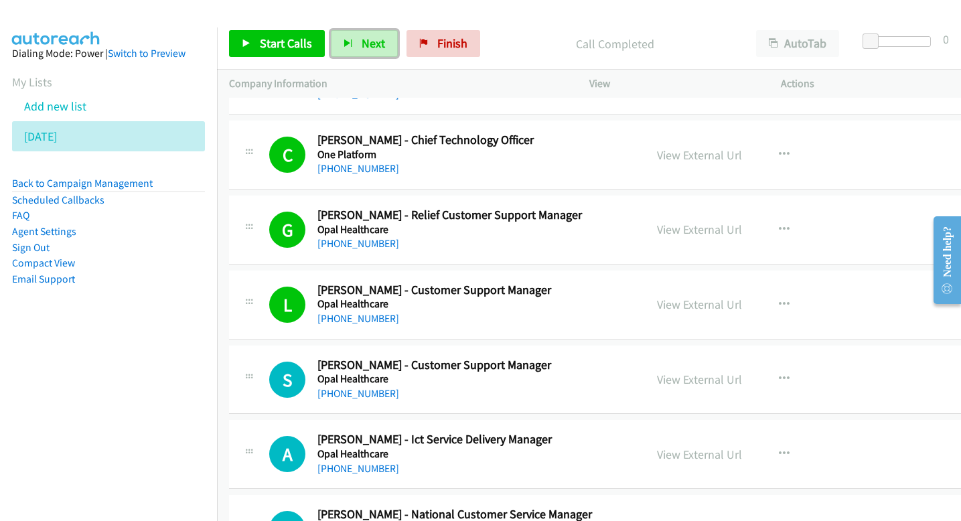
scroll to position [511, 0]
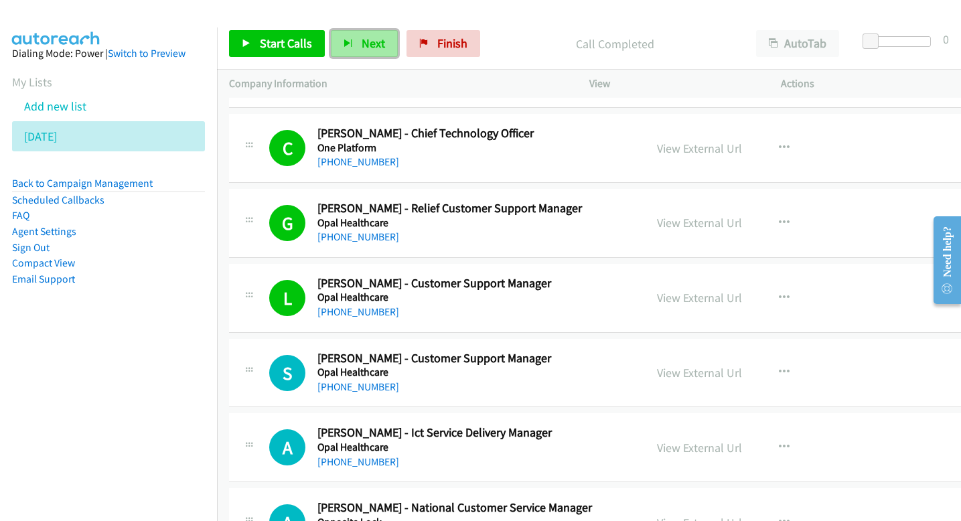
click at [379, 43] on span "Next" at bounding box center [373, 43] width 23 height 15
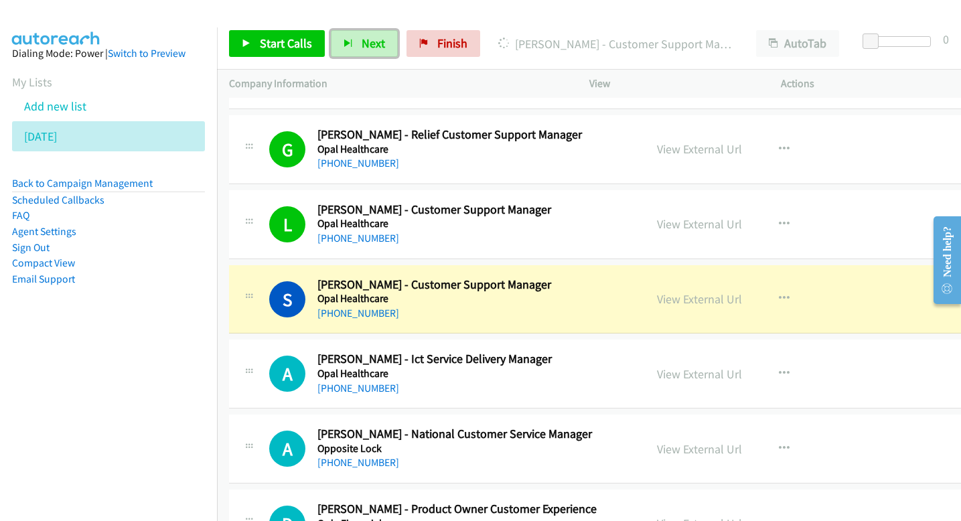
scroll to position [621, 0]
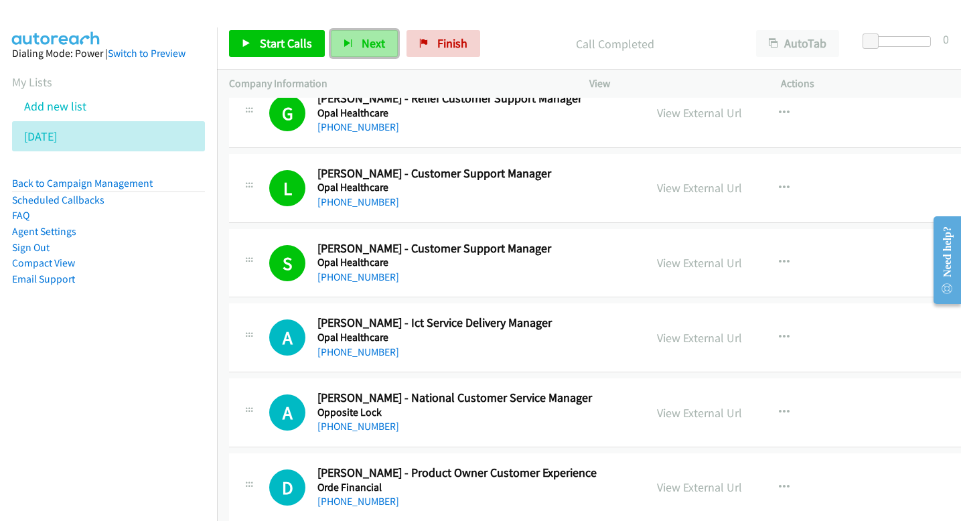
click at [374, 42] on span "Next" at bounding box center [373, 43] width 23 height 15
click at [381, 47] on span "Next" at bounding box center [373, 43] width 23 height 15
click at [377, 44] on span "Next" at bounding box center [373, 43] width 23 height 15
click at [349, 44] on icon "button" at bounding box center [348, 44] width 9 height 9
click at [337, 44] on button "Next" at bounding box center [364, 43] width 67 height 27
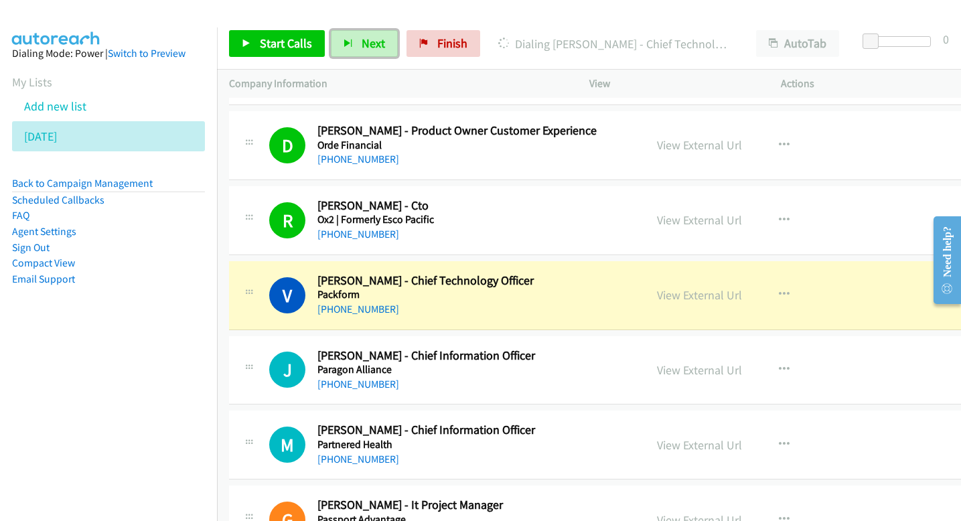
scroll to position [965, 0]
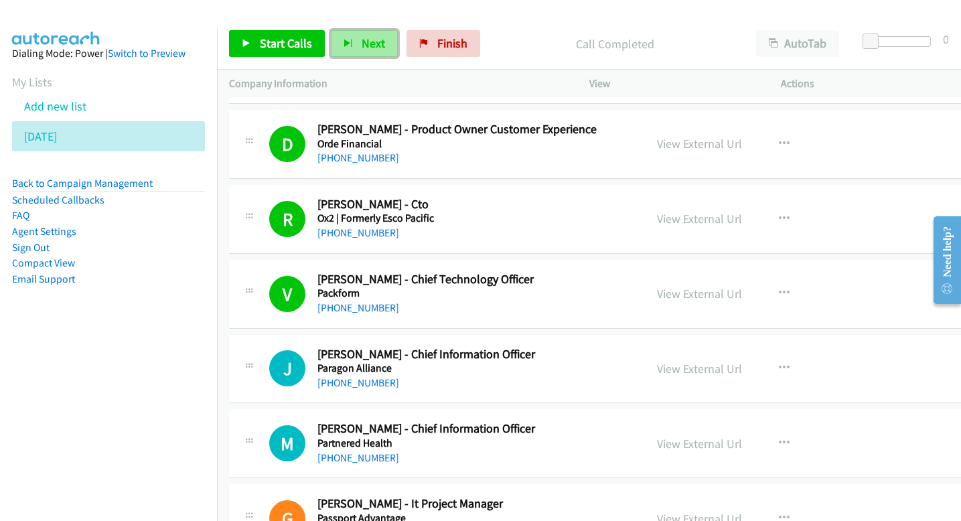
click at [374, 42] on span "Next" at bounding box center [373, 43] width 23 height 15
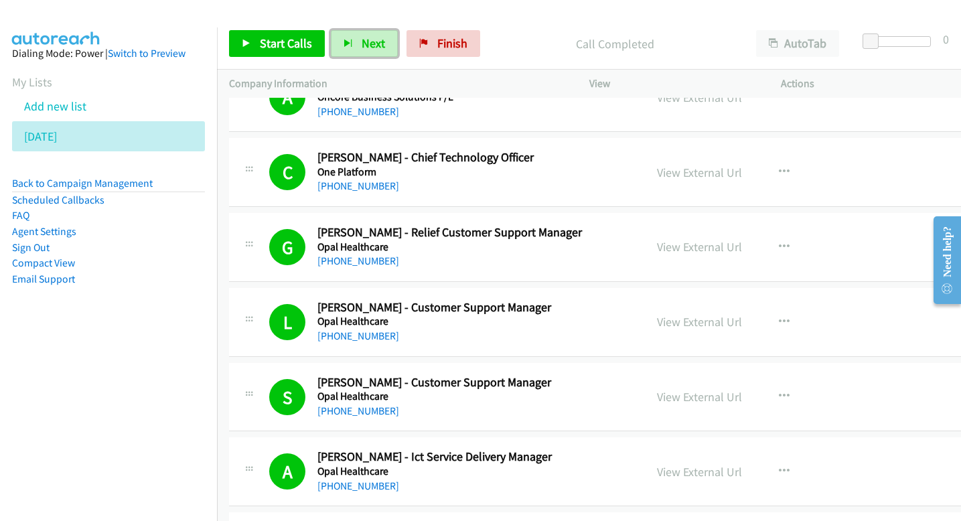
scroll to position [488, 0]
click at [348, 44] on icon "button" at bounding box center [348, 44] width 9 height 9
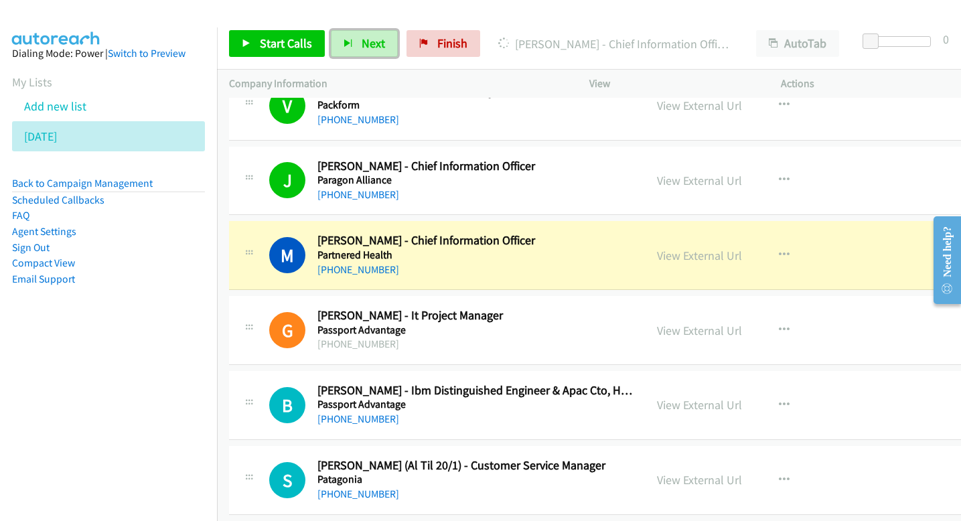
scroll to position [1154, 0]
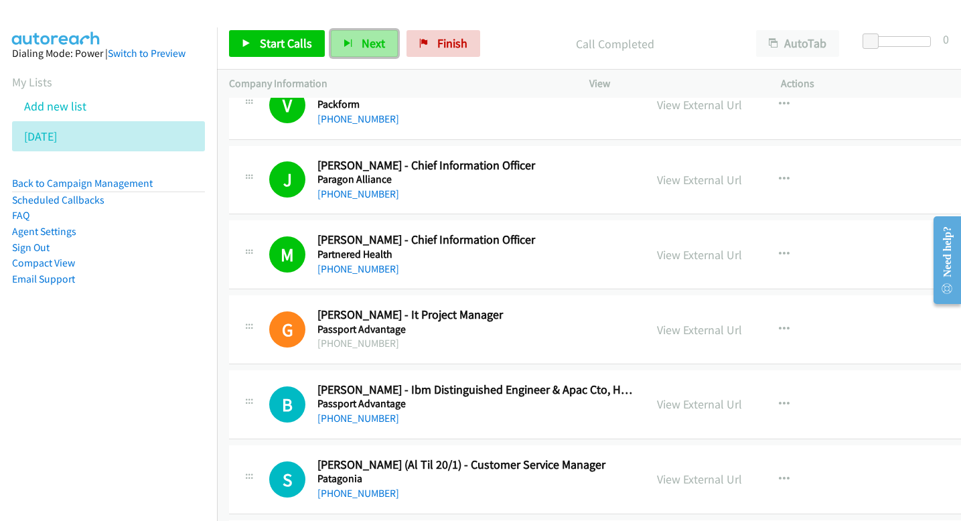
click at [377, 46] on span "Next" at bounding box center [373, 43] width 23 height 15
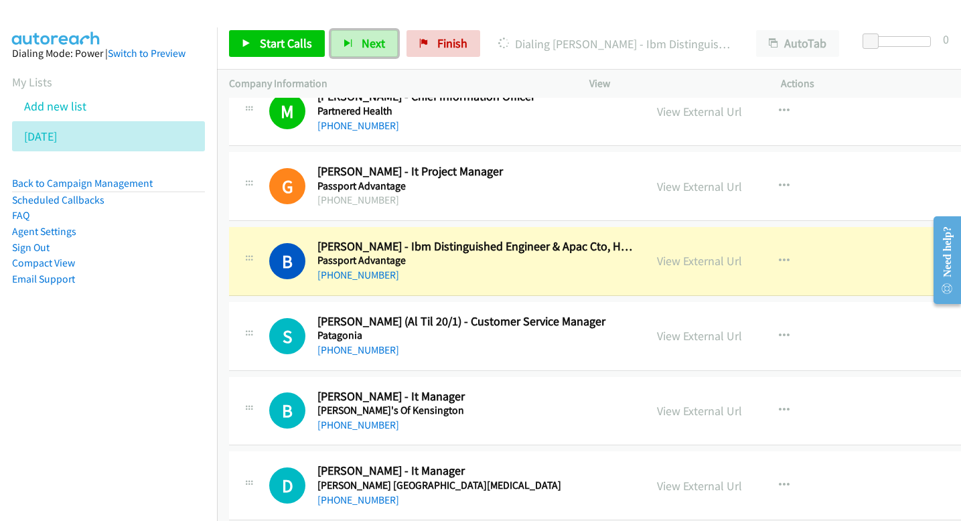
scroll to position [1300, 0]
